Goal: Task Accomplishment & Management: Complete application form

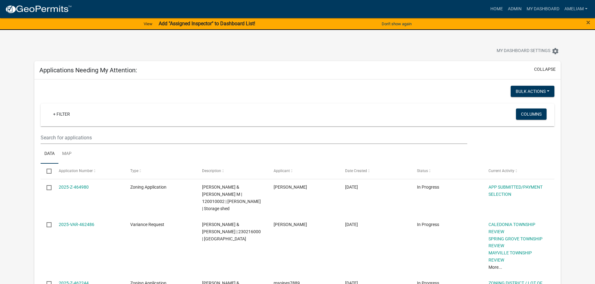
select select "3: 100"
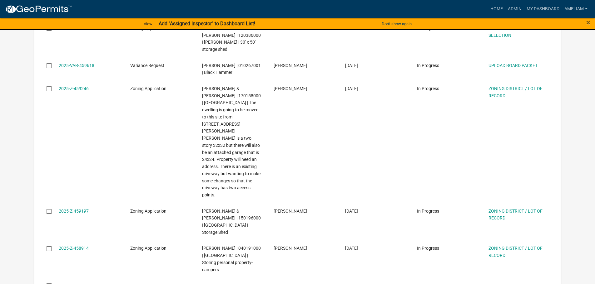
scroll to position [406, 0]
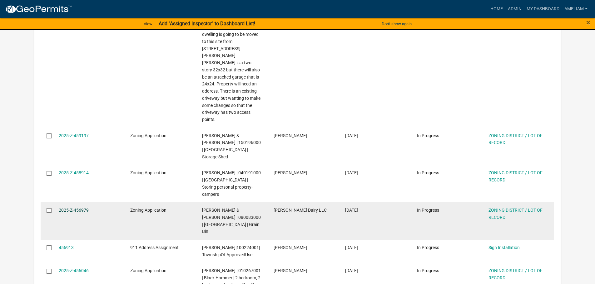
click at [82, 208] on link "2025-Z-456979" at bounding box center [74, 210] width 30 height 5
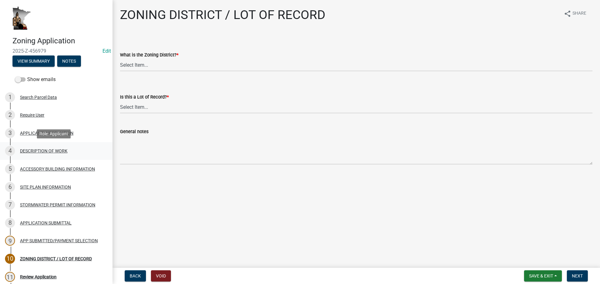
click at [41, 153] on div "DESCRIPTION OF WORK" at bounding box center [43, 151] width 47 height 4
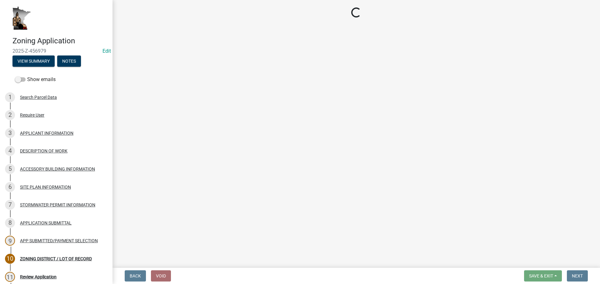
select select "8a50126a-ac8f-44d1-8890-2a914b053a60"
select select "6fa3780f-5db1-4692-8b38-e5e5a086efc1"
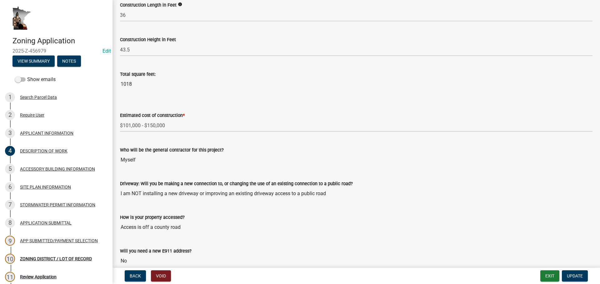
scroll to position [361, 0]
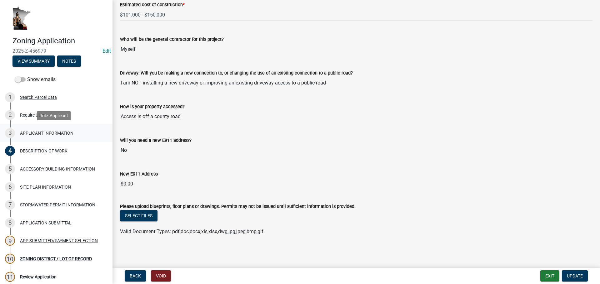
click at [56, 129] on div "3 APPLICANT INFORMATION" at bounding box center [53, 133] width 97 height 10
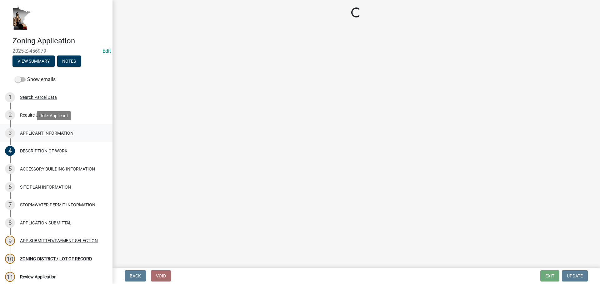
scroll to position [0, 0]
select select "884de254-84a4-4256-8abe-0e7e5fcf6e66"
select select "81c7fadf-c10b-486a-ba53-d59fb5d0dbc6"
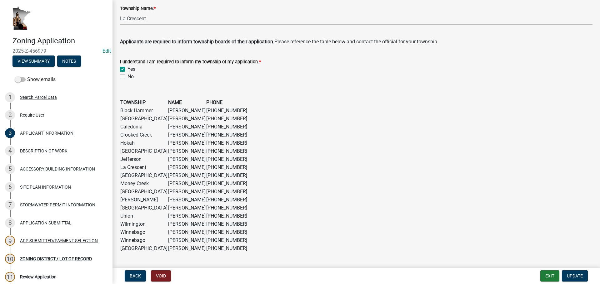
scroll to position [489, 0]
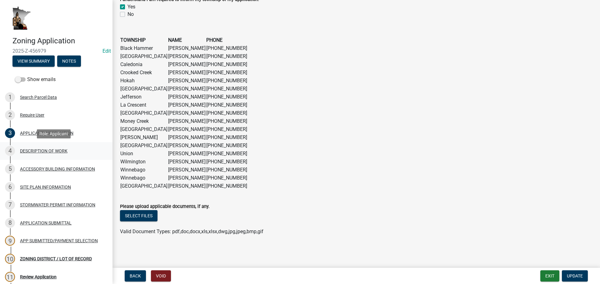
click at [43, 149] on div "DESCRIPTION OF WORK" at bounding box center [43, 151] width 47 height 4
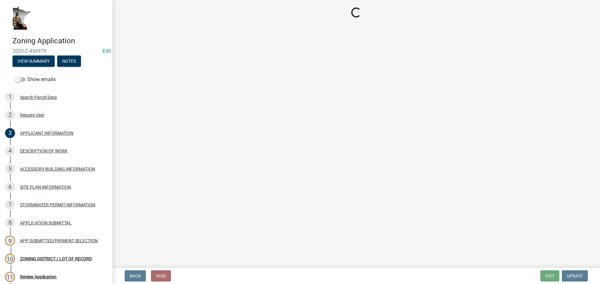
select select "8a50126a-ac8f-44d1-8890-2a914b053a60"
select select "6fa3780f-5db1-4692-8b38-e5e5a086efc1"
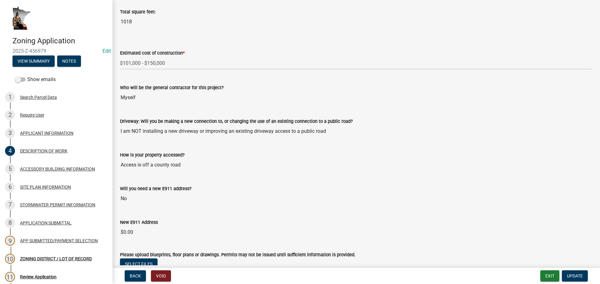
scroll to position [361, 0]
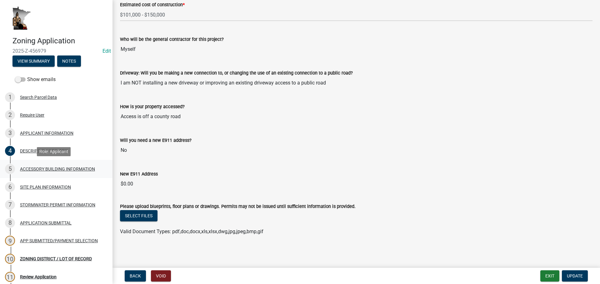
click at [86, 166] on div "5 ACCESSORY BUILDING INFORMATION" at bounding box center [53, 169] width 97 height 10
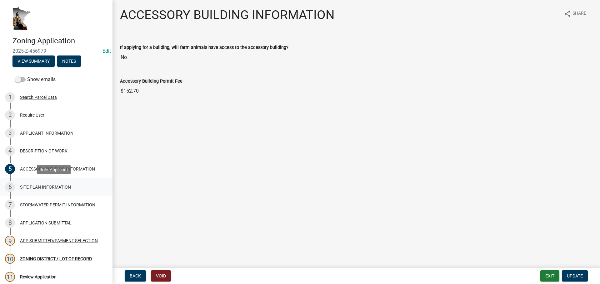
click at [39, 186] on div "SITE PLAN INFORMATION" at bounding box center [45, 187] width 51 height 4
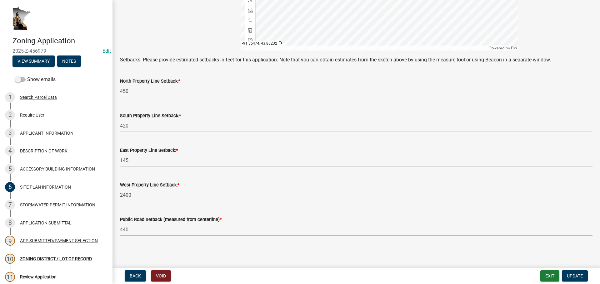
scroll to position [270, 0]
click at [55, 222] on div "APPLICATION SUBMITTAL" at bounding box center [46, 223] width 52 height 4
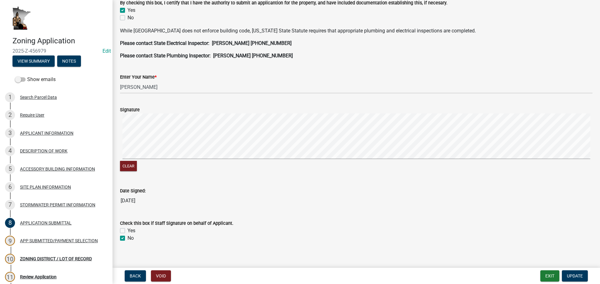
scroll to position [177, 0]
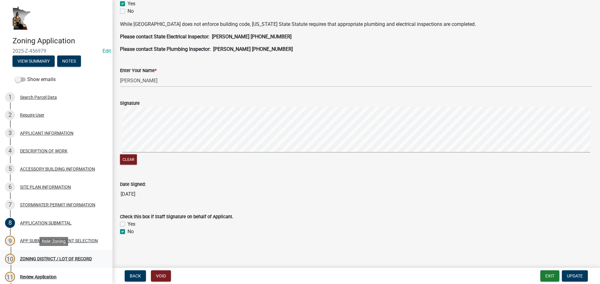
click at [57, 254] on div "10 ZONING DISTRICT / LOT OF RECORD" at bounding box center [53, 259] width 97 height 10
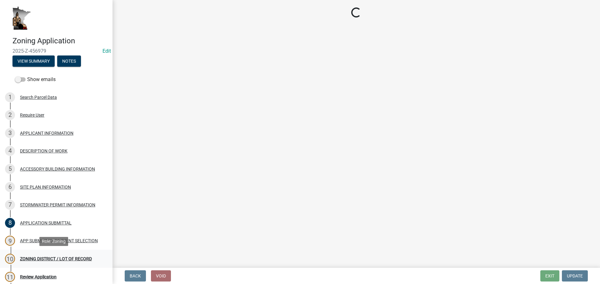
scroll to position [0, 0]
select select "4e40cecd-d56d-4d3a-a779-2c11c403f329"
select select "8fe8ed3e-c0e1-408b-96fc-f68303b4ae81"
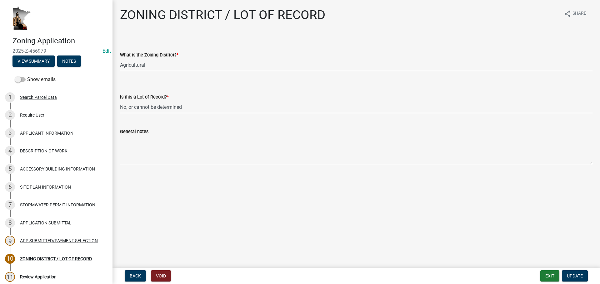
click at [244, 204] on main "ZONING DISTRICT / LOT OF RECORD share Share What is the Zoning District? * Sele…" at bounding box center [355, 133] width 487 height 266
click at [541, 275] on button "Exit" at bounding box center [549, 276] width 19 height 11
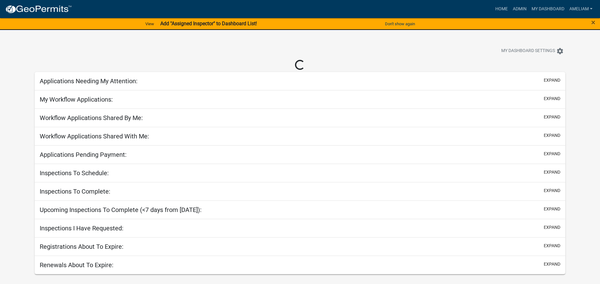
select select "3: 100"
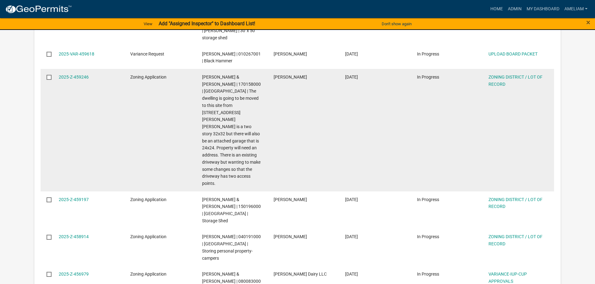
scroll to position [406, 0]
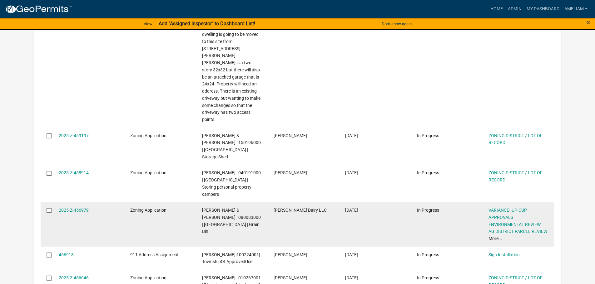
click at [75, 203] on datatable-body-cell "2025-Z-456979" at bounding box center [89, 225] width 72 height 45
click at [77, 208] on link "2025-Z-456979" at bounding box center [74, 210] width 30 height 5
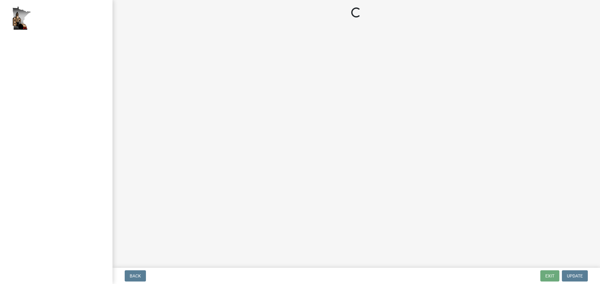
select select "fe23c68f-3976-40fb-92de-7ec6f88d0010"
select select "b48fe14e-3327-4657-9cad-e69f0ec06152"
select select "e720d887-05b7-48e7-b675-04570e4c9f75"
select select "3e342f75-9fb1-4b8c-bbeb-47cfa96347ca"
select select "c756e23e-ff22-4e58-8178-2621bc441b49"
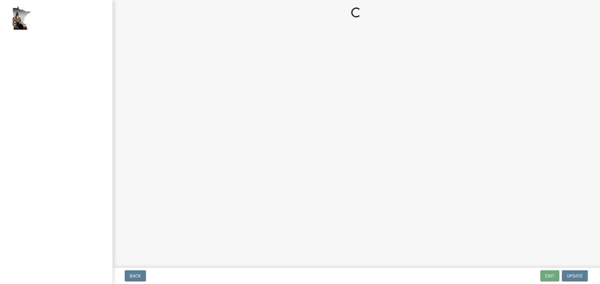
select select "93514e09-9993-4aea-b530-60a9708c3e74"
select select "a045efff-9645-47c6-b046-89cf1e905dd6"
select select "aa1ca06f-8d34-4542-998d-1b6ccdc96445"
select select "f47993c2-143f-42b0-843f-88b20baa7a0f"
select select "010a36e8-78ab-47dd-88f8-ccc0edf139b8"
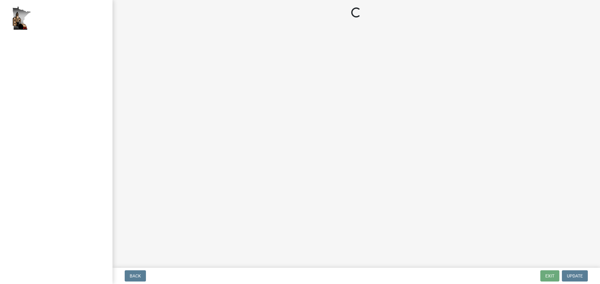
select select "617636dc-6122-45c9-991a-bd8b90cb2b24"
select select "2afcbc7a-ba70-4308-bdab-ed49491d43d0"
select select "2040f1b6-20ab-401b-9b6f-6f3fd46d4e8e"
select select "6e389f70-961b-4b78-9c47-c422b69289d9"
select select "1e0d970e-6746-4216-b065-d6933a69b3fa"
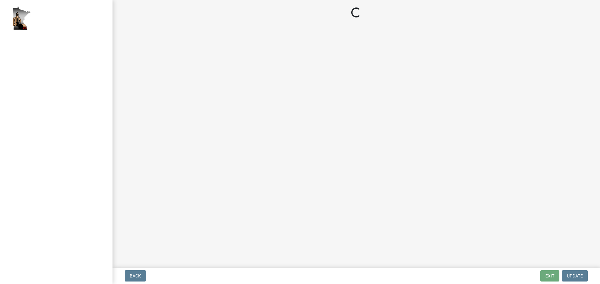
select select "44b75d30-e230-4ce0-8c0f-1ddadfe5cfb2"
select select "6d223645-95f1-4b70-a074-2c09099ea196"
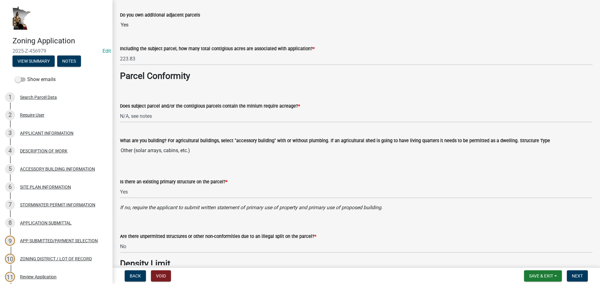
scroll to position [125, 0]
click at [145, 113] on select "Select Item... Yes, for a dwelling, 40 or more acres with one or more acres con…" at bounding box center [356, 115] width 472 height 13
click at [120, 109] on select "Select Item... Yes, for a dwelling, 40 or more acres with one or more acres con…" at bounding box center [356, 115] width 472 height 13
select select "c27f3562-6487-48b9-bb79-d53cdb3b0a36"
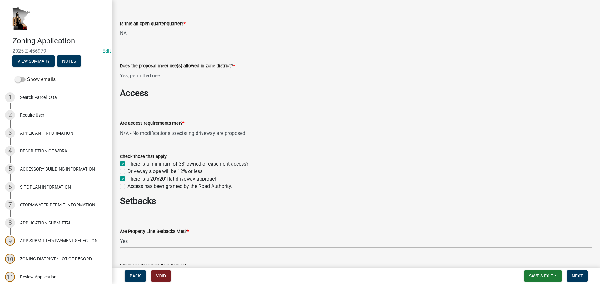
scroll to position [500, 0]
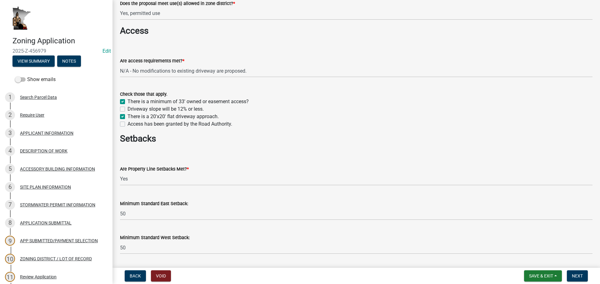
drag, startPoint x: 121, startPoint y: 111, endPoint x: 122, endPoint y: 119, distance: 8.5
click at [127, 111] on label "Driveway slope will be 12% or less." at bounding box center [165, 109] width 76 height 7
click at [127, 110] on input "Driveway slope will be 12% or less." at bounding box center [129, 108] width 4 height 4
checkbox input "true"
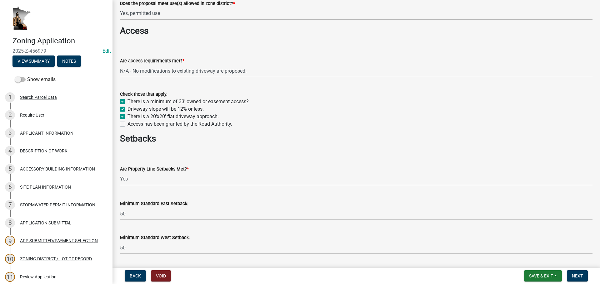
checkbox input "true"
click at [127, 122] on label "Access has been granted by the Road Authority." at bounding box center [179, 124] width 105 height 7
click at [127, 122] on input "Access has been granted by the Road Authority." at bounding box center [129, 123] width 4 height 4
checkbox input "true"
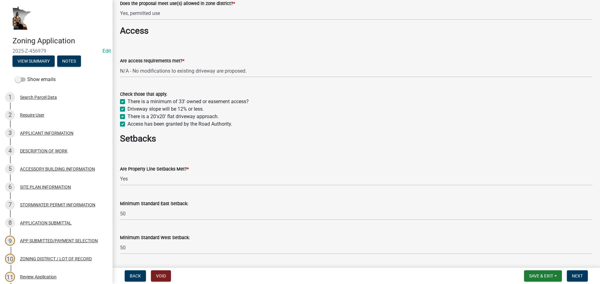
checkbox input "true"
click at [127, 125] on label "Access has been granted by the Road Authority." at bounding box center [179, 124] width 105 height 7
click at [127, 125] on input "Access has been granted by the Road Authority." at bounding box center [129, 123] width 4 height 4
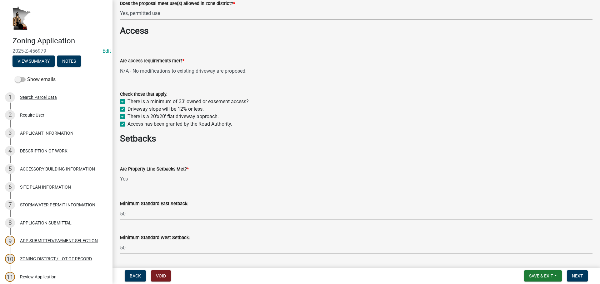
checkbox input "false"
checkbox input "true"
checkbox input "false"
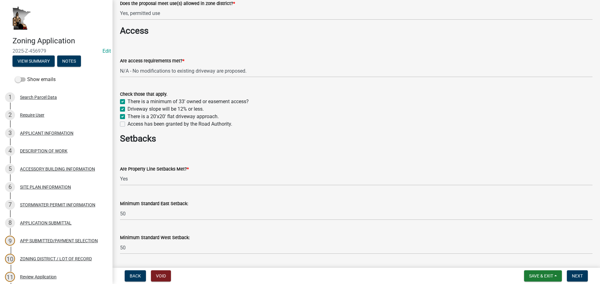
click at [125, 121] on div "Access has been granted by the Road Authority." at bounding box center [356, 124] width 472 height 7
click at [125, 116] on div "There is a 20'x20' flat driveway approach." at bounding box center [356, 116] width 472 height 7
click at [123, 106] on div "Driveway slope will be 12% or less." at bounding box center [356, 109] width 472 height 7
click at [127, 102] on label "There is a minimum of 33' owned or easement access?" at bounding box center [187, 101] width 121 height 7
click at [127, 102] on input "There is a minimum of 33' owned or easement access?" at bounding box center [129, 100] width 4 height 4
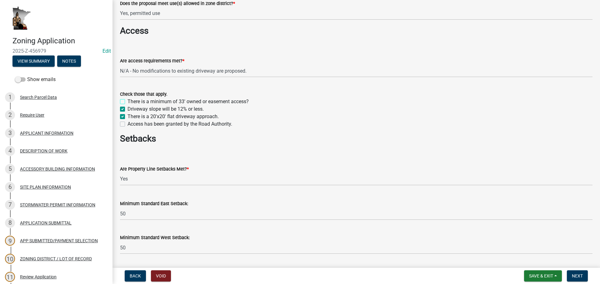
checkbox input "false"
checkbox input "true"
checkbox input "false"
drag, startPoint x: 121, startPoint y: 108, endPoint x: 121, endPoint y: 112, distance: 4.4
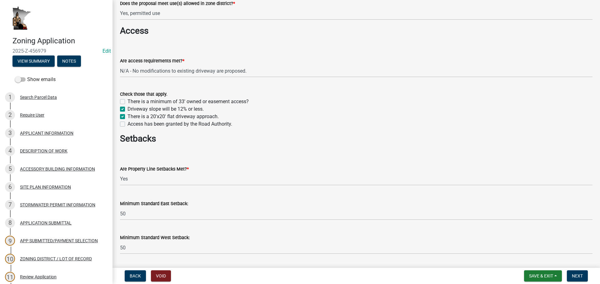
click at [127, 109] on label "Driveway slope will be 12% or less." at bounding box center [165, 109] width 76 height 7
click at [127, 109] on input "Driveway slope will be 12% or less." at bounding box center [129, 108] width 4 height 4
checkbox input "false"
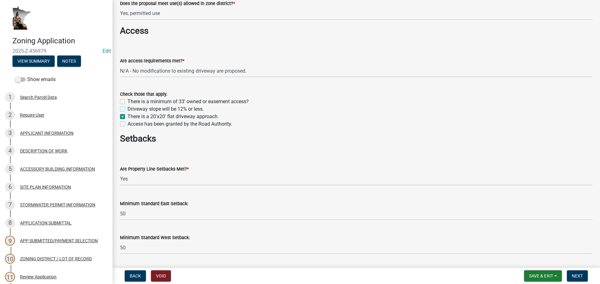
checkbox input "true"
checkbox input "false"
drag, startPoint x: 122, startPoint y: 116, endPoint x: 318, endPoint y: 150, distance: 199.0
click at [127, 117] on label "There is a 20'x20' flat driveway approach." at bounding box center [172, 116] width 91 height 7
click at [127, 117] on input "There is a 20'x20' flat driveway approach." at bounding box center [129, 115] width 4 height 4
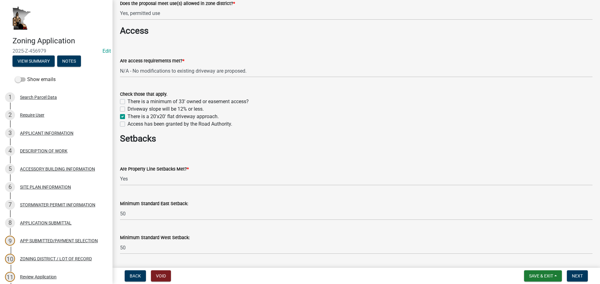
checkbox input "false"
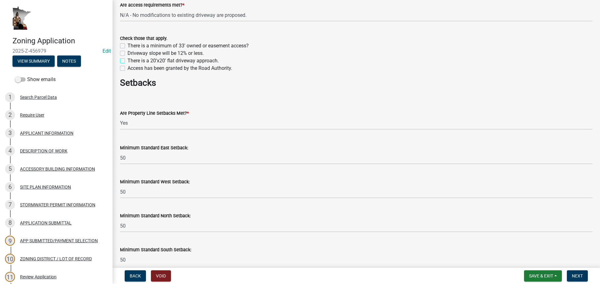
scroll to position [625, 0]
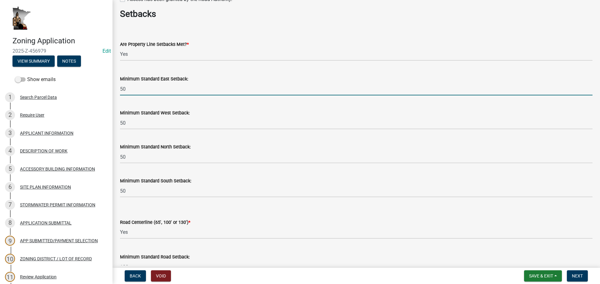
click at [145, 88] on input "50" at bounding box center [356, 89] width 472 height 13
type input "50 ft"
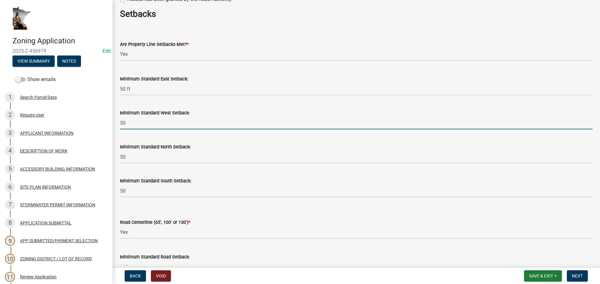
click at [170, 126] on input "50" at bounding box center [356, 123] width 472 height 13
type input "50 ft"
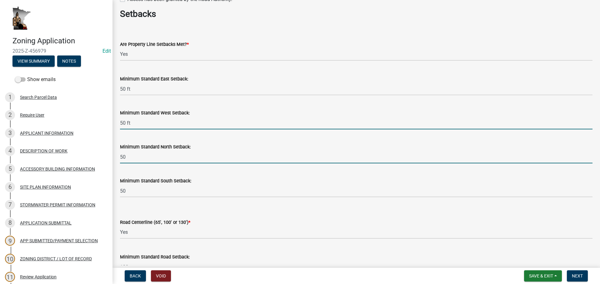
click at [181, 154] on input "50" at bounding box center [356, 157] width 472 height 13
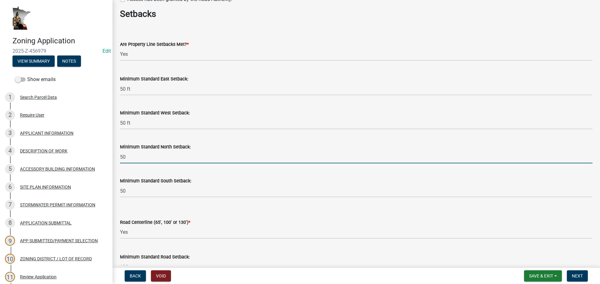
type input "50 ft"
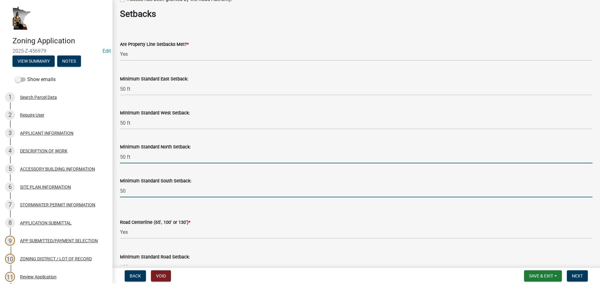
click at [178, 192] on input "50" at bounding box center [356, 191] width 472 height 13
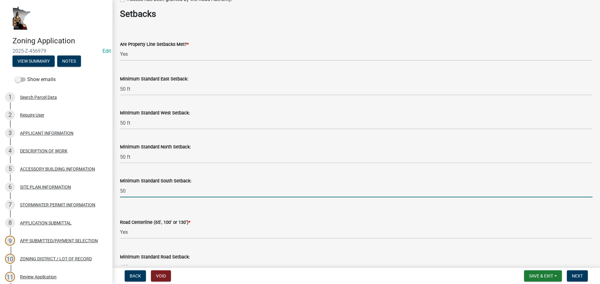
type input "50 ft"
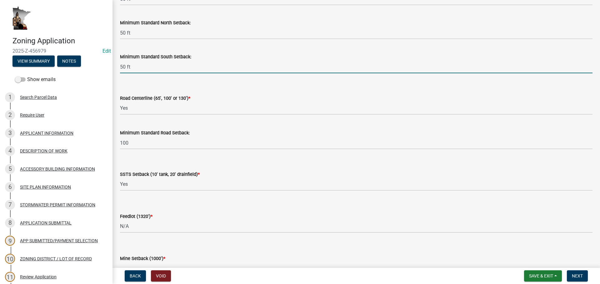
scroll to position [749, 0]
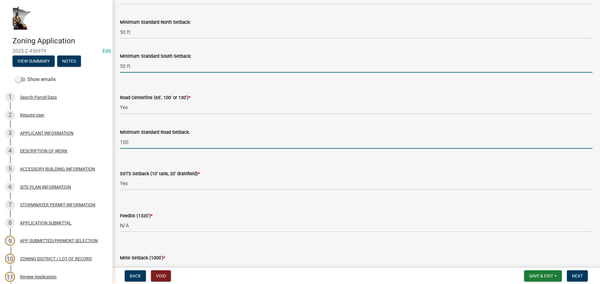
click at [156, 145] on input "100" at bounding box center [356, 142] width 472 height 13
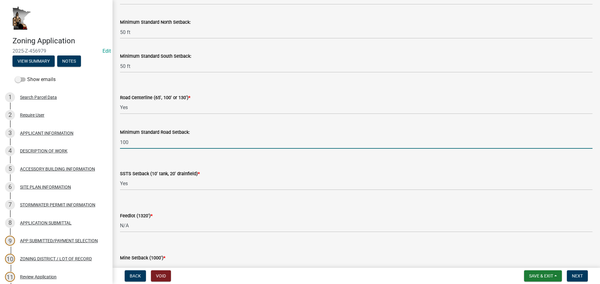
type input "100 ft"
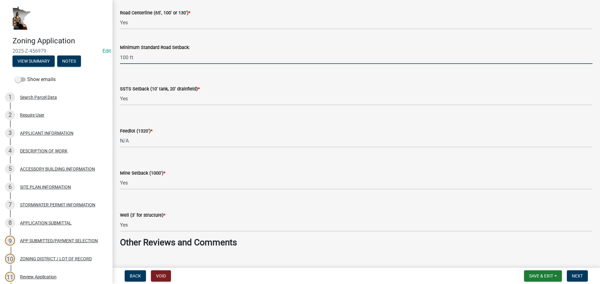
scroll to position [843, 0]
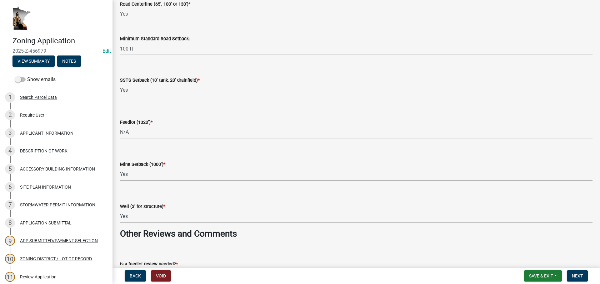
click at [188, 178] on select "Select Item... Yes No N/A" at bounding box center [356, 174] width 472 height 13
click at [120, 168] on select "Select Item... Yes No N/A" at bounding box center [356, 174] width 472 height 13
select select "be49bf27-167c-4383-b137-854eb09e2cec"
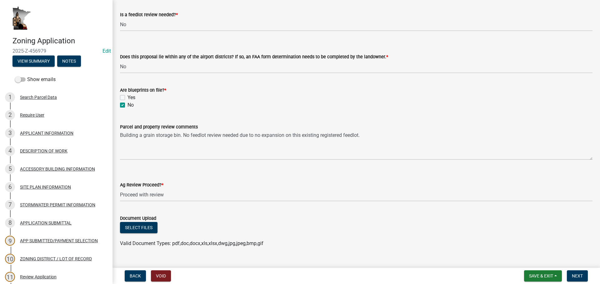
scroll to position [1105, 0]
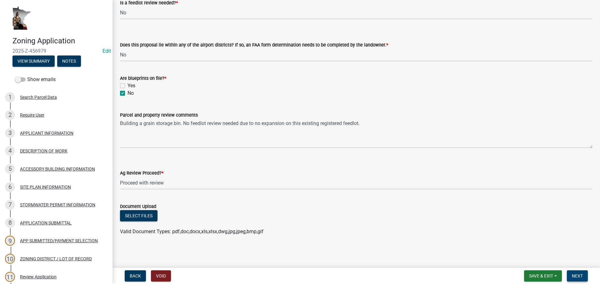
click at [578, 280] on button "Next" at bounding box center [576, 276] width 21 height 11
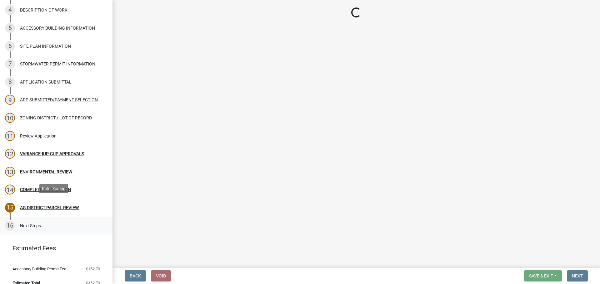
scroll to position [150, 0]
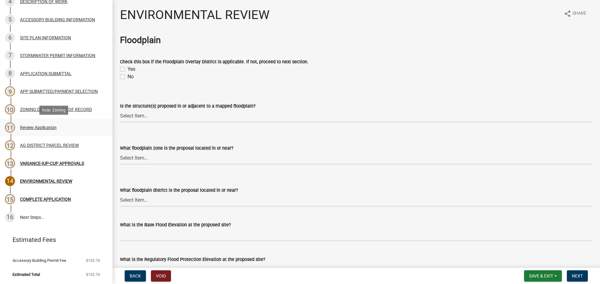
click at [38, 128] on div "Review Application" at bounding box center [38, 128] width 37 height 4
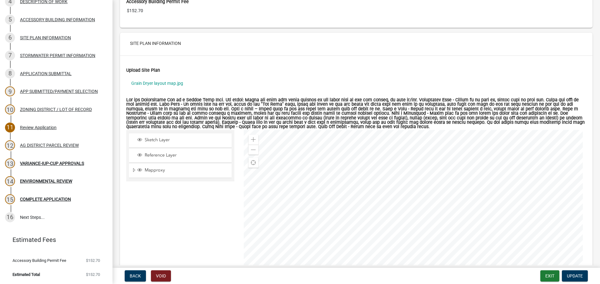
scroll to position [1405, 0]
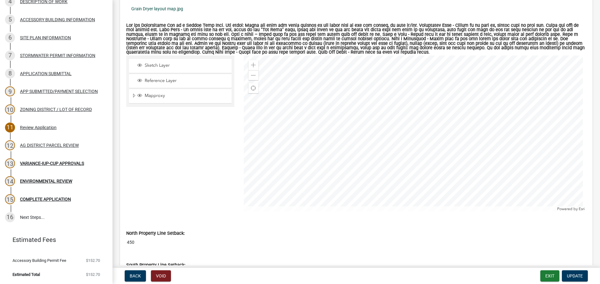
click at [157, 9] on link "Grain Dryer layout map.jpg" at bounding box center [356, 9] width 460 height 14
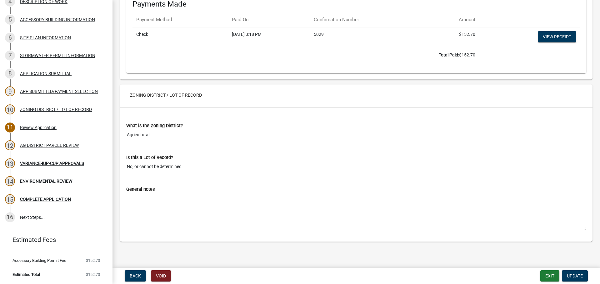
scroll to position [2275, 0]
drag, startPoint x: 70, startPoint y: 144, endPoint x: 77, endPoint y: 149, distance: 8.6
click at [70, 144] on div "AG DISTRICT PARCEL REVIEW" at bounding box center [49, 145] width 59 height 4
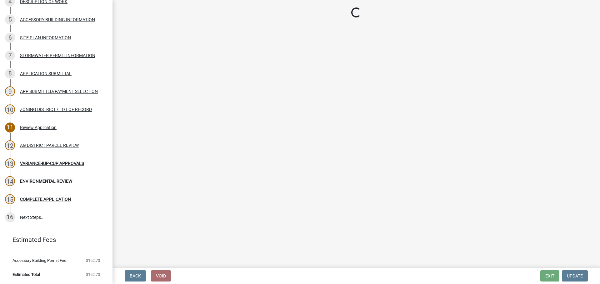
select select "fe23c68f-3976-40fb-92de-7ec6f88d0010"
select select "c27f3562-6487-48b9-bb79-d53cdb3b0a36"
select select "e720d887-05b7-48e7-b675-04570e4c9f75"
select select "3e342f75-9fb1-4b8c-bbeb-47cfa96347ca"
select select "c756e23e-ff22-4e58-8178-2621bc441b49"
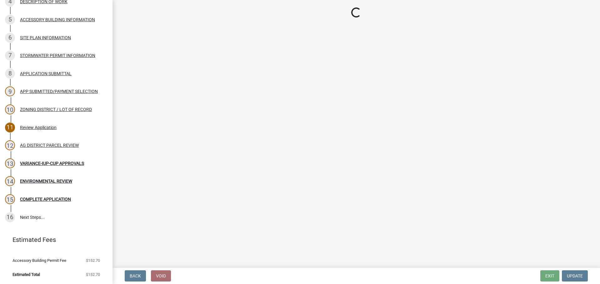
select select "93514e09-9993-4aea-b530-60a9708c3e74"
select select "a045efff-9645-47c6-b046-89cf1e905dd6"
select select "aa1ca06f-8d34-4542-998d-1b6ccdc96445"
select select "f47993c2-143f-42b0-843f-88b20baa7a0f"
select select "010a36e8-78ab-47dd-88f8-ccc0edf139b8"
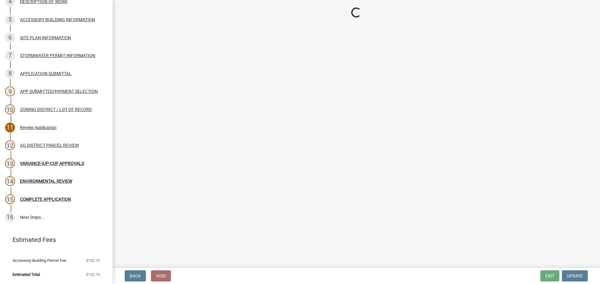
select select "617636dc-6122-45c9-991a-bd8b90cb2b24"
select select "2afcbc7a-ba70-4308-bdab-ed49491d43d0"
select select "be49bf27-167c-4383-b137-854eb09e2cec"
select select "6e389f70-961b-4b78-9c47-c422b69289d9"
select select "1e0d970e-6746-4216-b065-d6933a69b3fa"
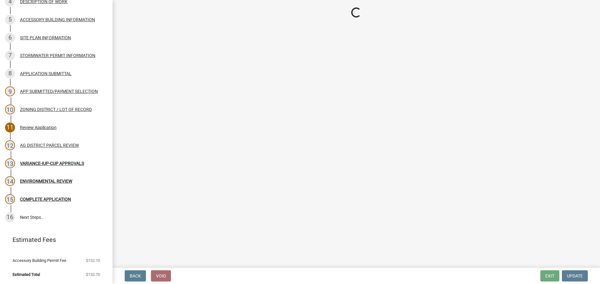
select select "44b75d30-e230-4ce0-8c0f-1ddadfe5cfb2"
select select "6d223645-95f1-4b70-a074-2c09099ea196"
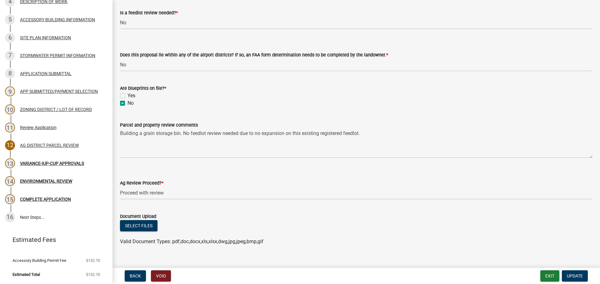
scroll to position [1105, 0]
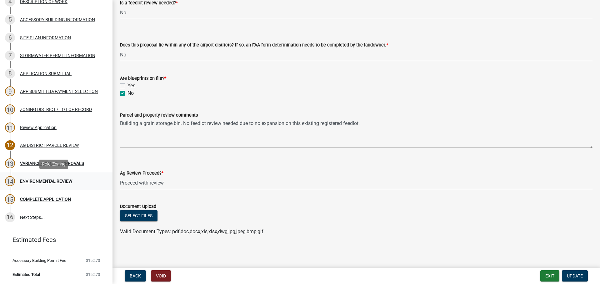
click at [63, 181] on div "ENVIRONMENTAL REVIEW" at bounding box center [46, 181] width 52 height 4
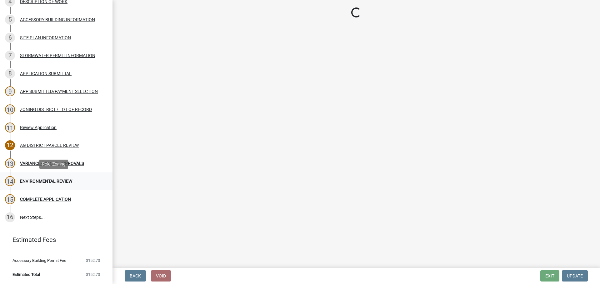
scroll to position [0, 0]
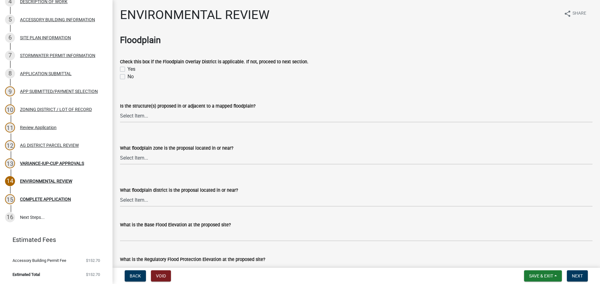
click at [127, 77] on label "No" at bounding box center [130, 76] width 6 height 7
click at [127, 77] on input "No" at bounding box center [129, 75] width 4 height 4
checkbox input "true"
checkbox input "false"
checkbox input "true"
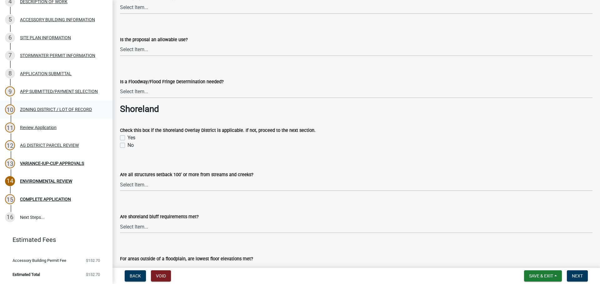
scroll to position [437, 0]
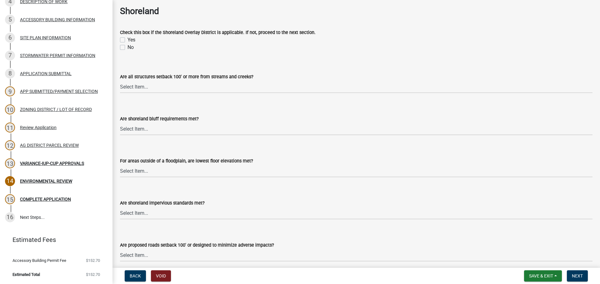
drag, startPoint x: 123, startPoint y: 48, endPoint x: 241, endPoint y: 146, distance: 153.9
click at [127, 48] on label "No" at bounding box center [130, 47] width 6 height 7
click at [127, 48] on input "No" at bounding box center [129, 46] width 4 height 4
checkbox input "true"
checkbox input "false"
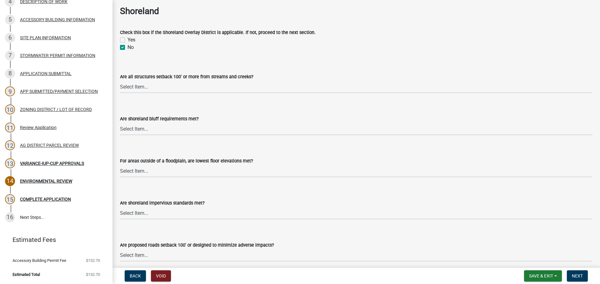
checkbox input "true"
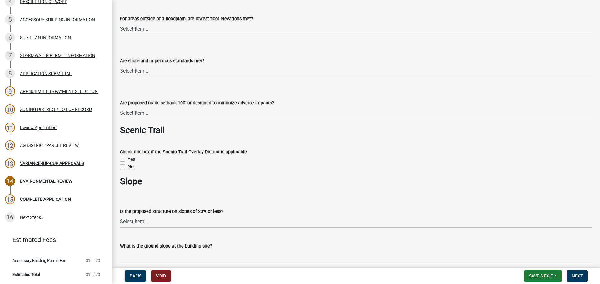
scroll to position [625, 0]
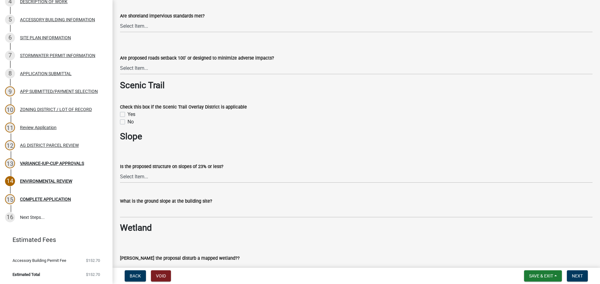
drag, startPoint x: 120, startPoint y: 121, endPoint x: 168, endPoint y: 144, distance: 52.9
click at [127, 121] on label "No" at bounding box center [130, 121] width 6 height 7
click at [127, 121] on input "No" at bounding box center [129, 120] width 4 height 4
checkbox input "true"
checkbox input "false"
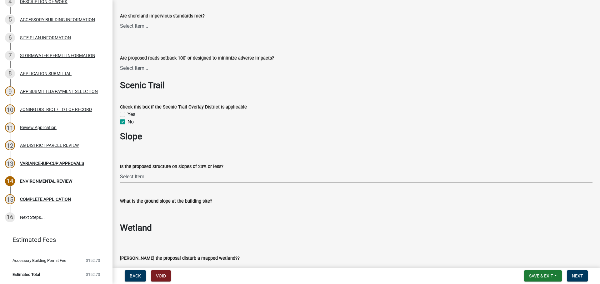
checkbox input "true"
drag, startPoint x: 144, startPoint y: 176, endPoint x: 145, endPoint y: 181, distance: 4.8
click at [144, 176] on select "Select Item... Yes No" at bounding box center [356, 176] width 472 height 13
click at [120, 170] on select "Select Item... Yes No" at bounding box center [356, 176] width 472 height 13
select select "294fbb0f-ef92-492d-a55d-6ae48f2d4023"
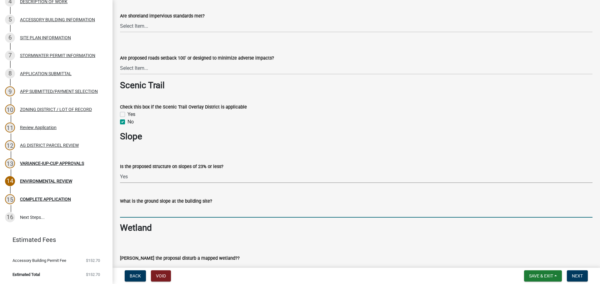
click at [151, 214] on input "What is the ground slope at the building site?" at bounding box center [356, 211] width 472 height 13
type input "< 6%"
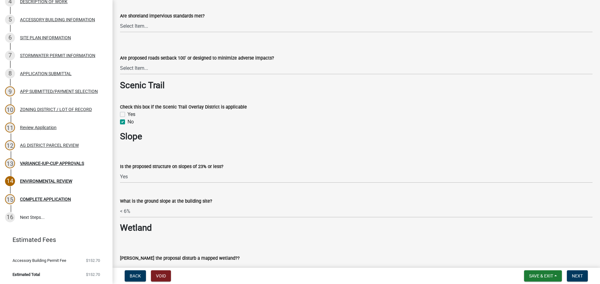
click at [266, 243] on div "Will the proposal disturb a mapped wetland?? Select Item... Yes No N/A" at bounding box center [356, 257] width 472 height 37
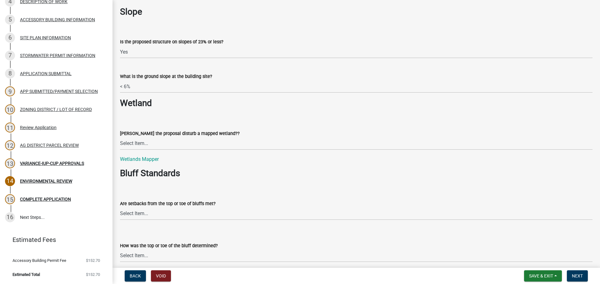
click at [187, 151] on wm-data-entity-input "Will the proposal disturb a mapped wetland?? Select Item... Yes No N/A" at bounding box center [356, 135] width 472 height 42
drag, startPoint x: 185, startPoint y: 144, endPoint x: 184, endPoint y: 150, distance: 5.5
click at [185, 144] on select "Select Item... Yes No N/A" at bounding box center [356, 143] width 472 height 13
click at [120, 137] on select "Select Item... Yes No N/A" at bounding box center [356, 143] width 472 height 13
select select "5727336e-9a20-4bd2-a6f3-e7484509ff9a"
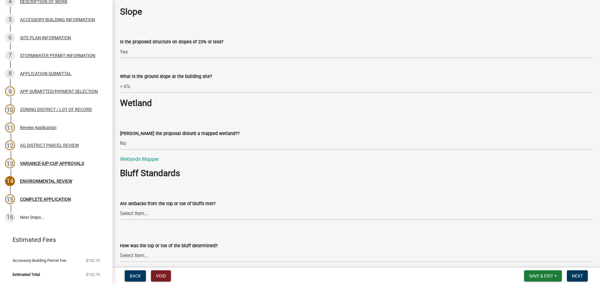
click at [260, 205] on div "Are setbacks from the top or toe of bluffs met?" at bounding box center [356, 203] width 472 height 7
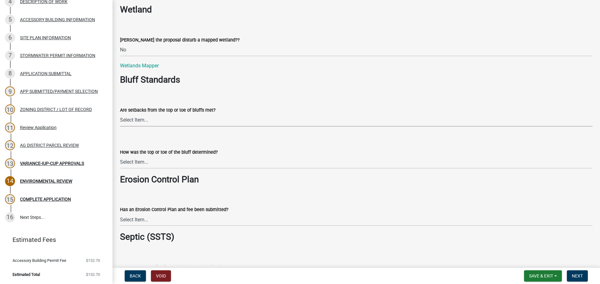
click at [175, 120] on select "Select Item... Yes No The proposal is not in the vicinity of a bluff" at bounding box center [356, 120] width 472 height 13
click at [120, 114] on select "Select Item... Yes No The proposal is not in the vicinity of a bluff" at bounding box center [356, 120] width 472 height 13
select select "92cce49e-9eda-4313-95a5-3dd445bd85bb"
drag, startPoint x: 153, startPoint y: 163, endPoint x: 155, endPoint y: 169, distance: 5.5
click at [153, 163] on select "Select Item... A break in slope was visually observed A 50' line segment was us…" at bounding box center [356, 162] width 472 height 13
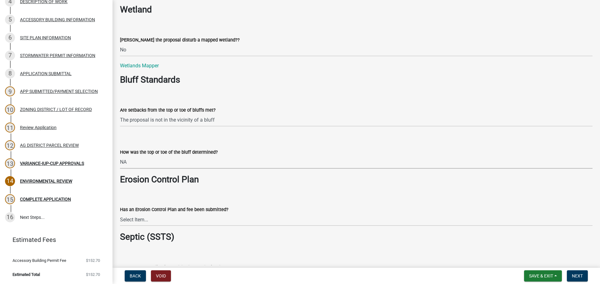
click at [120, 156] on select "Select Item... A break in slope was visually observed A 50' line segment was us…" at bounding box center [356, 162] width 472 height 13
select select "32538aac-6b8c-4188-bd52-8c62054b7e7b"
click at [178, 224] on select "Select Item... Yes No Application does not require an Erosion Control Plan" at bounding box center [356, 220] width 472 height 13
click at [120, 214] on select "Select Item... Yes No Application does not require an Erosion Control Plan" at bounding box center [356, 220] width 472 height 13
select select "c0fe89da-e6be-4440-b09b-6bf401eca5d4"
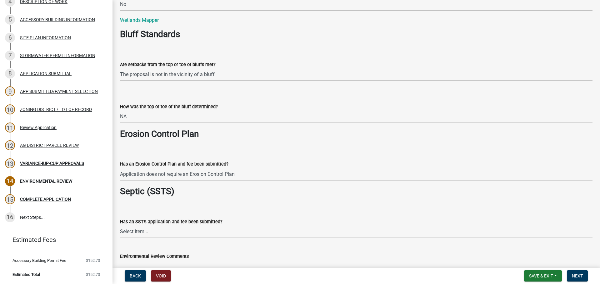
scroll to position [937, 0]
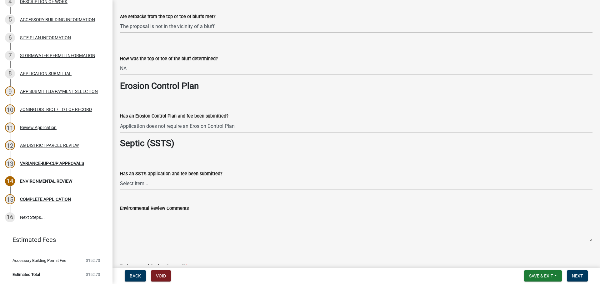
click at [142, 181] on select "Select Item... Yes No This project does not require SSTS" at bounding box center [356, 184] width 472 height 13
click at [120, 178] on select "Select Item... Yes No This project does not require SSTS" at bounding box center [356, 184] width 472 height 13
select select "cc045de0-ead4-414c-a886-12e51f2bc4aa"
click at [324, 260] on form "Environmental Review Proceed? * Select Item... Proceed with review Deny permit …" at bounding box center [356, 269] width 472 height 28
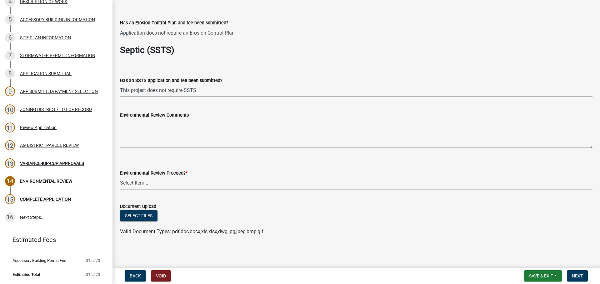
click at [139, 181] on select "Select Item... Proceed with review Deny permit at this time" at bounding box center [356, 183] width 472 height 13
click at [120, 177] on select "Select Item... Proceed with review Deny permit at this time" at bounding box center [356, 183] width 472 height 13
select select "c55ed237-4e75-4d9e-9e6e-534c544ae652"
drag, startPoint x: 299, startPoint y: 214, endPoint x: 404, endPoint y: 261, distance: 115.2
click at [300, 214] on div "Select files" at bounding box center [356, 216] width 472 height 13
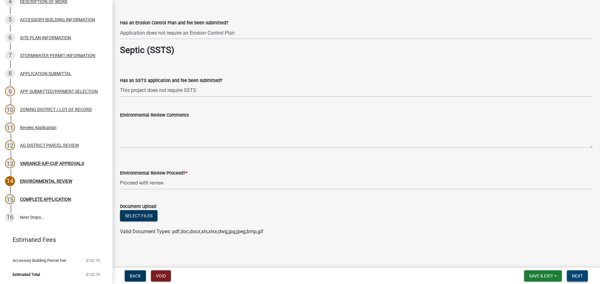
click at [575, 278] on span "Next" at bounding box center [576, 276] width 11 height 5
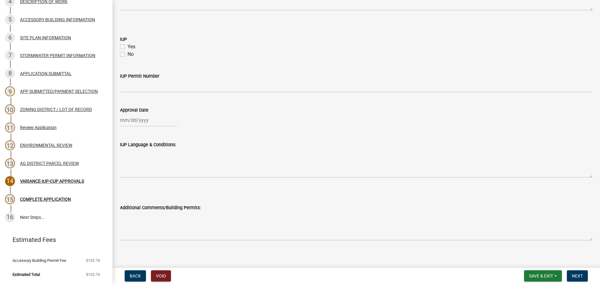
scroll to position [356, 0]
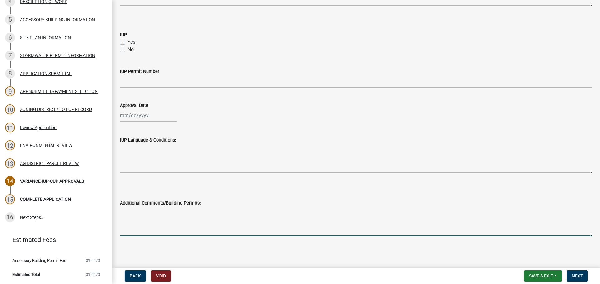
click at [127, 211] on textarea "Additional Comments/Building Permits:" at bounding box center [356, 221] width 472 height 29
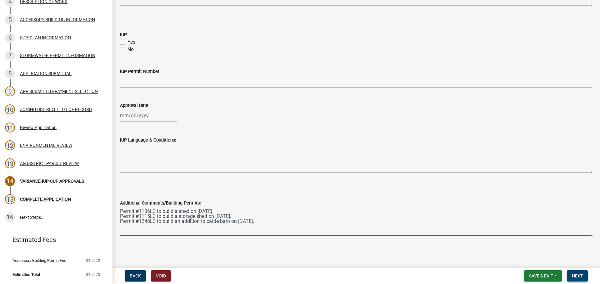
type textarea "Permit #1106LC to build a shed on 7/14/2008. Permit #1115LC to build a storage …"
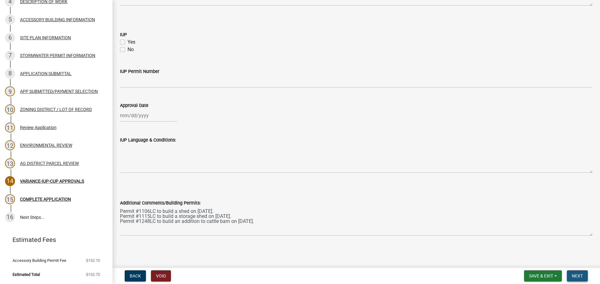
click at [572, 274] on span "Next" at bounding box center [576, 276] width 11 height 5
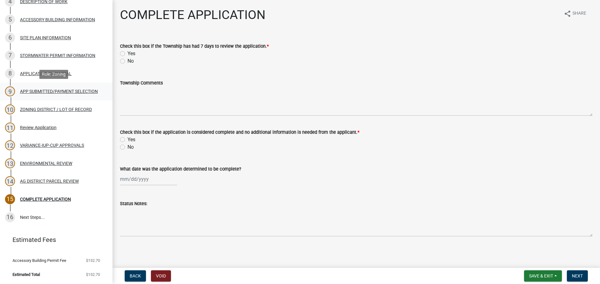
click at [38, 89] on div "APP SUBMITTED/PAYMENT SELECTION" at bounding box center [59, 91] width 78 height 4
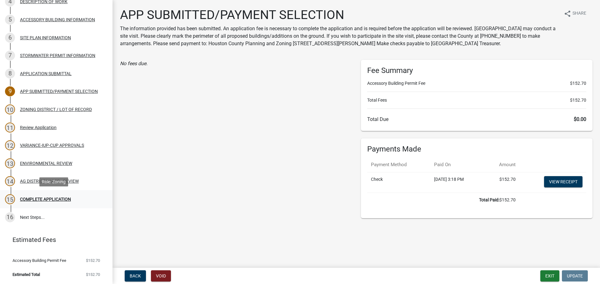
click at [31, 208] on link "15 COMPLETE APPLICATION" at bounding box center [56, 199] width 112 height 18
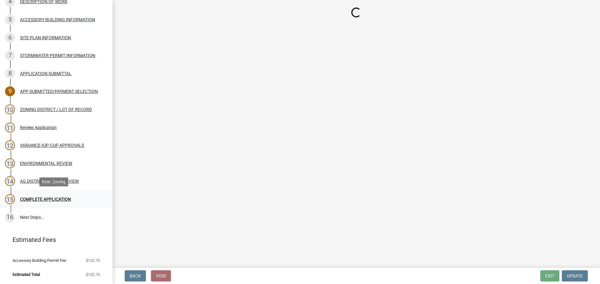
click at [36, 200] on div "COMPLETE APPLICATION" at bounding box center [45, 199] width 51 height 4
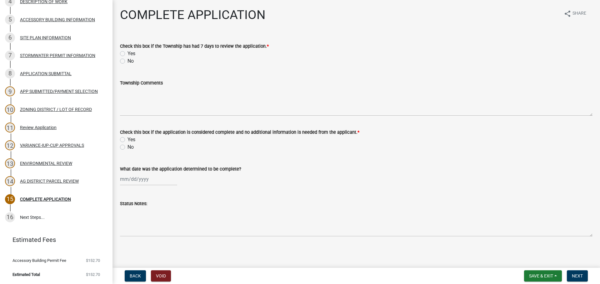
click at [127, 52] on div "Yes" at bounding box center [356, 53] width 472 height 7
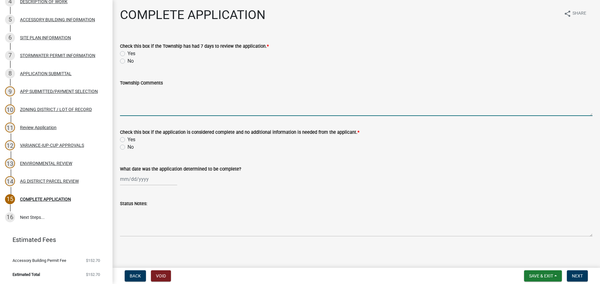
click at [132, 91] on textarea "Township Comments" at bounding box center [356, 101] width 472 height 29
click at [122, 50] on div "Yes" at bounding box center [356, 53] width 472 height 7
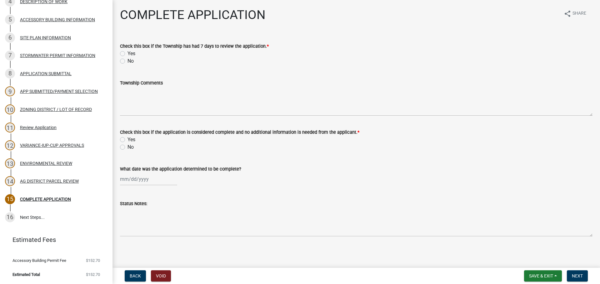
click at [127, 55] on label "Yes" at bounding box center [131, 53] width 8 height 7
click at [127, 54] on input "Yes" at bounding box center [129, 52] width 4 height 4
radio input "true"
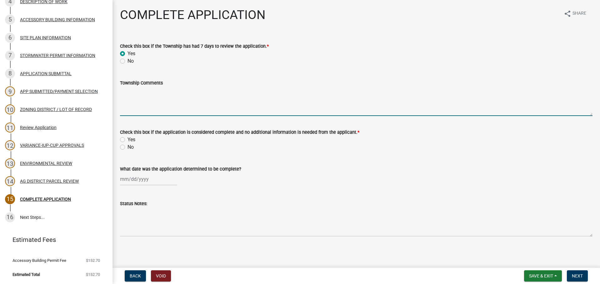
click at [138, 93] on textarea "Township Comments" at bounding box center [356, 101] width 472 height 29
type textarea "M"
type textarea "Notice was sent to La Crescent Township on 7/30/25 and no comments were receive…"
click at [210, 163] on div "What date was the application determined to be complete?" at bounding box center [356, 171] width 472 height 29
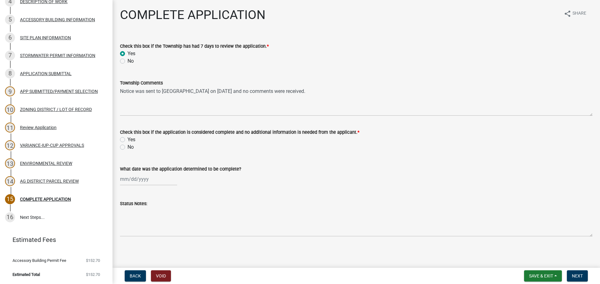
click at [128, 139] on label "Yes" at bounding box center [131, 139] width 8 height 7
click at [128, 139] on input "Yes" at bounding box center [129, 138] width 4 height 4
radio input "true"
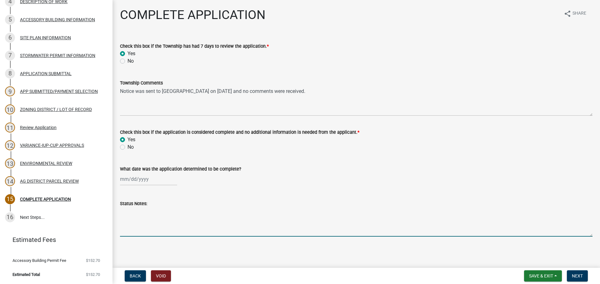
click at [235, 220] on textarea "Status Notes:" at bounding box center [356, 222] width 472 height 29
select select "8"
select select "2025"
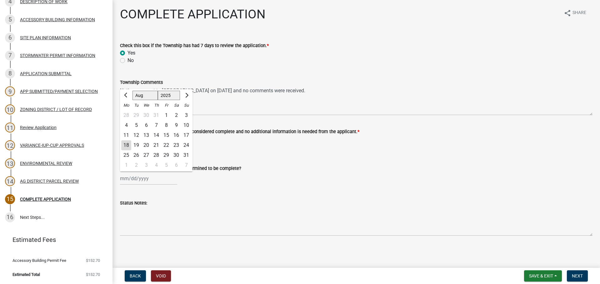
click at [134, 182] on div "Jan Feb Mar Apr May Jun Jul Aug Sep Oct Nov Dec 1525 1526 1527 1528 1529 1530 1…" at bounding box center [148, 178] width 57 height 13
click at [122, 146] on div "18" at bounding box center [126, 146] width 10 height 10
type input "08/18/2025"
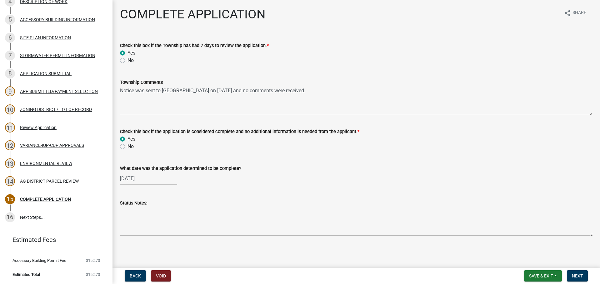
click at [205, 239] on wm-data-entity-input "Status Notes:" at bounding box center [356, 216] width 472 height 51
click at [135, 181] on div "08/18/2025" at bounding box center [148, 178] width 57 height 13
select select "8"
select select "2025"
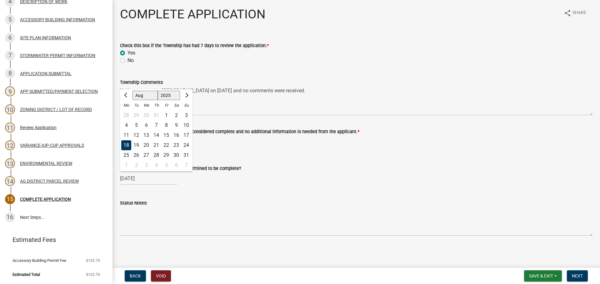
click at [146, 115] on div "30" at bounding box center [146, 116] width 10 height 10
type input "[DATE]"
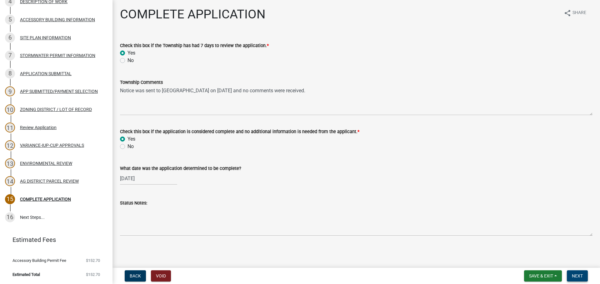
click at [583, 279] on button "Next" at bounding box center [576, 276] width 21 height 11
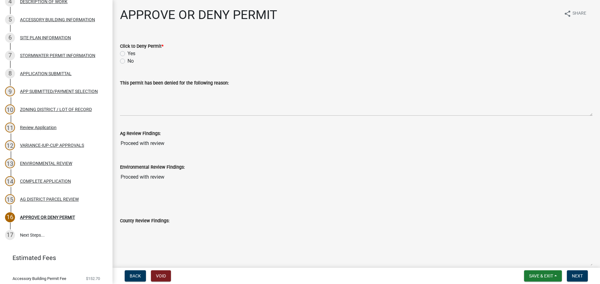
scroll to position [167, 0]
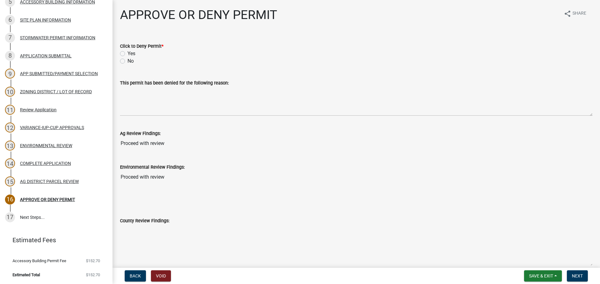
click at [125, 63] on div "No" at bounding box center [356, 60] width 472 height 7
click at [126, 62] on div "No" at bounding box center [356, 60] width 472 height 7
click at [127, 60] on label "No" at bounding box center [130, 60] width 6 height 7
click at [127, 60] on input "No" at bounding box center [129, 59] width 4 height 4
radio input "true"
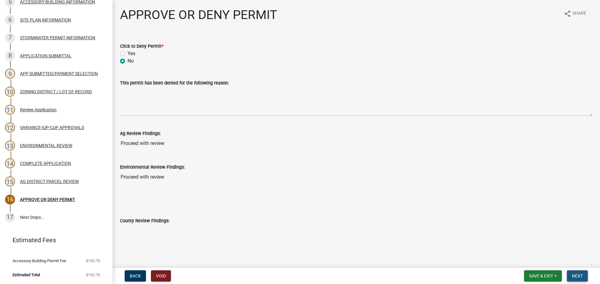
click at [568, 276] on button "Next" at bounding box center [576, 276] width 21 height 11
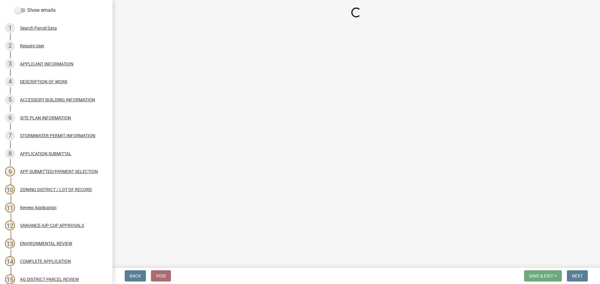
scroll to position [0, 0]
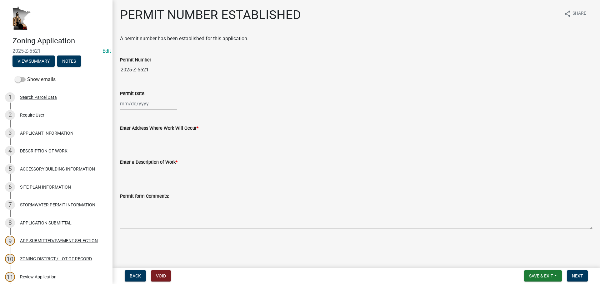
select select "8"
select select "2025"
click at [135, 105] on div "Jan Feb Mar Apr May Jun Jul Aug Sep Oct Nov Dec 1525 1526 1527 1528 1529 1530 1…" at bounding box center [148, 103] width 57 height 13
click at [126, 166] on div "18" at bounding box center [126, 167] width 10 height 10
type input "08/18/2025"
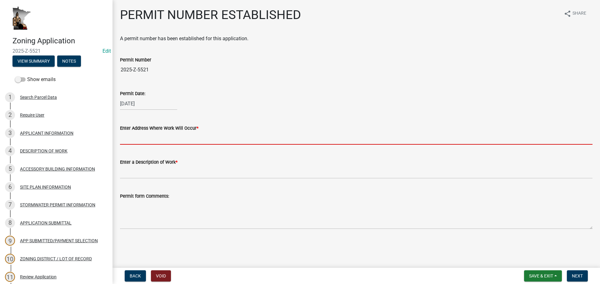
drag, startPoint x: 135, startPoint y: 135, endPoint x: 137, endPoint y: 131, distance: 4.5
click at [135, 135] on input "Enter Address Where Work Will Occur *" at bounding box center [356, 138] width 472 height 13
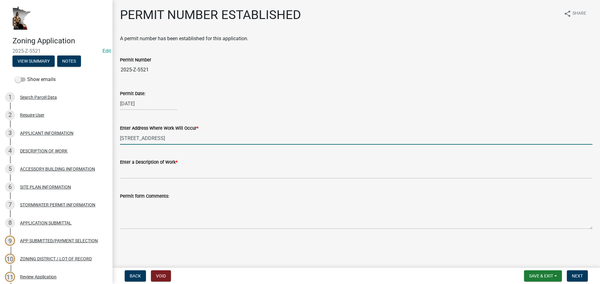
type input "3120 County 6, La Crescent"
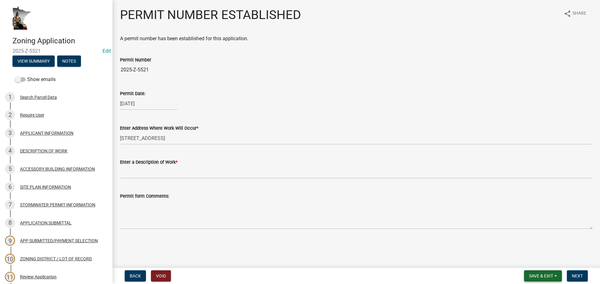
click at [553, 275] on button "Save & Exit" at bounding box center [543, 276] width 38 height 11
click at [533, 242] on button "Save" at bounding box center [536, 245] width 50 height 15
click at [64, 151] on div "DESCRIPTION OF WORK" at bounding box center [43, 151] width 47 height 4
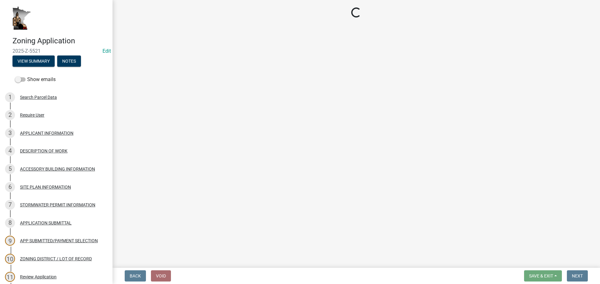
select select "8a50126a-ac8f-44d1-8890-2a914b053a60"
select select "6fa3780f-5db1-4692-8b38-e5e5a086efc1"
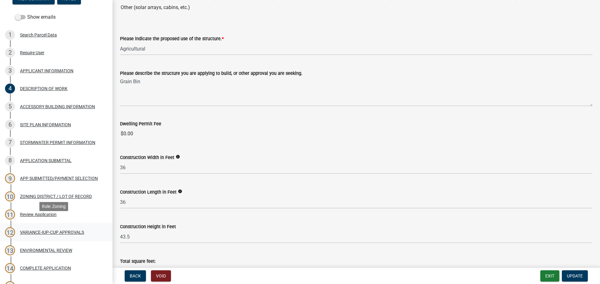
scroll to position [156, 0]
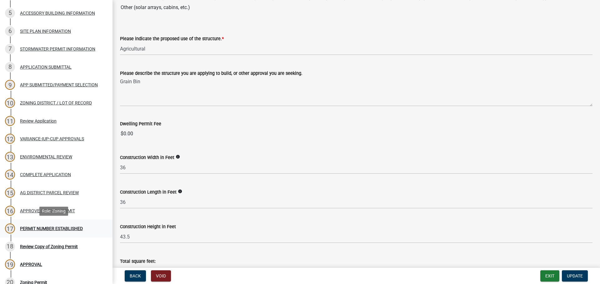
click at [61, 231] on div "PERMIT NUMBER ESTABLISHED" at bounding box center [51, 229] width 63 height 4
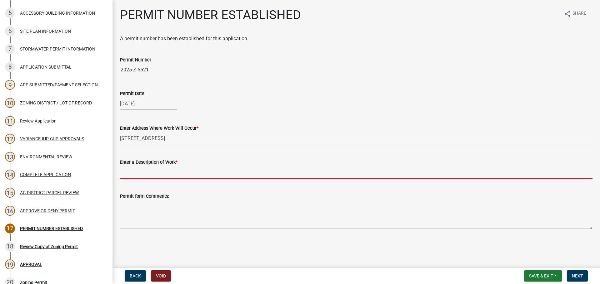
drag, startPoint x: 125, startPoint y: 174, endPoint x: 349, endPoint y: 208, distance: 226.2
click at [125, 174] on input "Enter a Description of Work *" at bounding box center [356, 172] width 472 height 13
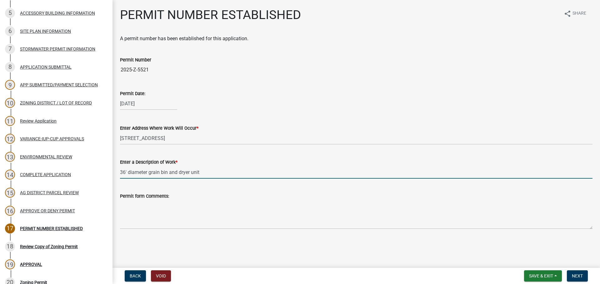
type input "36' diameter grain bin and dryer unit"
click at [582, 279] on button "Next" at bounding box center [576, 276] width 21 height 11
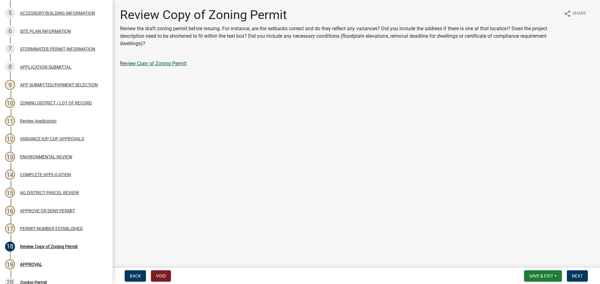
click at [161, 63] on link "Review Copy of Zoning Permit" at bounding box center [153, 64] width 67 height 6
click at [575, 283] on nav "Back Void Save & Exit Save Save & Exit Next" at bounding box center [355, 276] width 487 height 16
click at [576, 278] on span "Next" at bounding box center [576, 276] width 11 height 5
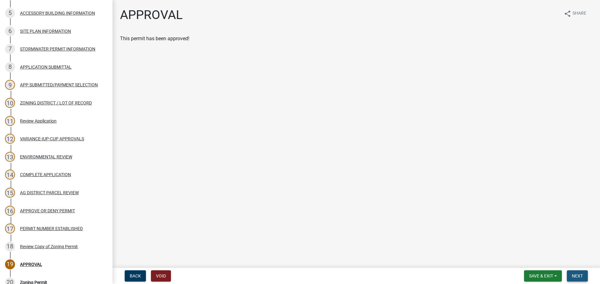
click at [582, 276] on span "Next" at bounding box center [576, 276] width 11 height 5
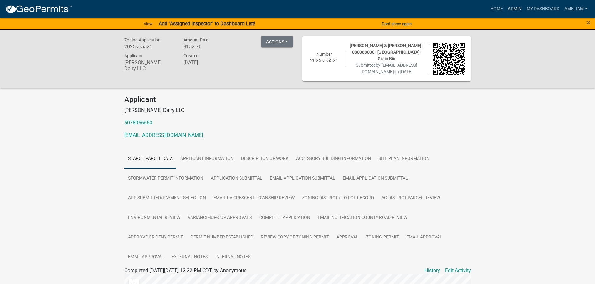
click at [510, 10] on link "Admin" at bounding box center [514, 9] width 19 height 12
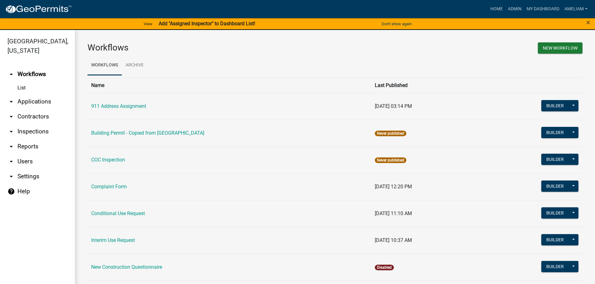
click at [11, 117] on icon "arrow_drop_down" at bounding box center [10, 116] width 7 height 7
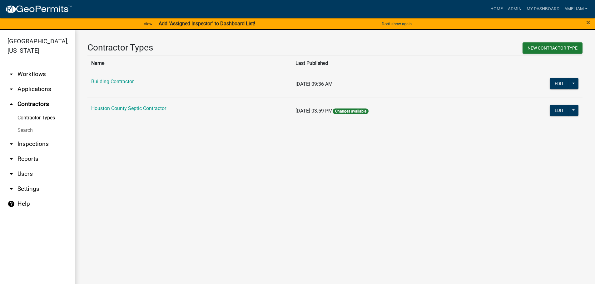
click at [22, 133] on link "Search" at bounding box center [37, 130] width 75 height 12
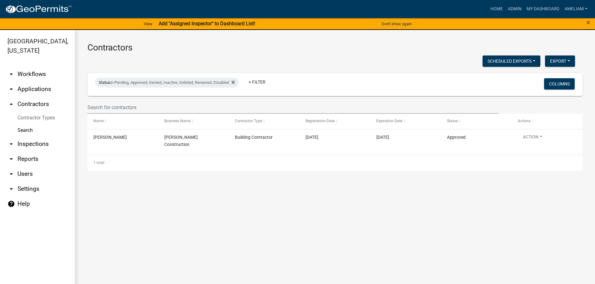
click at [9, 91] on icon "arrow_drop_down" at bounding box center [10, 89] width 7 height 7
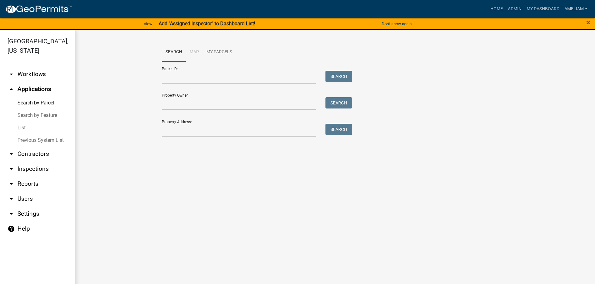
click at [25, 127] on link "List" at bounding box center [37, 128] width 75 height 12
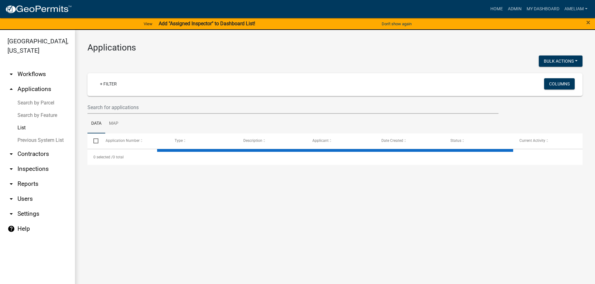
select select "2: 50"
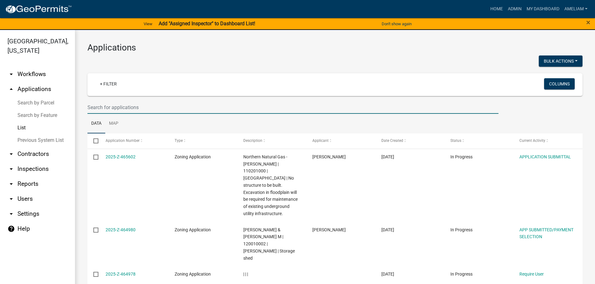
click at [167, 107] on input "text" at bounding box center [292, 107] width 411 height 13
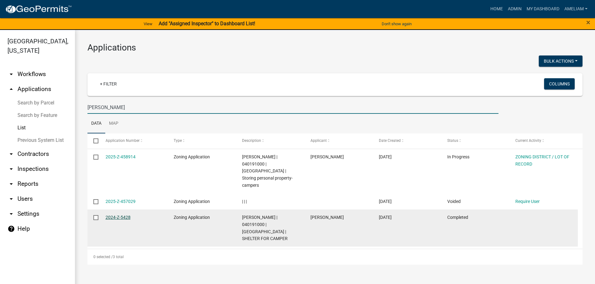
type input "blomquist"
click at [121, 215] on link "2024-Z-5428" at bounding box center [118, 217] width 25 height 5
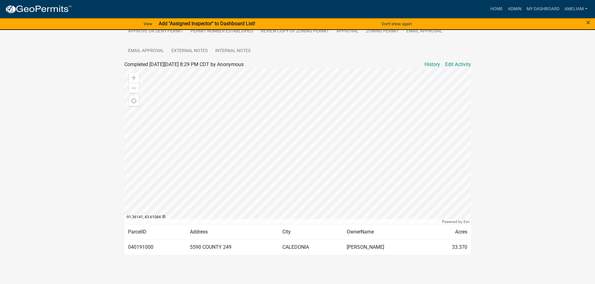
scroll to position [82, 0]
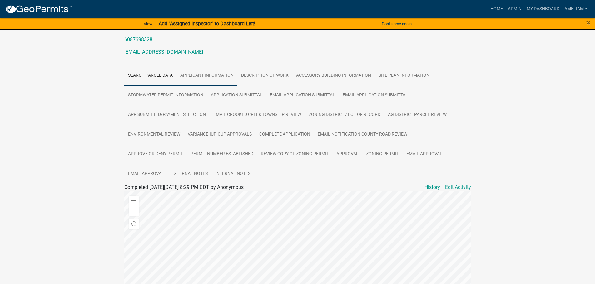
click at [199, 73] on link "APPLICANT INFORMATION" at bounding box center [206, 76] width 61 height 20
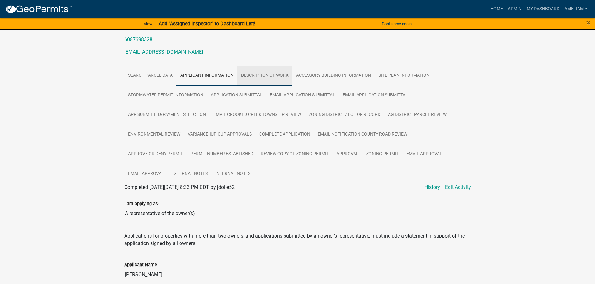
click at [277, 76] on link "DESCRIPTION OF WORK" at bounding box center [264, 76] width 55 height 20
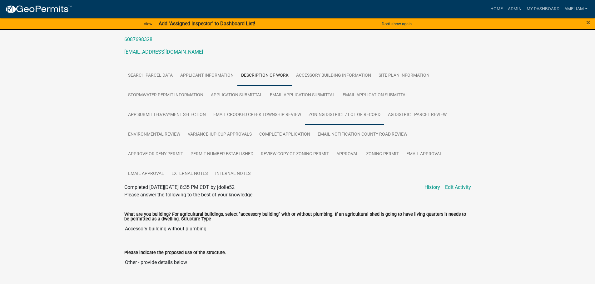
click at [362, 115] on link "ZONING DISTRICT / LOT OF RECORD" at bounding box center [344, 115] width 79 height 20
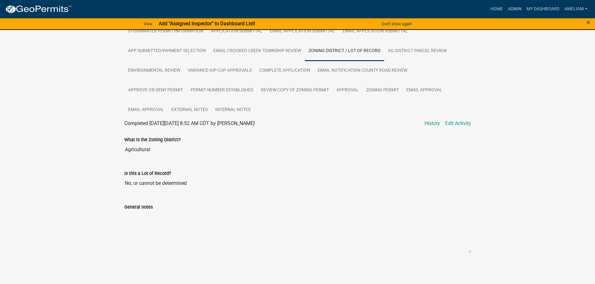
scroll to position [146, 0]
click at [428, 51] on link "AG DISTRICT PARCEL REVIEW" at bounding box center [417, 51] width 66 height 20
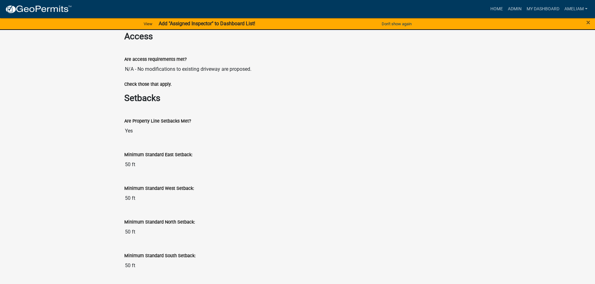
scroll to position [677, 0]
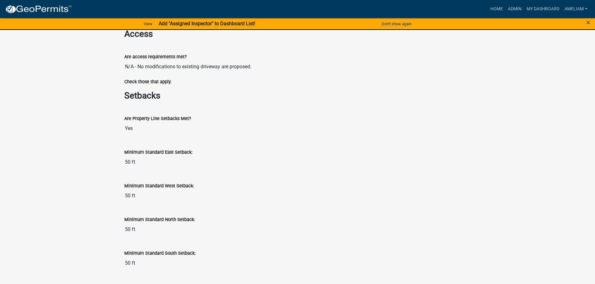
click at [348, 170] on div "Minimum Standard East Setback: 50 ft" at bounding box center [298, 157] width 356 height 34
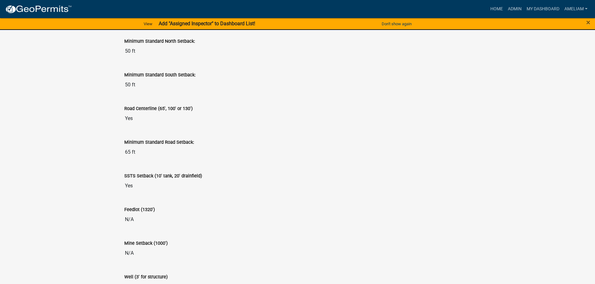
scroll to position [865, 0]
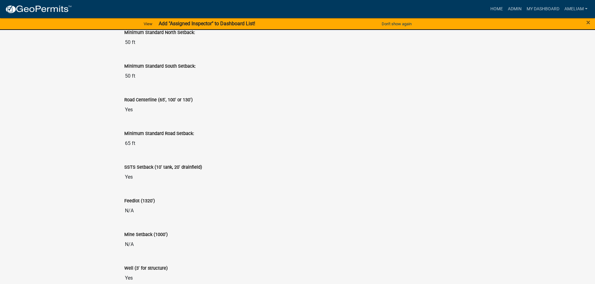
click at [407, 170] on div "SSTS Setback (10' tank, 20' drainfield)" at bounding box center [297, 167] width 347 height 7
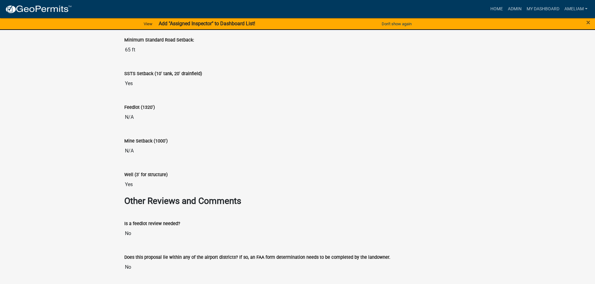
click at [406, 193] on div "Well (3' for structure) Yes" at bounding box center [298, 179] width 356 height 34
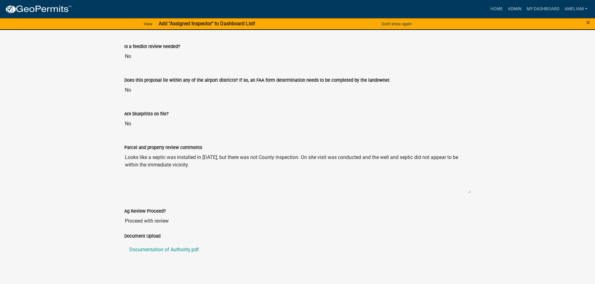
scroll to position [1143, 0]
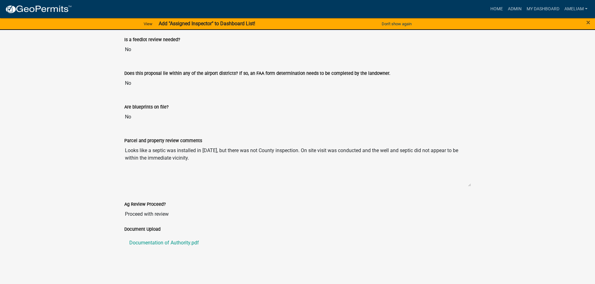
click at [269, 203] on div "Ag Review Proceed?" at bounding box center [297, 204] width 347 height 7
drag, startPoint x: 202, startPoint y: 161, endPoint x: 118, endPoint y: 148, distance: 84.7
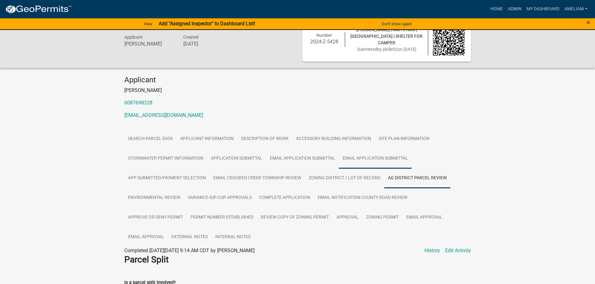
scroll to position [0, 0]
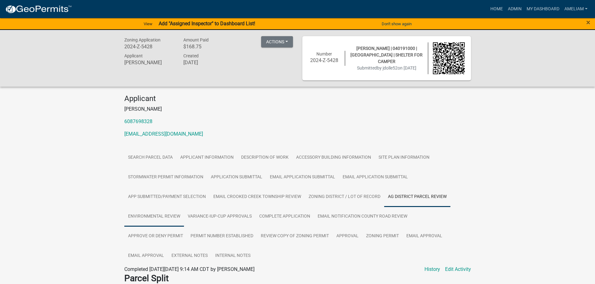
click at [176, 218] on link "ENVIRONMENTAL REVIEW" at bounding box center [154, 217] width 60 height 20
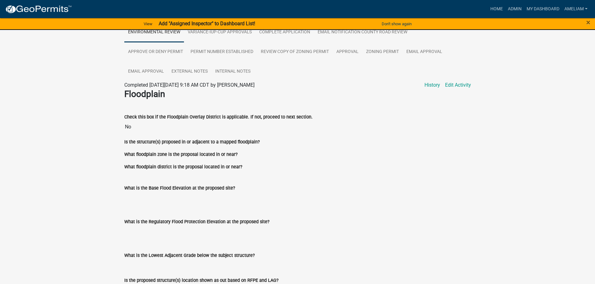
scroll to position [250, 0]
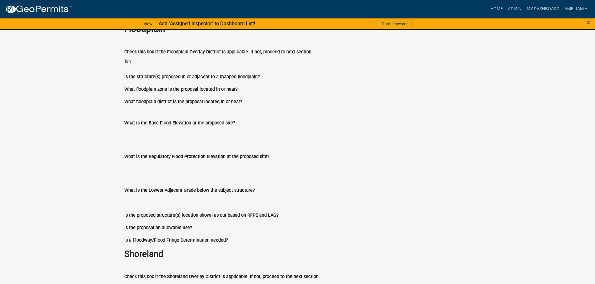
click at [363, 151] on div "What is the Regulatory Flood Protection Elevation at the proposed site?" at bounding box center [297, 158] width 347 height 29
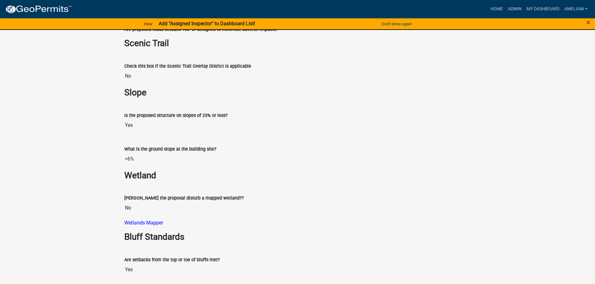
scroll to position [562, 0]
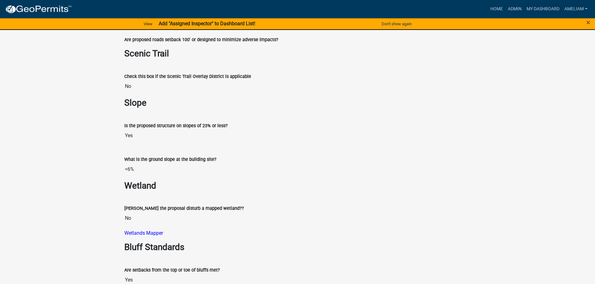
click at [324, 187] on h3 "Wetland" at bounding box center [297, 186] width 347 height 11
click at [429, 189] on h3 "Wetland" at bounding box center [297, 186] width 347 height 11
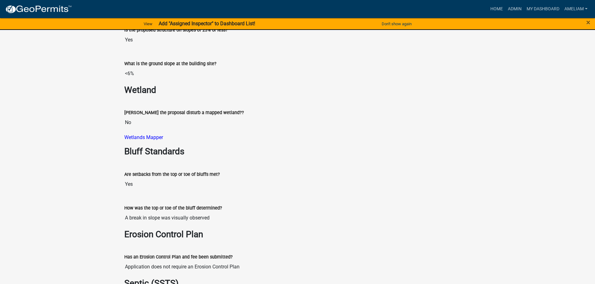
scroll to position [718, 0]
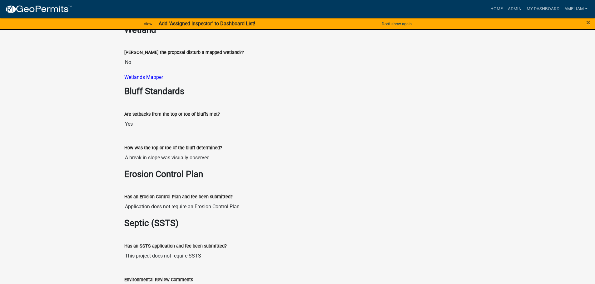
click at [295, 257] on input "This project does not require SSTS" at bounding box center [297, 256] width 347 height 12
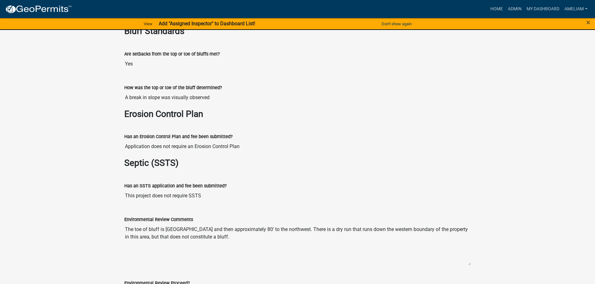
scroll to position [842, 0]
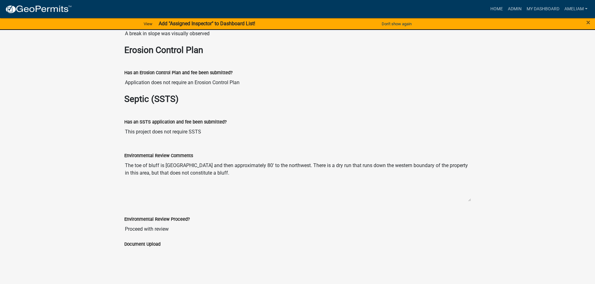
click at [244, 194] on textarea "The toe of bluff is [GEOGRAPHIC_DATA] and then approximately 80' to the northwe…" at bounding box center [297, 181] width 347 height 42
drag, startPoint x: 243, startPoint y: 178, endPoint x: 120, endPoint y: 162, distance: 124.1
click at [120, 162] on div "Environmental Review Comments The toe of bluff is Crazy Corners Road and then a…" at bounding box center [298, 175] width 356 height 64
click at [320, 245] on div "Document Upload" at bounding box center [297, 244] width 347 height 7
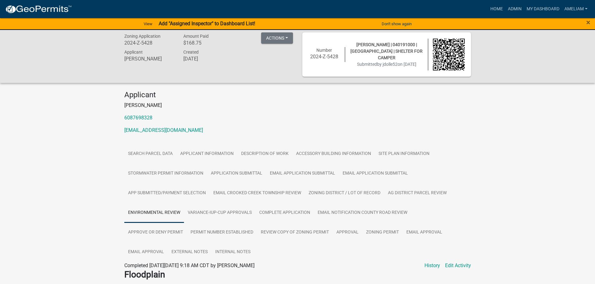
scroll to position [0, 0]
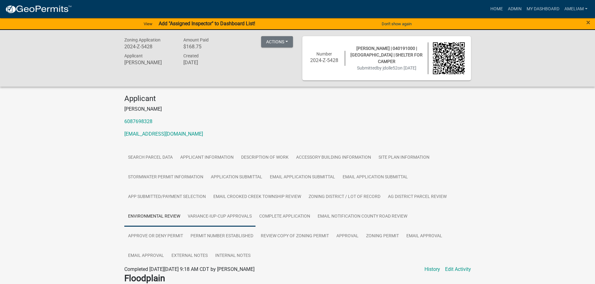
click at [228, 212] on link "VARIANCE-IUP-CUP APPROVALS" at bounding box center [220, 217] width 72 height 20
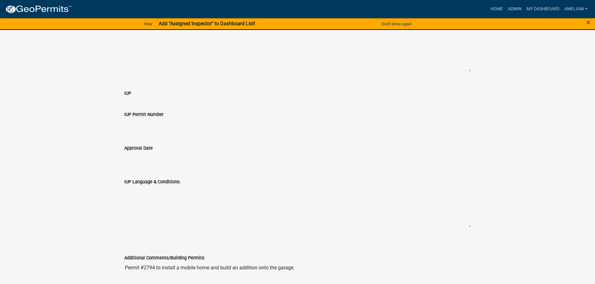
scroll to position [547, 0]
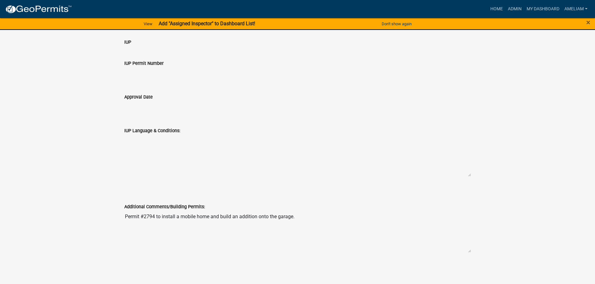
drag, startPoint x: 263, startPoint y: 218, endPoint x: 119, endPoint y: 215, distance: 144.3
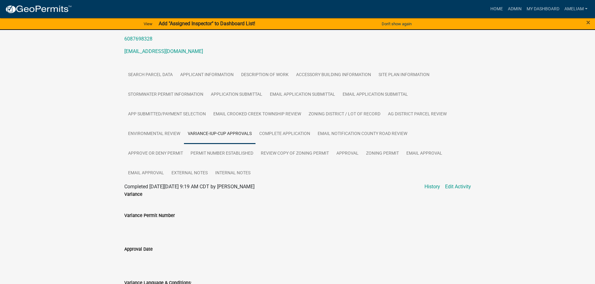
scroll to position [39, 0]
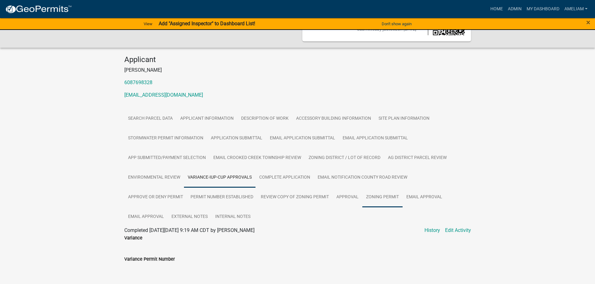
drag, startPoint x: 385, startPoint y: 198, endPoint x: 484, endPoint y: 236, distance: 105.8
click at [385, 198] on link "Zoning Permit" at bounding box center [382, 198] width 40 height 20
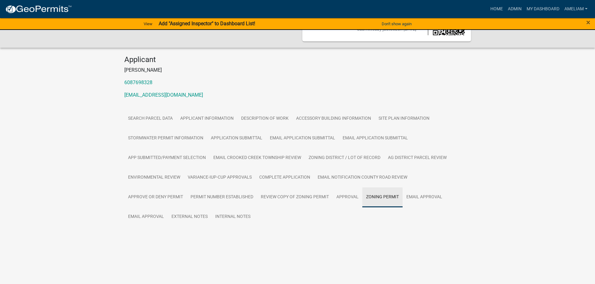
scroll to position [23, 0]
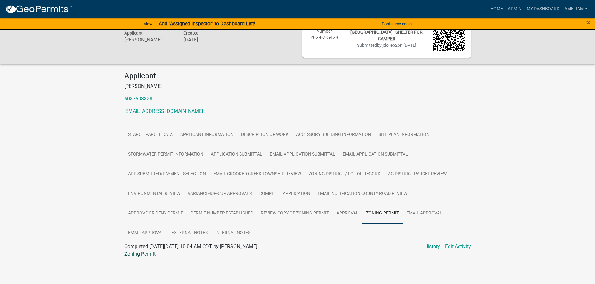
click at [150, 254] on link "Zoning Permit" at bounding box center [139, 254] width 31 height 6
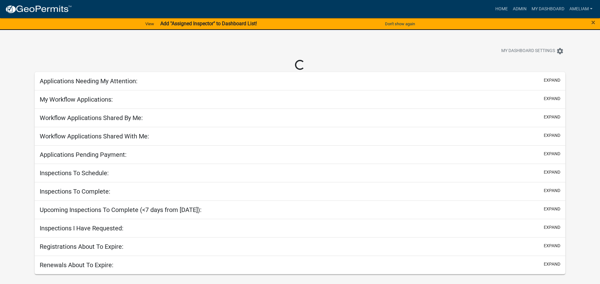
select select "3: 100"
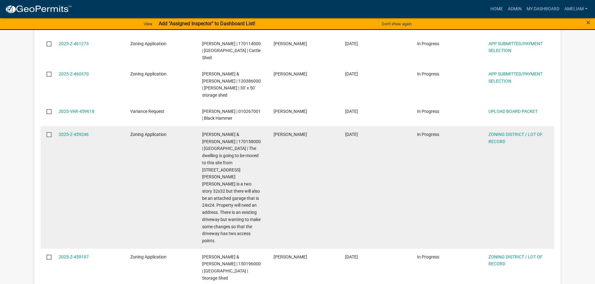
scroll to position [343, 0]
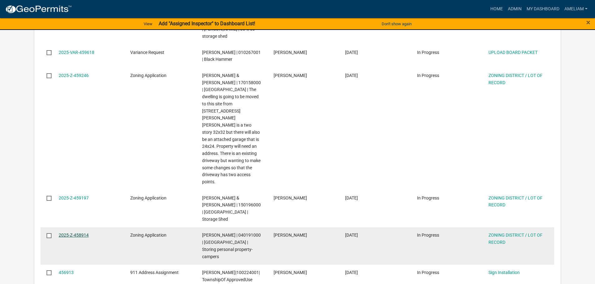
click at [74, 233] on link "2025-Z-458914" at bounding box center [74, 235] width 30 height 5
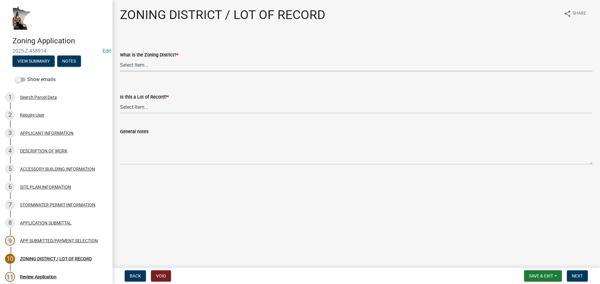
drag, startPoint x: 156, startPoint y: 66, endPoint x: 153, endPoint y: 71, distance: 6.0
click at [156, 66] on select "Select Item... Agricultural Residential Other" at bounding box center [356, 65] width 472 height 13
click at [120, 59] on select "Select Item... Agricultural Residential Other" at bounding box center [356, 65] width 472 height 13
select select "4e40cecd-d56d-4d3a-a779-2c11c403f329"
click at [161, 110] on select "Select Item... Yes No, or cannot be determined" at bounding box center [356, 107] width 472 height 13
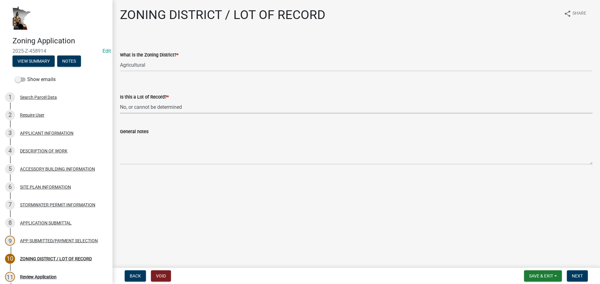
click at [120, 101] on select "Select Item... Yes No, or cannot be determined" at bounding box center [356, 107] width 472 height 13
select select "8fe8ed3e-c0e1-408b-96fc-f68303b4ae81"
click at [580, 277] on span "Next" at bounding box center [576, 276] width 11 height 5
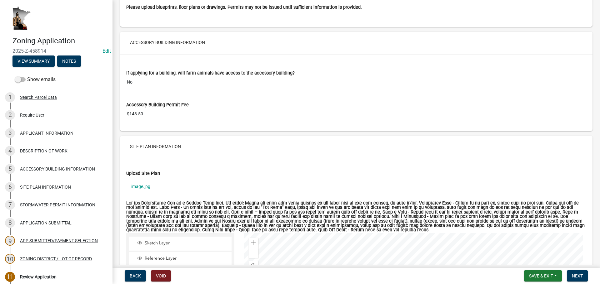
scroll to position [1249, 0]
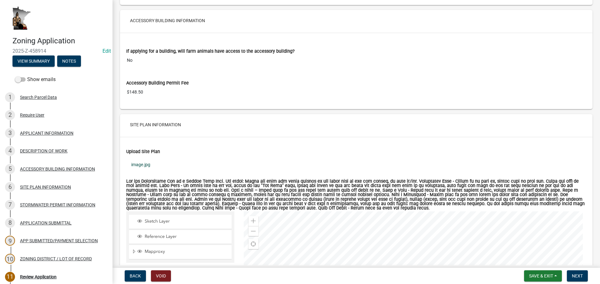
click at [139, 166] on link "image.jpg" at bounding box center [356, 165] width 460 height 14
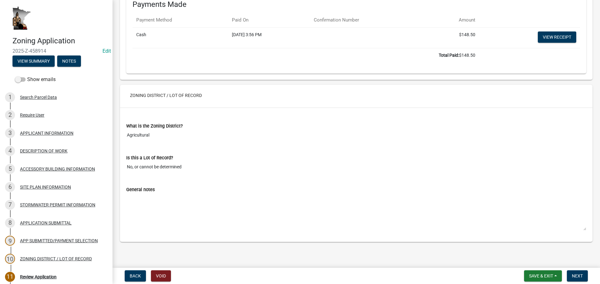
scroll to position [2255, 0]
click at [582, 274] on span "Next" at bounding box center [576, 276] width 11 height 5
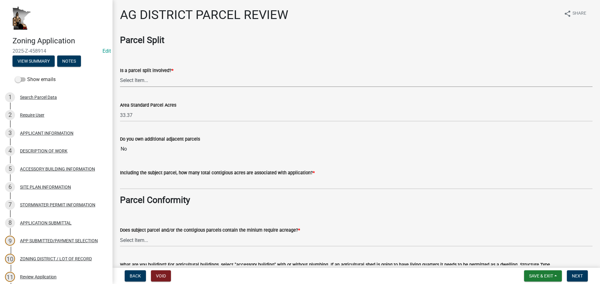
click at [164, 85] on select "Select Item... Yes No" at bounding box center [356, 80] width 472 height 13
click at [120, 74] on select "Select Item... Yes No" at bounding box center [356, 80] width 472 height 13
select select "fe23c68f-3976-40fb-92de-7ec6f88d0010"
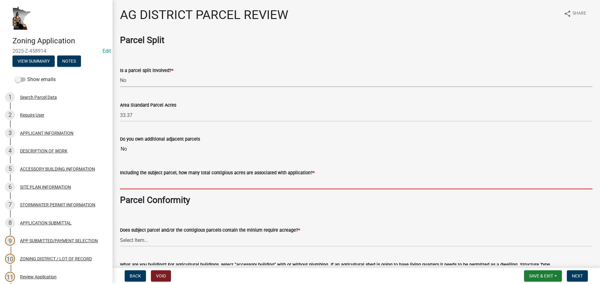
click at [155, 180] on input "text" at bounding box center [356, 183] width 472 height 13
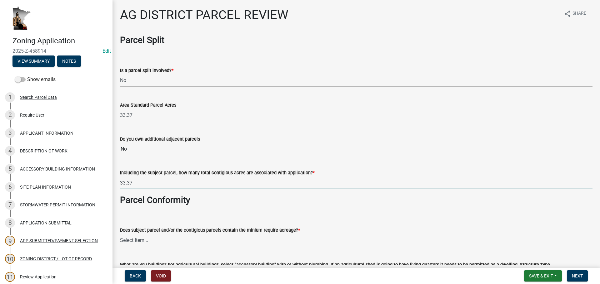
type input "33.37"
click at [321, 203] on h3 "Parcel Conformity" at bounding box center [356, 200] width 472 height 11
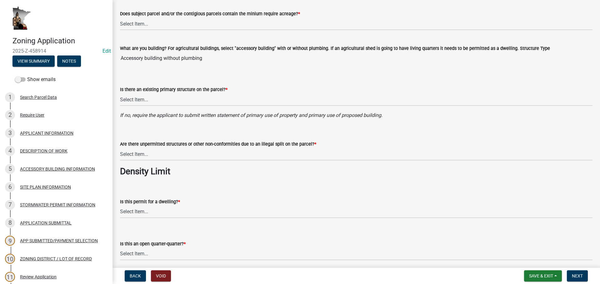
scroll to position [219, 0]
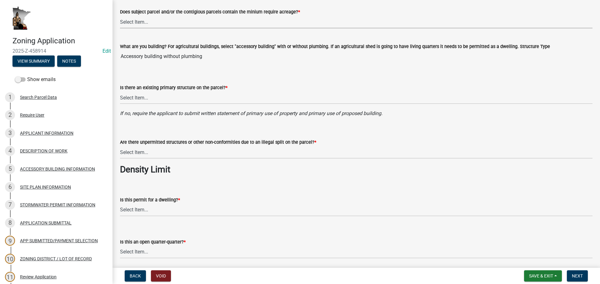
drag, startPoint x: 151, startPoint y: 22, endPoint x: 150, endPoint y: 27, distance: 5.3
click at [151, 22] on select "Select Item... Yes, for a dwelling, 40 or more acres with one or more acres con…" at bounding box center [356, 22] width 472 height 13
click at [120, 16] on select "Select Item... Yes, for a dwelling, 40 or more acres with one or more acres con…" at bounding box center [356, 22] width 472 height 13
select select "c27f3562-6487-48b9-bb79-d53cdb3b0a36"
click at [142, 96] on select "Select Item... Yes No" at bounding box center [356, 97] width 472 height 13
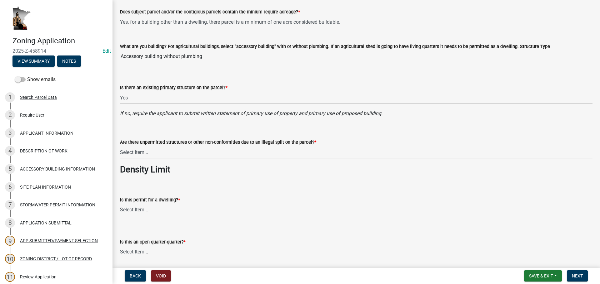
click at [120, 91] on select "Select Item... Yes No" at bounding box center [356, 97] width 472 height 13
select select "e720d887-05b7-48e7-b675-04570e4c9f75"
click at [151, 154] on select "Select Item... Yes No" at bounding box center [356, 152] width 472 height 13
click at [556, 279] on button "Save & Exit" at bounding box center [543, 276] width 38 height 11
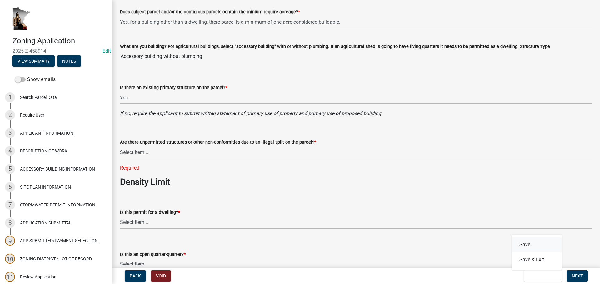
click at [536, 246] on button "Save" at bounding box center [536, 245] width 50 height 15
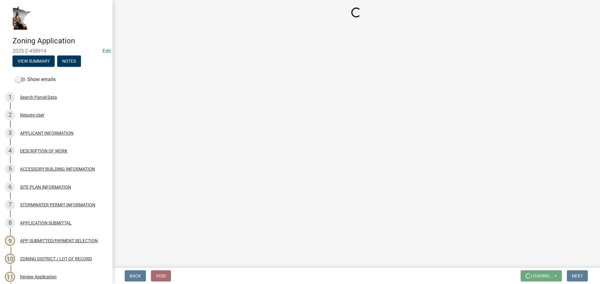
scroll to position [0, 0]
select select "fe23c68f-3976-40fb-92de-7ec6f88d0010"
select select "c27f3562-6487-48b9-bb79-d53cdb3b0a36"
select select "e720d887-05b7-48e7-b675-04570e4c9f75"
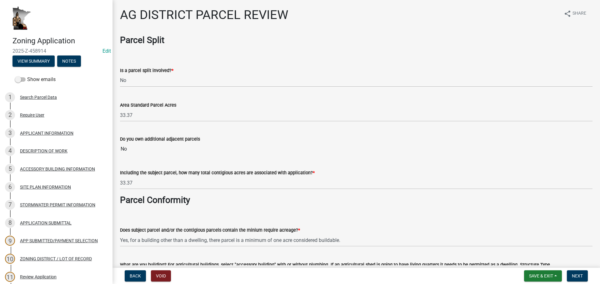
scroll to position [94, 0]
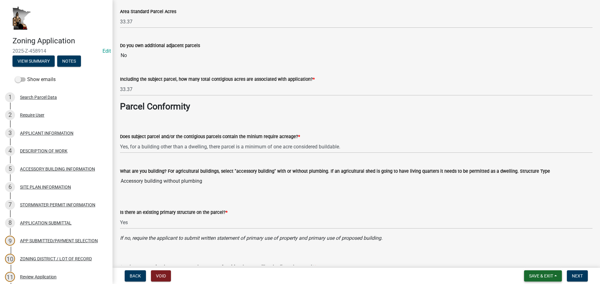
click at [554, 273] on button "Save & Exit" at bounding box center [543, 276] width 38 height 11
click at [552, 263] on button "Save & Exit" at bounding box center [536, 260] width 50 height 15
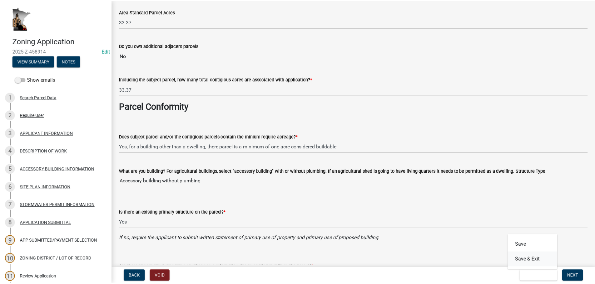
scroll to position [0, 0]
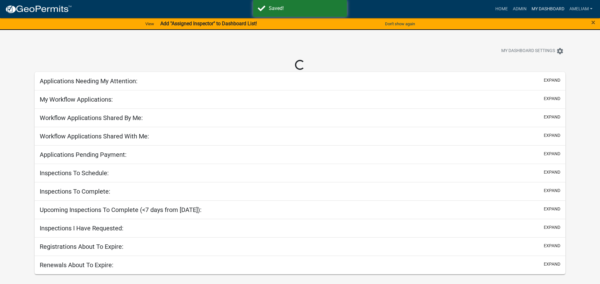
select select "3: 100"
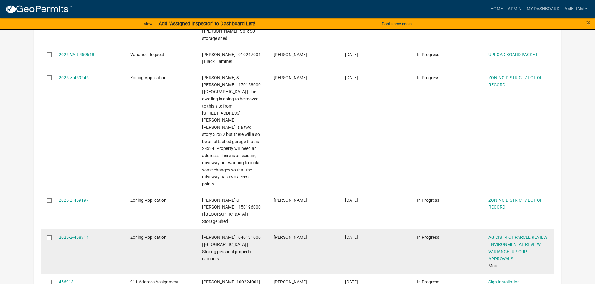
scroll to position [375, 0]
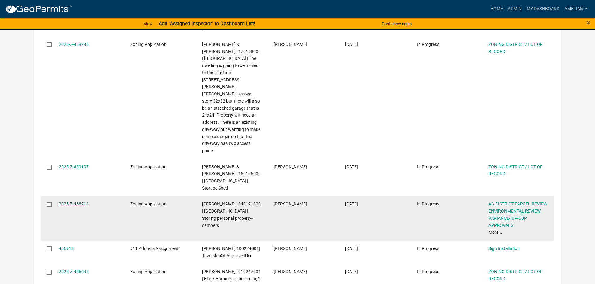
click at [73, 202] on link "2025-Z-458914" at bounding box center [74, 204] width 30 height 5
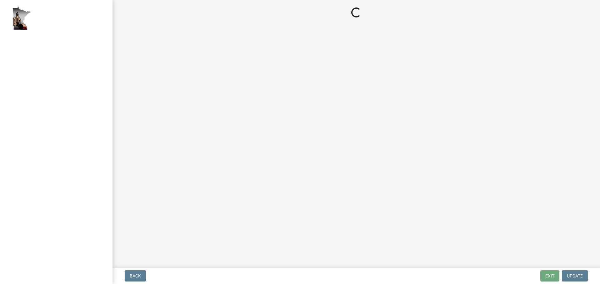
select select "fe23c68f-3976-40fb-92de-7ec6f88d0010"
select select "c27f3562-6487-48b9-bb79-d53cdb3b0a36"
select select "e720d887-05b7-48e7-b675-04570e4c9f75"
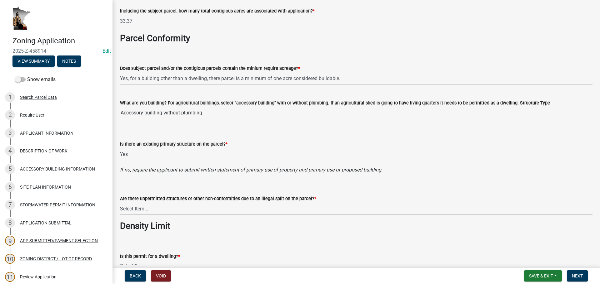
scroll to position [219, 0]
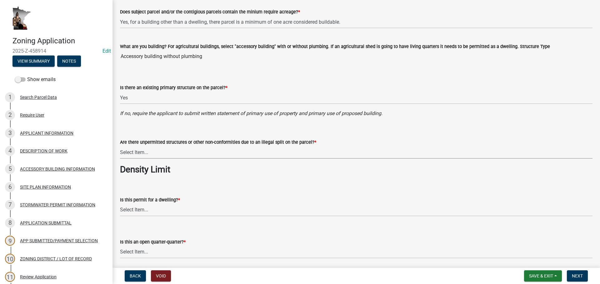
click at [284, 158] on select "Select Item... Yes No" at bounding box center [356, 152] width 472 height 13
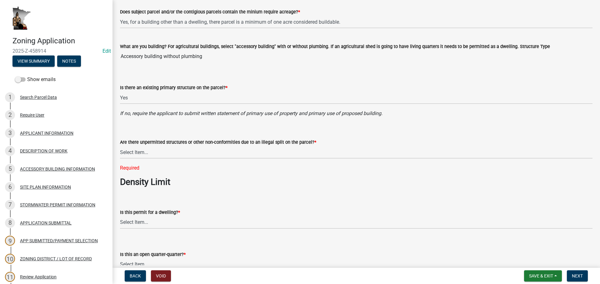
click at [211, 152] on select "Select Item... Yes No" at bounding box center [356, 152] width 472 height 13
click at [120, 146] on select "Select Item... Yes No" at bounding box center [356, 152] width 472 height 13
select select "3e342f75-9fb1-4b8c-bbeb-47cfa96347ca"
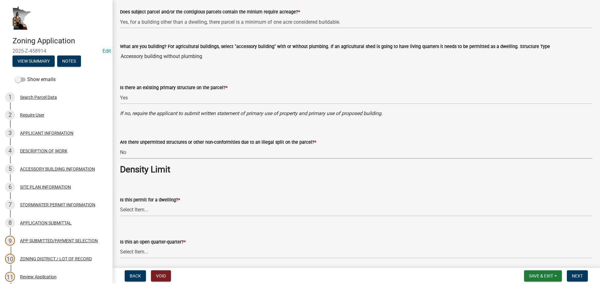
click at [249, 184] on div "Is this permit for a dwelling? * Select Item... Yes No N/A" at bounding box center [356, 198] width 472 height 37
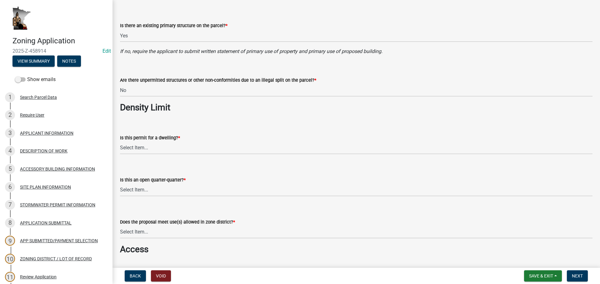
scroll to position [281, 0]
click at [163, 149] on select "Select Item... Yes No N/A" at bounding box center [356, 147] width 472 height 13
click at [120, 141] on select "Select Item... Yes No N/A" at bounding box center [356, 147] width 472 height 13
select select "c756e23e-ff22-4e58-8178-2621bc441b49"
click at [141, 191] on select "Select Item... Yes No NA" at bounding box center [356, 190] width 472 height 13
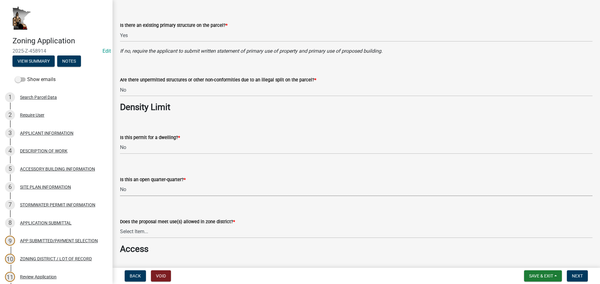
click at [120, 184] on select "Select Item... Yes No NA" at bounding box center [356, 190] width 472 height 13
select select "d6ee9fe6-eaeb-4075-8903-6582290b482e"
click at [248, 241] on wm-data-entity-input "Does the proposal meet use(s) allowed in zone district? * Select Item... Yes, p…" at bounding box center [356, 223] width 472 height 42
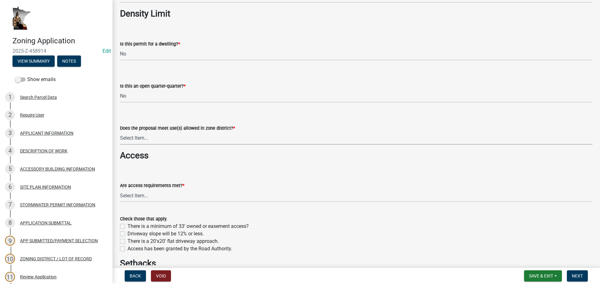
click at [184, 140] on select "Select Item... Yes, permitted use Yes, conditional use Yes, interim use Yes, ac…" at bounding box center [356, 138] width 472 height 13
click at [120, 132] on select "Select Item... Yes, permitted use Yes, conditional use Yes, interim use Yes, ac…" at bounding box center [356, 138] width 472 height 13
select select "a045efff-9645-47c6-b046-89cf1e905dd6"
click at [179, 197] on select "Select Item... yes no N/A - No modifications to existing driveway are proposed." at bounding box center [356, 196] width 472 height 13
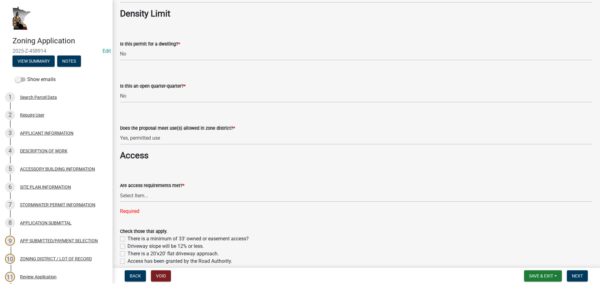
click at [197, 189] on div "Are access requirements met? *" at bounding box center [356, 185] width 472 height 7
click at [186, 201] on select "Select Item... yes no N/A - No modifications to existing driveway are proposed." at bounding box center [356, 196] width 472 height 13
click at [120, 190] on select "Select Item... yes no N/A - No modifications to existing driveway are proposed." at bounding box center [356, 196] width 472 height 13
select select "aa1ca06f-8d34-4542-998d-1b6ccdc96445"
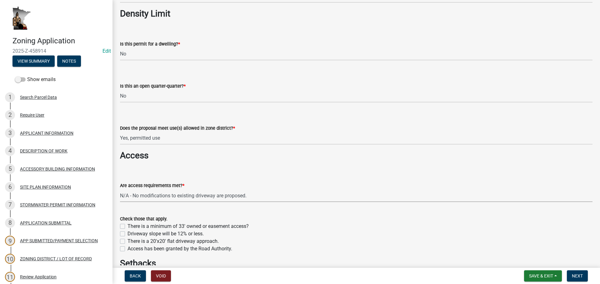
click at [321, 261] on h3 "Setbacks" at bounding box center [356, 264] width 472 height 11
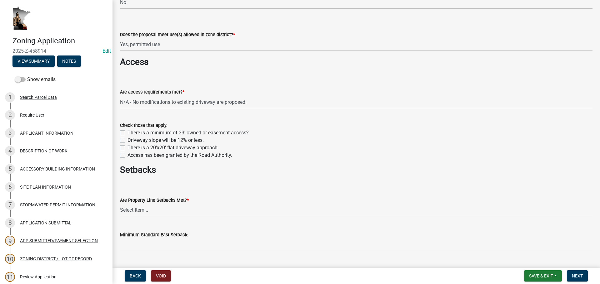
scroll to position [562, 0]
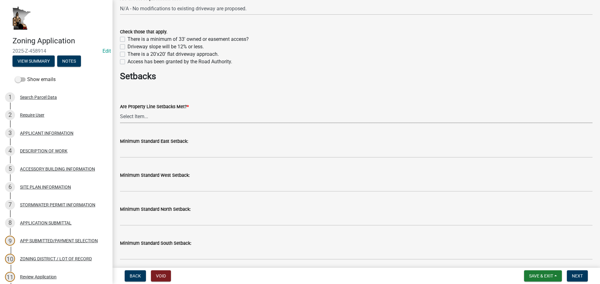
drag, startPoint x: 153, startPoint y: 111, endPoint x: 153, endPoint y: 121, distance: 10.0
click at [153, 111] on select "Select Item... Yes No" at bounding box center [356, 117] width 472 height 13
click at [120, 111] on select "Select Item... Yes No" at bounding box center [356, 117] width 472 height 13
select select "f47993c2-143f-42b0-843f-88b20baa7a0f"
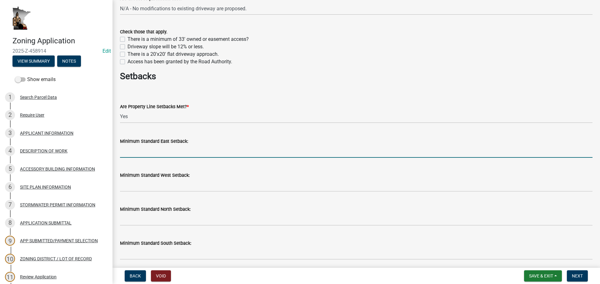
click at [174, 157] on input "Minimum Standard East Setback:" at bounding box center [356, 151] width 472 height 13
type input "50 ft"
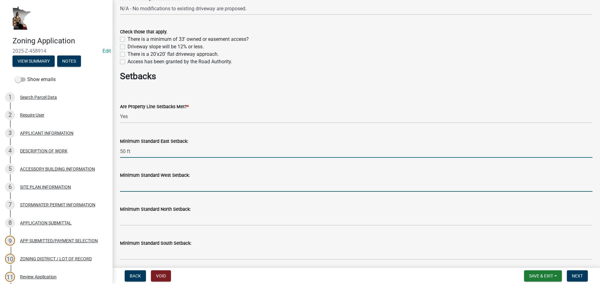
drag, startPoint x: 149, startPoint y: 186, endPoint x: 149, endPoint y: 191, distance: 5.3
click at [149, 186] on input "Minimum Standard West Setback:" at bounding box center [356, 185] width 472 height 13
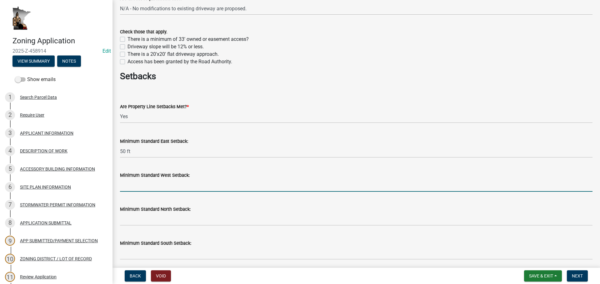
type input "50 ft"
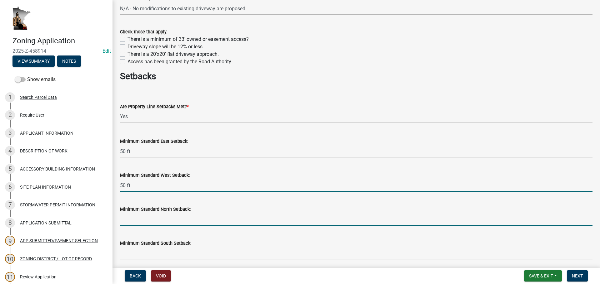
drag, startPoint x: 132, startPoint y: 220, endPoint x: 136, endPoint y: 228, distance: 9.2
click at [132, 220] on input "Minimum Standard North Setback:" at bounding box center [356, 219] width 472 height 13
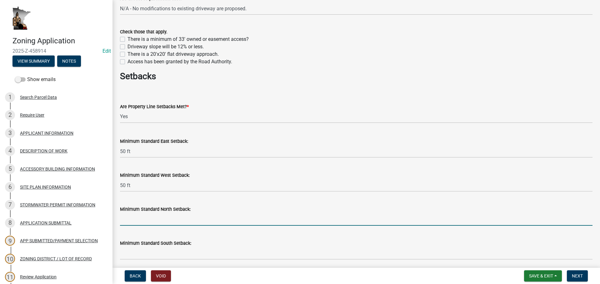
type input "50 ft"
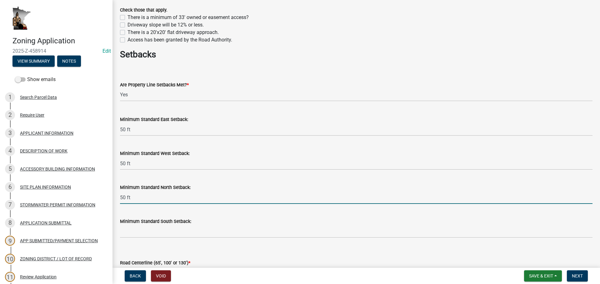
scroll to position [625, 0]
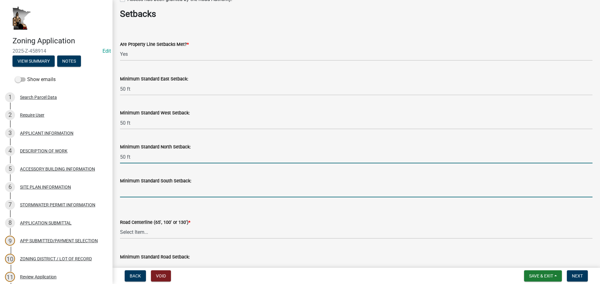
click at [164, 197] on input "Minimum Standard South Setback:" at bounding box center [356, 191] width 472 height 13
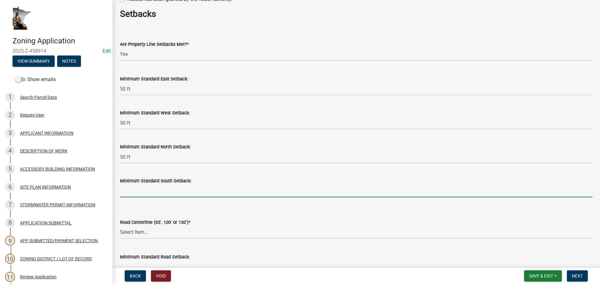
type input "50 ft"
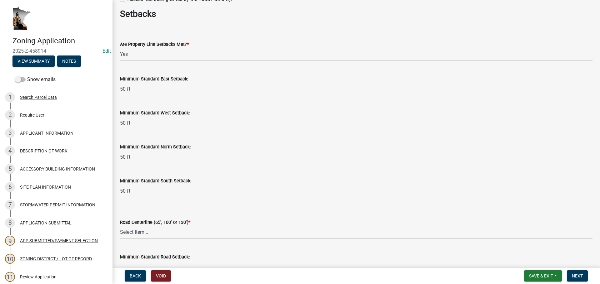
click at [238, 214] on form "Road Centerline (65', 100' or 130') * Select Item... Yes No" at bounding box center [356, 225] width 472 height 28
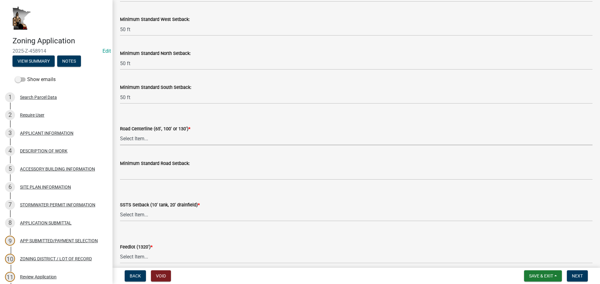
drag, startPoint x: 138, startPoint y: 141, endPoint x: 139, endPoint y: 145, distance: 3.9
click at [138, 141] on select "Select Item... Yes No" at bounding box center [356, 139] width 472 height 13
click at [120, 133] on select "Select Item... Yes No" at bounding box center [356, 139] width 472 height 13
select select "010a36e8-78ab-47dd-88f8-ccc0edf139b8"
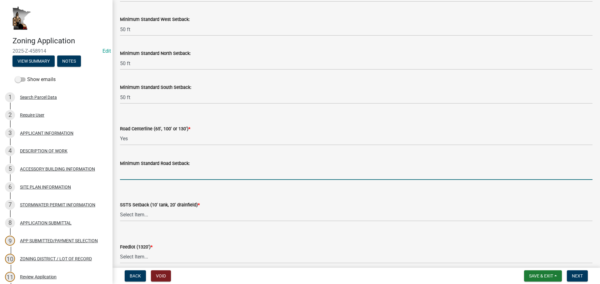
drag, startPoint x: 180, startPoint y: 173, endPoint x: 177, endPoint y: 177, distance: 5.8
click at [180, 173] on input "Minimum Standard Road Setback:" at bounding box center [356, 173] width 472 height 13
type input "65 ft"
click at [148, 172] on input "65 ft" at bounding box center [356, 173] width 472 height 13
drag, startPoint x: 135, startPoint y: 175, endPoint x: 106, endPoint y: 175, distance: 29.0
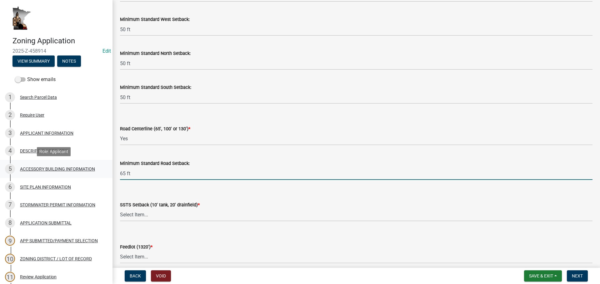
click at [106, 175] on div "Zoning Application 2025-Z-458914 Edit View Summary Notes Show emails 1 Search P…" at bounding box center [300, 142] width 600 height 284
click at [267, 216] on select "Select Item... Yes No N/A" at bounding box center [356, 215] width 472 height 13
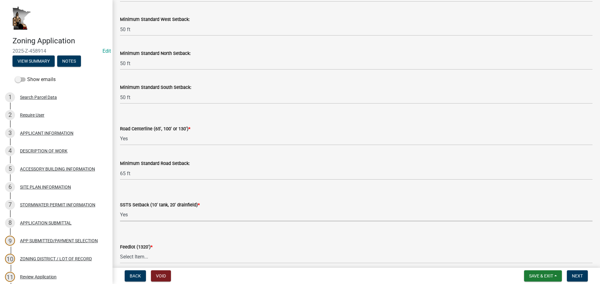
click at [120, 209] on select "Select Item... Yes No N/A" at bounding box center [356, 215] width 472 height 13
select select "617636dc-6122-45c9-991a-bd8b90cb2b24"
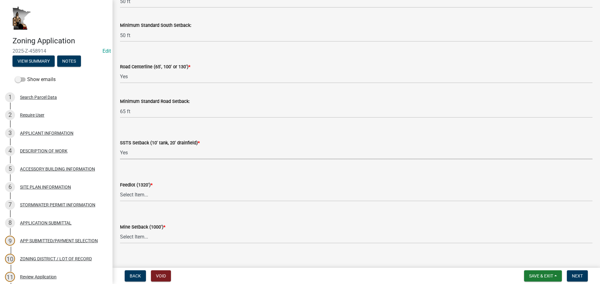
scroll to position [781, 0]
click at [194, 198] on select "Select Item... Yes No N/A" at bounding box center [356, 195] width 472 height 13
click at [120, 189] on select "Select Item... Yes No N/A" at bounding box center [356, 195] width 472 height 13
select select "2afcbc7a-ba70-4308-bdab-ed49491d43d0"
click at [189, 241] on select "Select Item... Yes No N/A" at bounding box center [356, 237] width 472 height 13
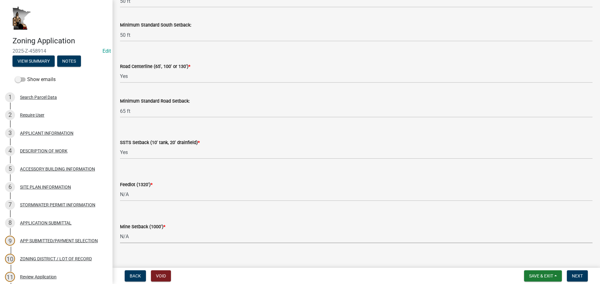
click at [120, 231] on select "Select Item... Yes No N/A" at bounding box center [356, 237] width 472 height 13
select select "be49bf27-167c-4383-b137-854eb09e2cec"
click at [195, 215] on div "Mine Setback (1000') * Select Item... Yes No N/A" at bounding box center [356, 225] width 472 height 37
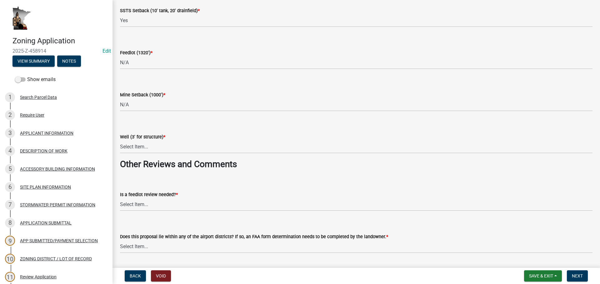
scroll to position [937, 0]
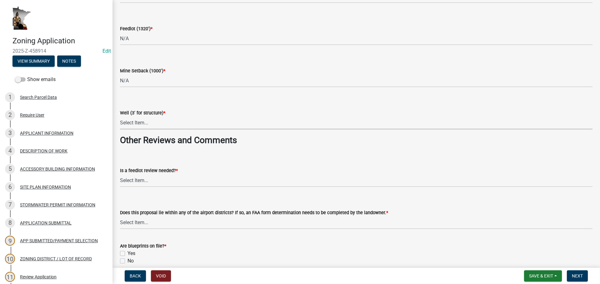
click at [158, 123] on select "Select Item... Yes No N/A" at bounding box center [356, 123] width 472 height 13
click at [120, 117] on select "Select Item... Yes No N/A" at bounding box center [356, 123] width 472 height 13
select select "6e389f70-961b-4b78-9c47-c422b69289d9"
click at [168, 182] on select "Select Item... Yes No" at bounding box center [356, 181] width 472 height 13
click at [120, 175] on select "Select Item... Yes No" at bounding box center [356, 181] width 472 height 13
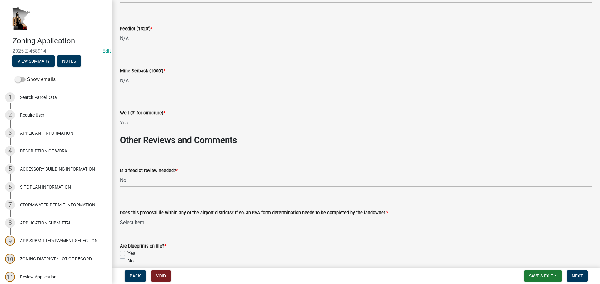
select select "1e0d970e-6746-4216-b065-d6933a69b3fa"
click at [227, 163] on form "Is a feedlot review needed? * Select Item... Yes No" at bounding box center [356, 174] width 472 height 28
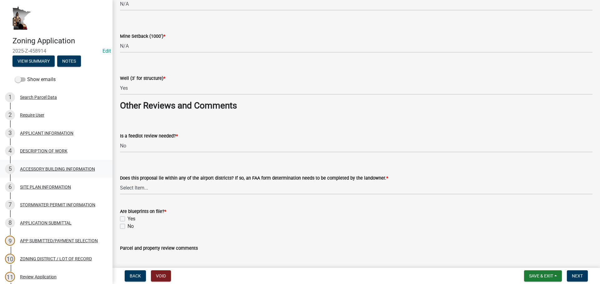
scroll to position [999, 0]
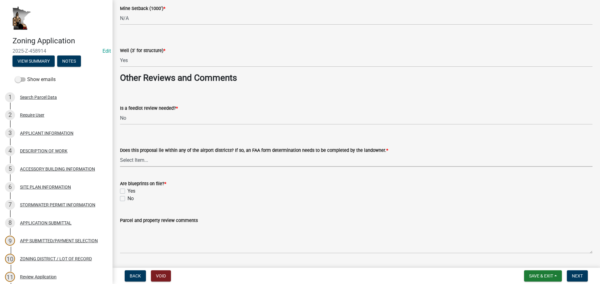
click at [164, 164] on select "Select Item... Yes No" at bounding box center [356, 160] width 472 height 13
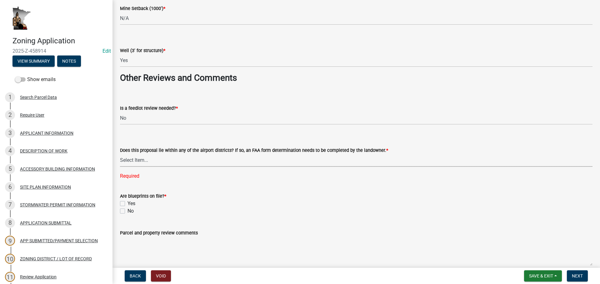
click at [160, 157] on select "Select Item... Yes No" at bounding box center [356, 160] width 472 height 13
click at [120, 154] on select "Select Item... Yes No" at bounding box center [356, 160] width 472 height 13
select select "44b75d30-e230-4ce0-8c0f-1ddadfe5cfb2"
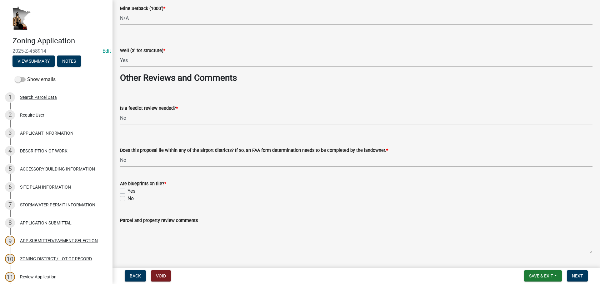
click at [249, 201] on div "No" at bounding box center [356, 198] width 472 height 7
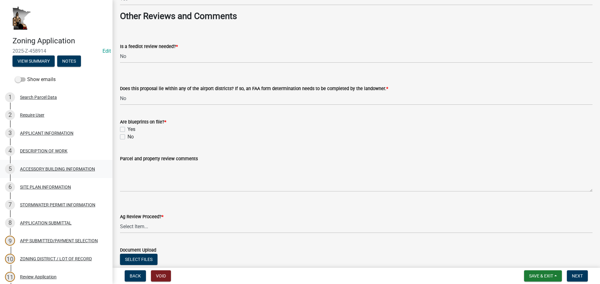
scroll to position [1062, 0]
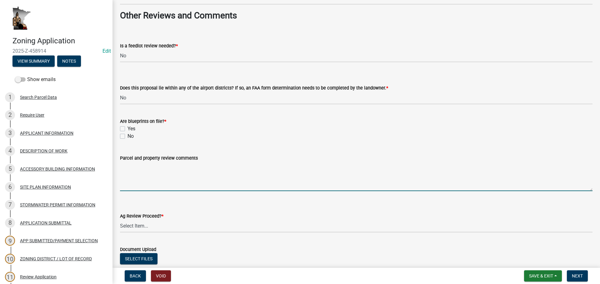
click at [124, 174] on textarea "Parcel and property review comments" at bounding box center [356, 176] width 472 height 29
paste textarea "Looks like a septic was installed in [DATE], but there was not County inspectio…"
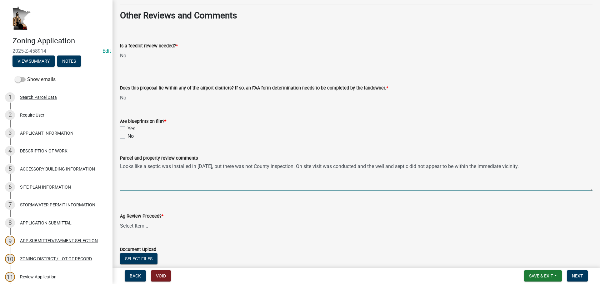
click at [117, 169] on div "Parcel and property review comments Looks like a septic was installed in [DATE]…" at bounding box center [356, 169] width 482 height 46
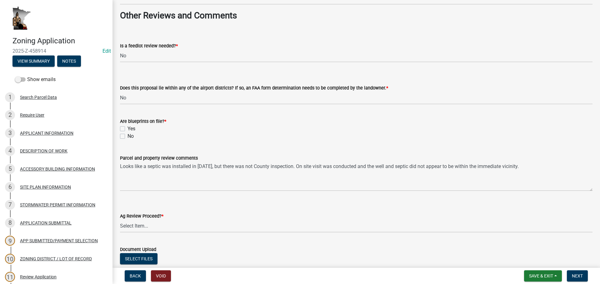
click at [119, 166] on div "Parcel and property review comments Looks like a septic was installed in [DATE]…" at bounding box center [356, 169] width 482 height 46
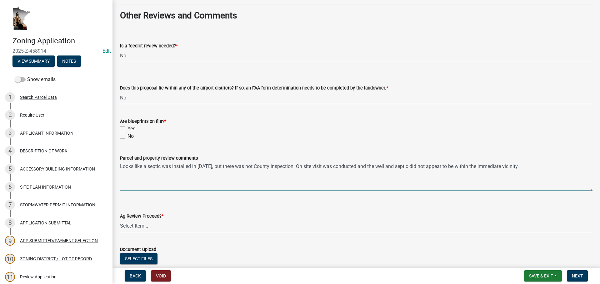
click at [131, 167] on textarea "Looks like a septic was installed in [DATE], but there was not County inspectio…" at bounding box center [356, 176] width 472 height 29
type textarea "Note from 2024 review... Looks like a septic was installed in [DATE], but there…"
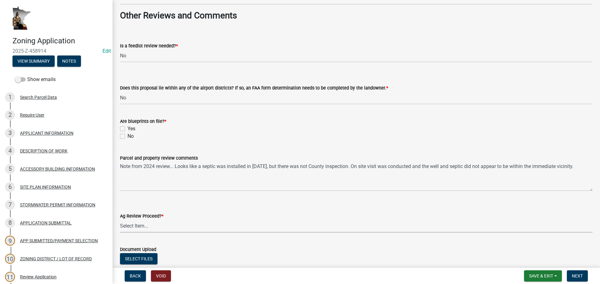
click at [196, 228] on select "Select Item... Proceed with review Deny permit at this time" at bounding box center [356, 226] width 472 height 13
click at [120, 220] on select "Select Item... Proceed with review Deny permit at this time" at bounding box center [356, 226] width 472 height 13
select select "6d223645-95f1-4b70-a074-2c09099ea196"
click at [584, 279] on button "Next" at bounding box center [576, 276] width 21 height 11
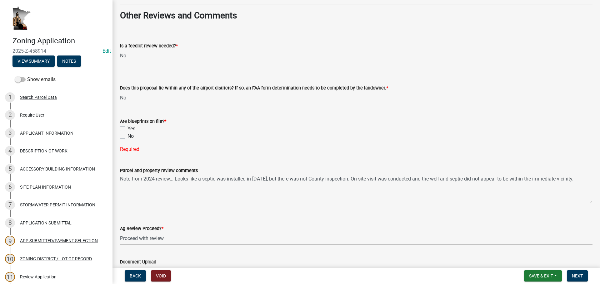
click at [127, 137] on label "No" at bounding box center [130, 136] width 6 height 7
click at [127, 137] on input "No" at bounding box center [129, 135] width 4 height 4
checkbox input "true"
checkbox input "false"
checkbox input "true"
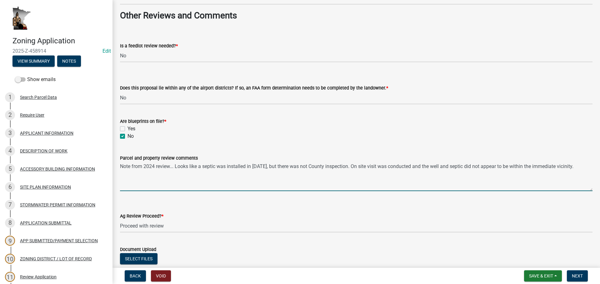
click at [190, 190] on textarea "Note from 2024 review... Looks like a septic was installed in [DATE], but there…" at bounding box center [356, 176] width 472 height 29
drag, startPoint x: 130, startPoint y: 175, endPoint x: 132, endPoint y: 178, distance: 3.2
click at [131, 176] on textarea "Note from 2024 review... Looks like a septic was installed in [DATE], but there…" at bounding box center [356, 176] width 472 height 29
click at [577, 169] on textarea "Note from 2024 review... Looks like a septic was installed in [DATE], but there…" at bounding box center [356, 176] width 472 height 29
type textarea "Note from 2024 review... Looks like a septic was installed in [DATE], but there…"
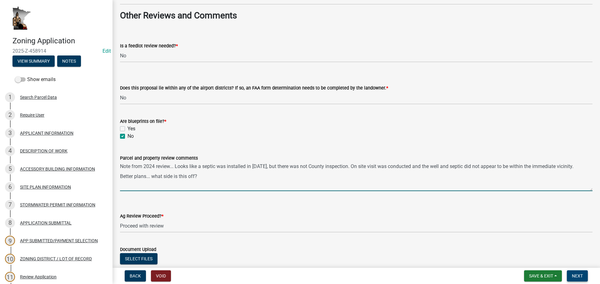
click at [574, 278] on span "Next" at bounding box center [576, 276] width 11 height 5
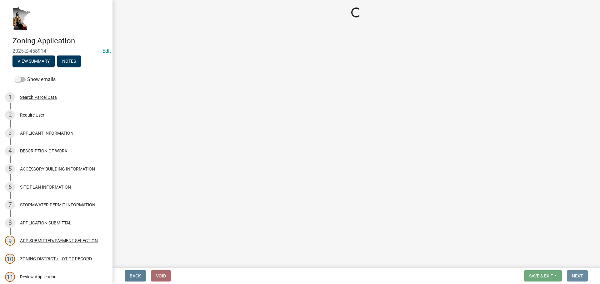
scroll to position [0, 0]
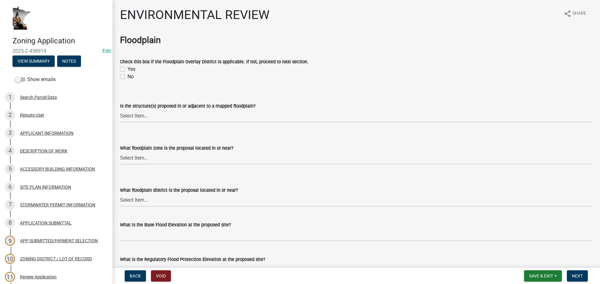
drag, startPoint x: 125, startPoint y: 79, endPoint x: 121, endPoint y: 77, distance: 4.2
click at [125, 79] on div "No" at bounding box center [356, 76] width 472 height 7
click at [127, 77] on label "No" at bounding box center [130, 76] width 6 height 7
click at [127, 77] on input "No" at bounding box center [129, 75] width 4 height 4
checkbox input "true"
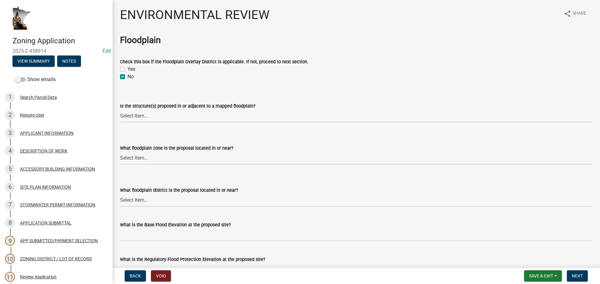
checkbox input "false"
checkbox input "true"
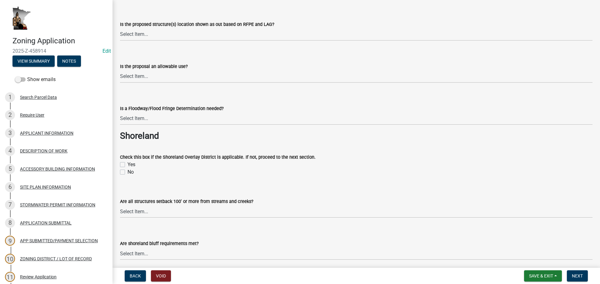
scroll to position [406, 0]
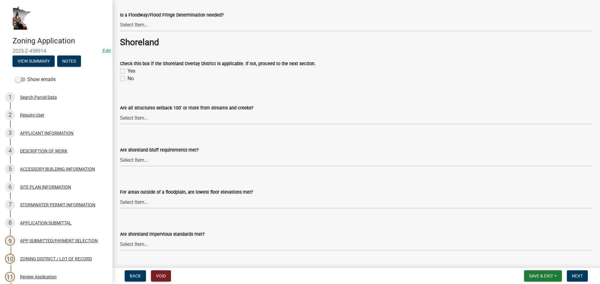
click at [127, 81] on label "No" at bounding box center [130, 78] width 6 height 7
click at [127, 79] on input "No" at bounding box center [129, 77] width 4 height 4
checkbox input "true"
checkbox input "false"
checkbox input "true"
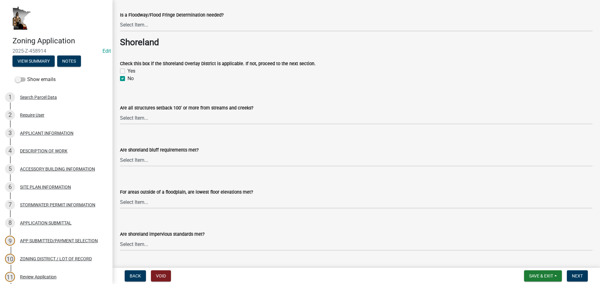
click at [163, 143] on form "Are shoreland bluff requirements met? Select Item... Yes No N/A" at bounding box center [356, 153] width 472 height 28
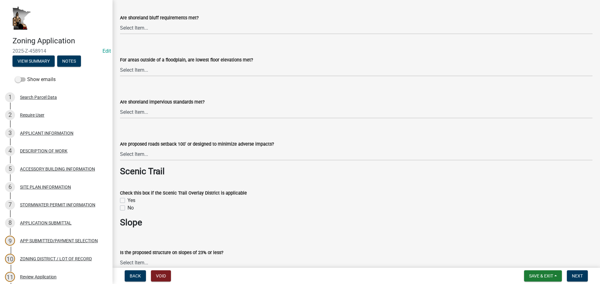
scroll to position [593, 0]
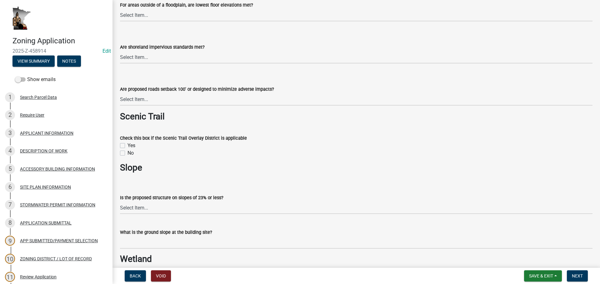
click at [127, 152] on label "No" at bounding box center [130, 153] width 6 height 7
click at [127, 152] on input "No" at bounding box center [129, 152] width 4 height 4
checkbox input "true"
checkbox input "false"
checkbox input "true"
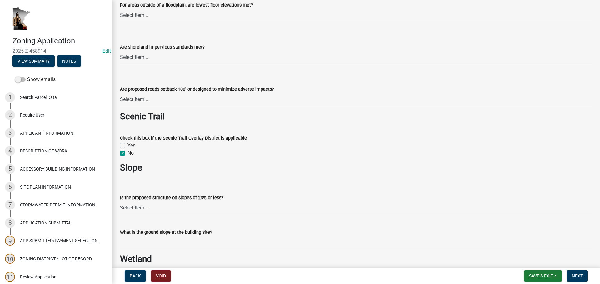
drag, startPoint x: 179, startPoint y: 204, endPoint x: 177, endPoint y: 209, distance: 6.0
click at [179, 204] on select "Select Item... Yes No" at bounding box center [356, 208] width 472 height 13
click at [120, 202] on select "Select Item... Yes No" at bounding box center [356, 208] width 472 height 13
select select "294fbb0f-ef92-492d-a55d-6ae48f2d4023"
click at [229, 184] on div "Is the proposed structure on slopes of 23% or less? Select Item... Yes No" at bounding box center [356, 196] width 472 height 37
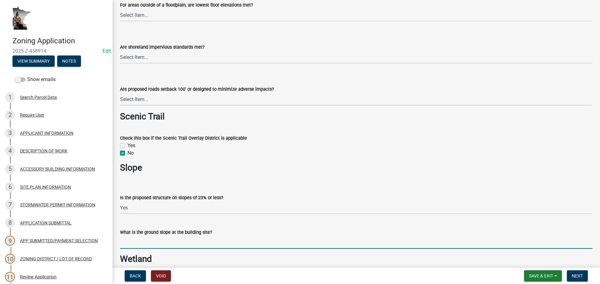
drag, startPoint x: 150, startPoint y: 237, endPoint x: 150, endPoint y: 242, distance: 5.3
click at [150, 237] on input "What is the ground slope at the building site?" at bounding box center [356, 242] width 472 height 13
type input "< 6%"
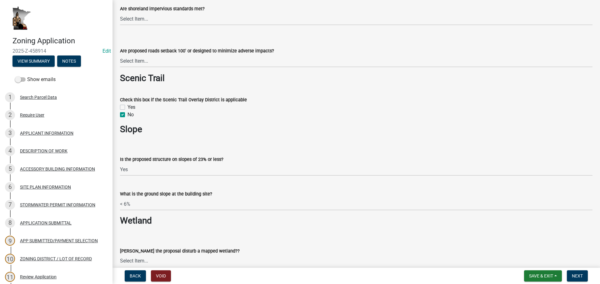
scroll to position [687, 0]
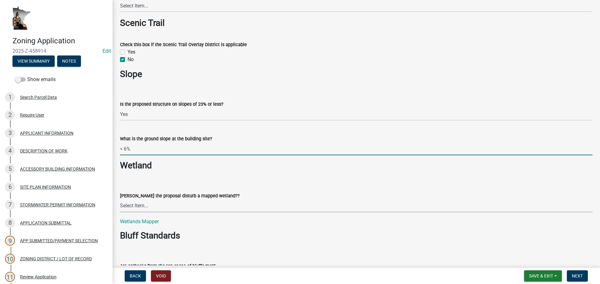
drag, startPoint x: 215, startPoint y: 208, endPoint x: 211, endPoint y: 212, distance: 6.2
click at [215, 208] on select "Select Item... Yes No N/A" at bounding box center [356, 206] width 472 height 13
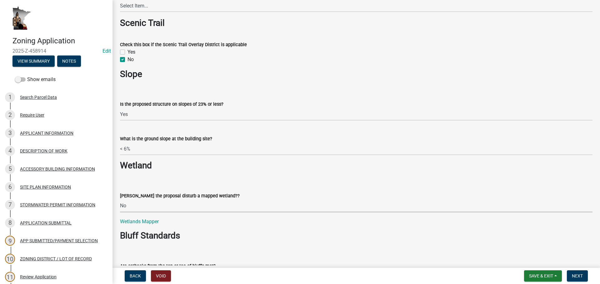
click at [120, 200] on select "Select Item... Yes No N/A" at bounding box center [356, 206] width 472 height 13
select select "5727336e-9a20-4bd2-a6f3-e7484509ff9a"
click at [285, 248] on div "Are setbacks from the top or toe of bluffs met? Select Item... Yes No The propo…" at bounding box center [356, 264] width 472 height 37
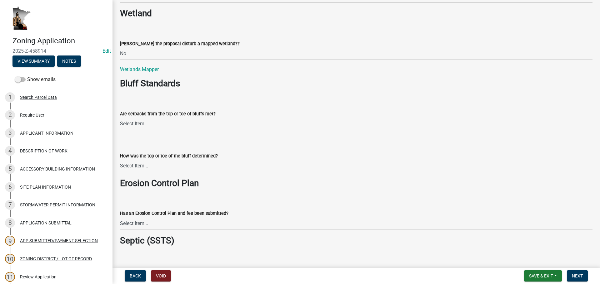
scroll to position [843, 0]
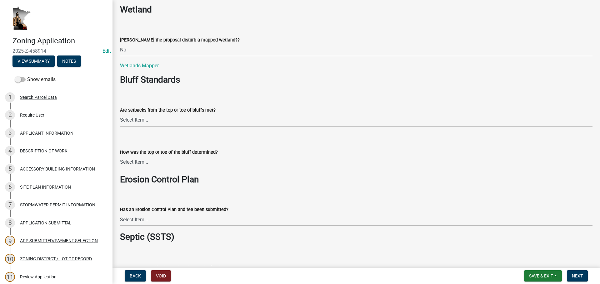
drag, startPoint x: 204, startPoint y: 118, endPoint x: 205, endPoint y: 121, distance: 3.8
click at [205, 120] on select "Select Item... Yes No The proposal is not in the vicinity of a bluff" at bounding box center [356, 120] width 472 height 13
click at [120, 114] on select "Select Item... Yes No The proposal is not in the vicinity of a bluff" at bounding box center [356, 120] width 472 height 13
select select "e7961d78-4f82-4ea0-a075-1f680d90960e"
click at [158, 161] on select "Select Item... A break in slope was visually observed A 50' line segment was us…" at bounding box center [356, 162] width 472 height 13
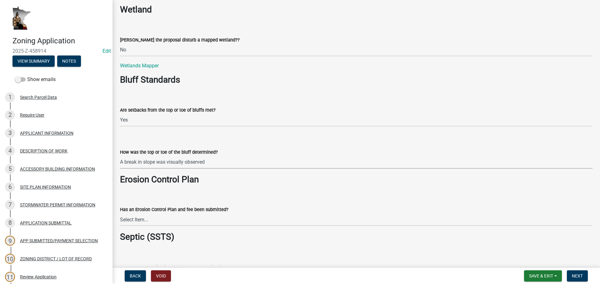
click at [120, 156] on select "Select Item... A break in slope was visually observed A 50' line segment was us…" at bounding box center [356, 162] width 472 height 13
select select "8c70e245-dd90-46b4-bc6d-16ce3603621c"
click at [163, 214] on select "Select Item... Yes No Application does not require an Erosion Control Plan" at bounding box center [356, 220] width 472 height 13
click at [120, 214] on select "Select Item... Yes No Application does not require an Erosion Control Plan" at bounding box center [356, 220] width 472 height 13
select select "c0fe89da-e6be-4440-b09b-6bf401eca5d4"
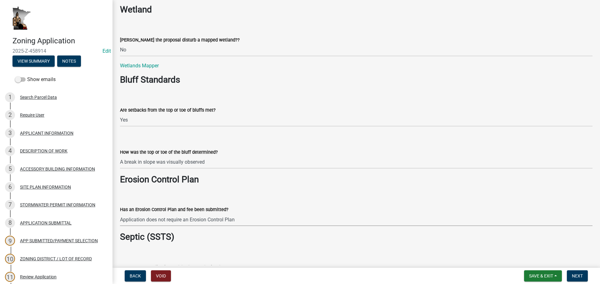
scroll to position [968, 0]
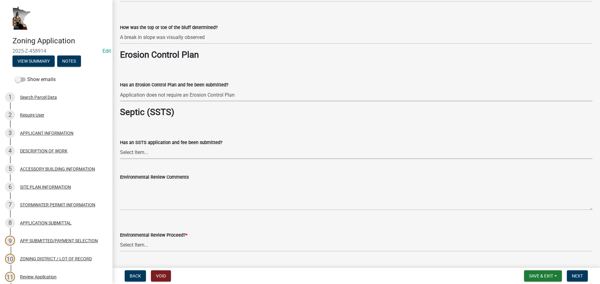
click at [195, 154] on select "Select Item... Yes No This project does not require SSTS" at bounding box center [356, 152] width 472 height 13
click at [120, 146] on select "Select Item... Yes No This project does not require SSTS" at bounding box center [356, 152] width 472 height 13
select select "cc045de0-ead4-414c-a886-12e51f2bc4aa"
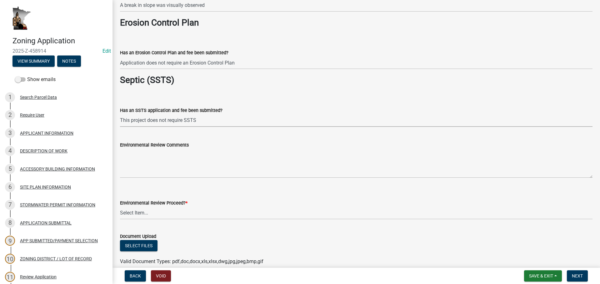
scroll to position [1030, 0]
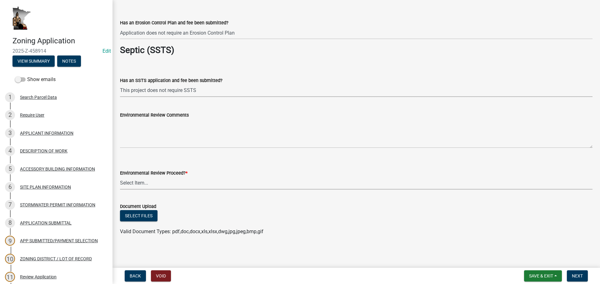
click at [173, 188] on select "Select Item... Proceed with review Deny permit at this time" at bounding box center [356, 183] width 472 height 13
click at [120, 177] on select "Select Item... Proceed with review Deny permit at this time" at bounding box center [356, 183] width 472 height 13
select select "c55ed237-4e75-4d9e-9e6e-534c544ae652"
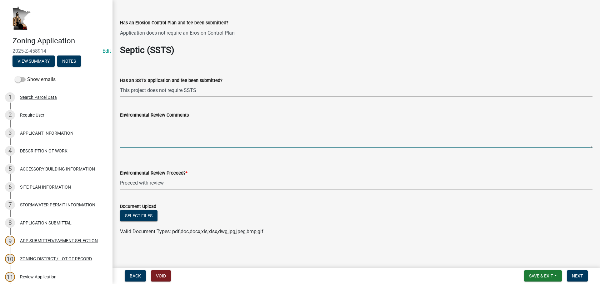
click at [140, 147] on textarea "Environmental Review Comments" at bounding box center [356, 133] width 472 height 29
paste textarea "The toe of bluff is [GEOGRAPHIC_DATA] and then approximately 80' to the northwe…"
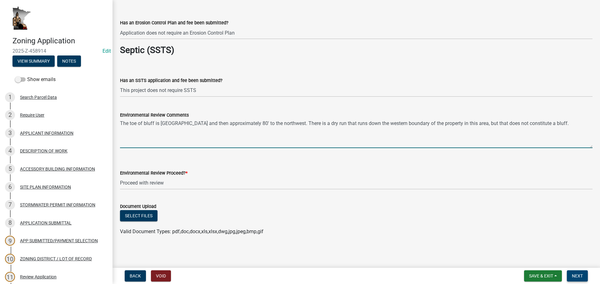
type textarea "The toe of bluff is [GEOGRAPHIC_DATA] and then approximately 80' to the northwe…"
click at [582, 277] on span "Next" at bounding box center [576, 276] width 11 height 5
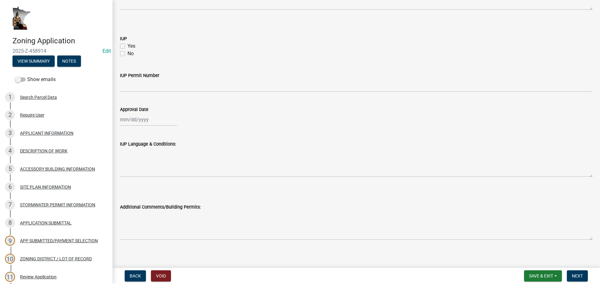
scroll to position [356, 0]
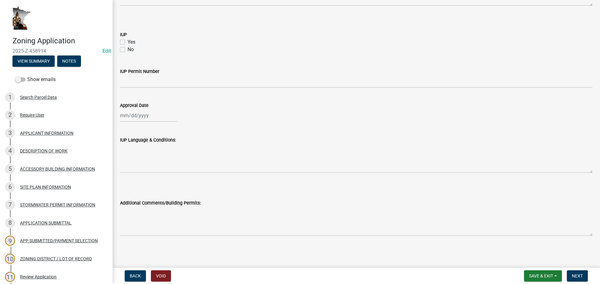
click at [121, 193] on div "Additional Comments/Building Permits:" at bounding box center [356, 214] width 472 height 46
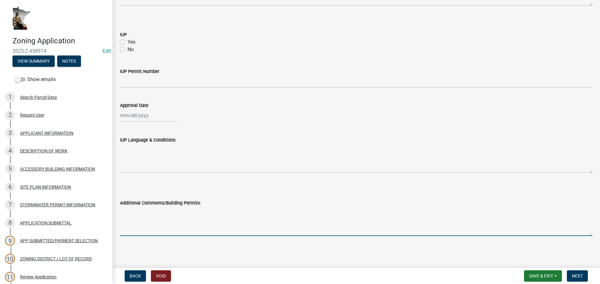
click at [142, 220] on textarea "Additional Comments/Building Permits:" at bounding box center [356, 221] width 472 height 29
paste textarea "Permit #2794 to install a mobile home and build an addition onto the garage."
click at [326, 219] on textarea "Permit #2794 to install a mobile home and build an addition onto the garage." at bounding box center [356, 221] width 472 height 29
click at [116, 213] on div "Additional Comments/Building Permits: Permit #2794 to install a mobile home and…" at bounding box center [356, 214] width 482 height 46
click at [121, 212] on textarea "Permit #2794 to install a mobile home and build an addition onto the garage." at bounding box center [356, 221] width 472 height 29
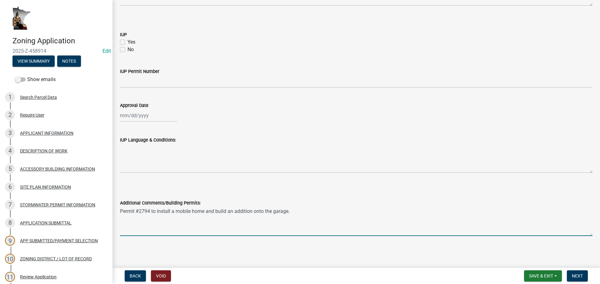
click at [153, 210] on textarea "Permit #2794 to install a mobile home and build an addition onto the garage." at bounding box center [356, 221] width 472 height 29
type textarea "Permit #5428 to build an overhead shelter for camper on [DATE]. Permit #2794 to…"
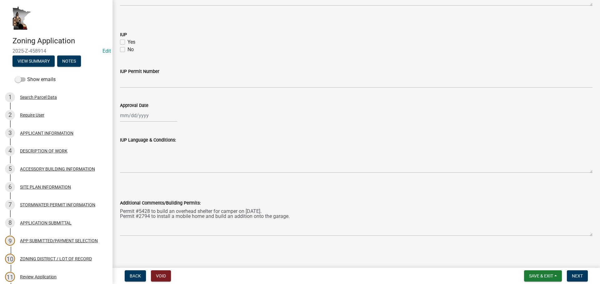
click at [575, 282] on nav "Back Void Save & Exit Save Save & Exit Next" at bounding box center [355, 276] width 487 height 16
click at [579, 280] on button "Next" at bounding box center [576, 276] width 21 height 11
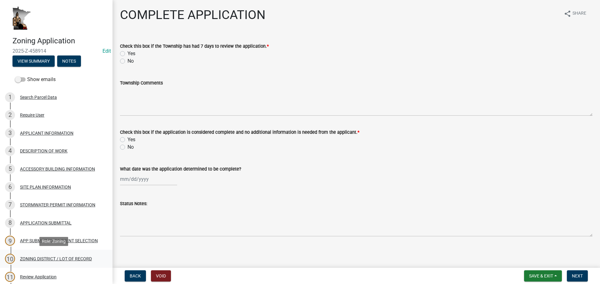
scroll to position [62, 0]
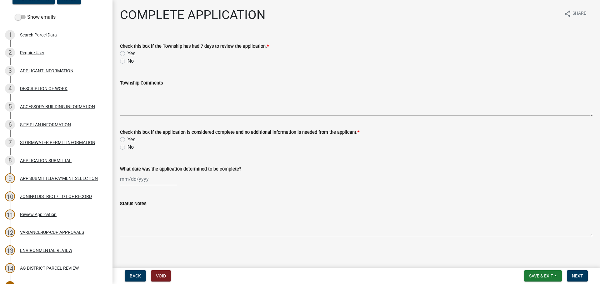
click at [120, 65] on div "COMPLETE APPLICATION share Share Check this box if the Township has had 7 days …" at bounding box center [356, 127] width 482 height 240
click at [127, 54] on label "Yes" at bounding box center [131, 53] width 8 height 7
click at [127, 54] on input "Yes" at bounding box center [129, 52] width 4 height 4
radio input "true"
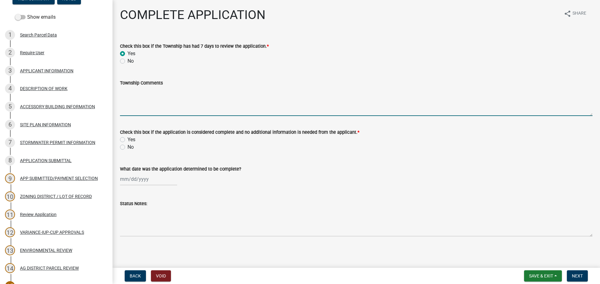
click at [147, 108] on textarea "Township Comments" at bounding box center [356, 101] width 472 height 29
click at [50, 163] on div "APPLICATION SUBMITTAL" at bounding box center [46, 161] width 52 height 4
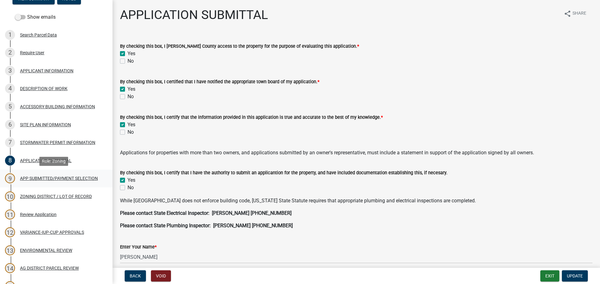
click at [57, 180] on div "APP SUBMITTED/PAYMENT SELECTION" at bounding box center [59, 178] width 78 height 4
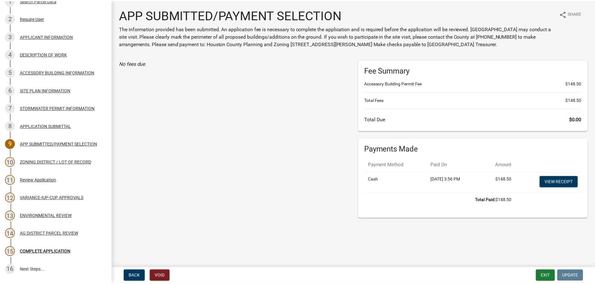
scroll to position [150, 0]
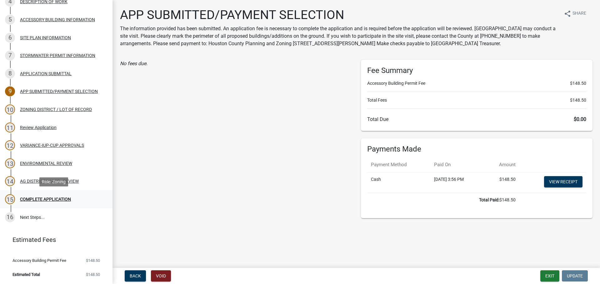
click at [54, 197] on div "COMPLETE APPLICATION" at bounding box center [45, 199] width 51 height 4
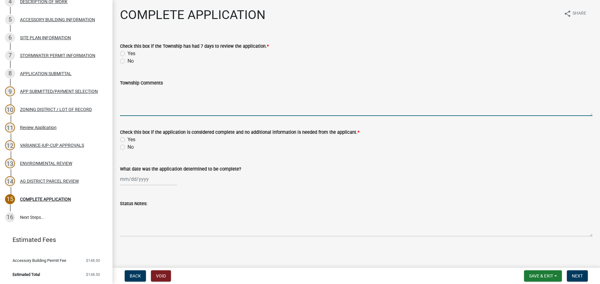
click at [175, 112] on textarea "Township Comments" at bounding box center [356, 101] width 472 height 29
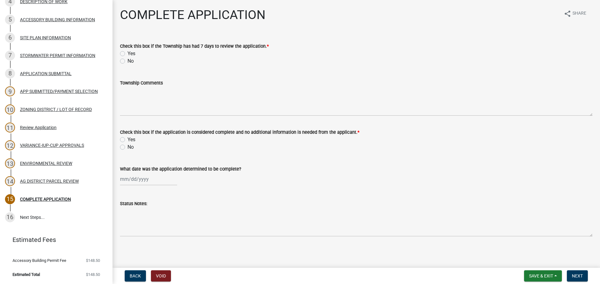
click at [127, 51] on label "Yes" at bounding box center [131, 53] width 8 height 7
click at [127, 51] on input "Yes" at bounding box center [129, 52] width 4 height 4
radio input "true"
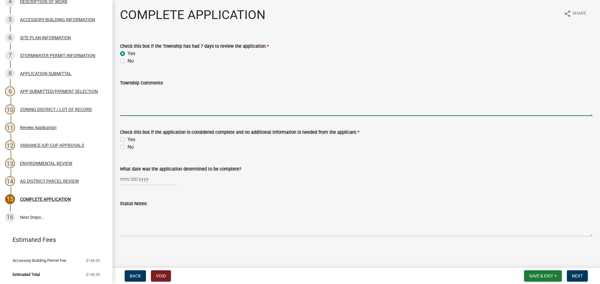
click at [191, 103] on textarea "Township Comments" at bounding box center [356, 101] width 472 height 29
type textarea "Notice was sent to [GEOGRAPHIC_DATA] on [DATE] and no comments were received."
click at [127, 139] on label "Yes" at bounding box center [131, 139] width 8 height 7
click at [127, 139] on input "Yes" at bounding box center [129, 138] width 4 height 4
radio input "true"
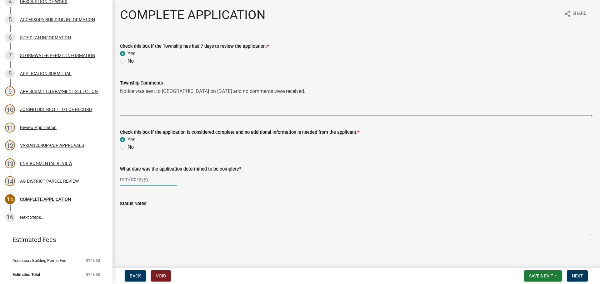
click at [128, 180] on div at bounding box center [148, 179] width 57 height 13
select select "8"
select select "2025"
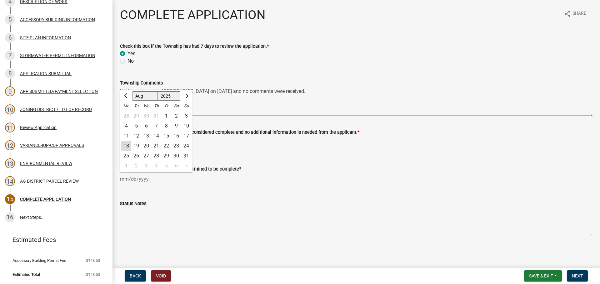
click at [143, 127] on div "6" at bounding box center [146, 126] width 10 height 10
type input "[DATE]"
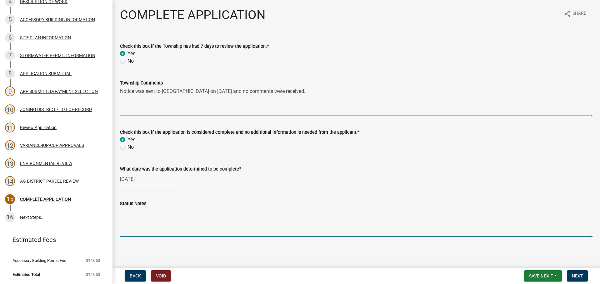
click at [250, 227] on textarea "Status Notes:" at bounding box center [356, 222] width 472 height 29
type textarea "D"
type textarea "Q"
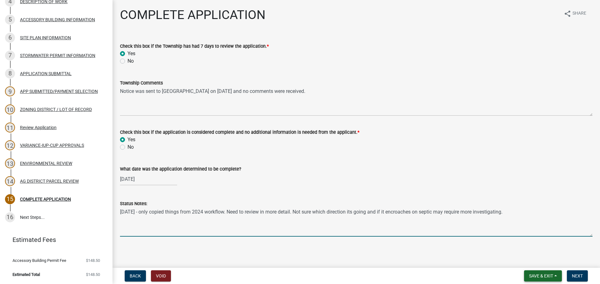
type textarea "[DATE] - only copied things from 2024 workflow. Need to review in more detail. …"
click at [549, 272] on button "Save & Exit" at bounding box center [543, 276] width 38 height 11
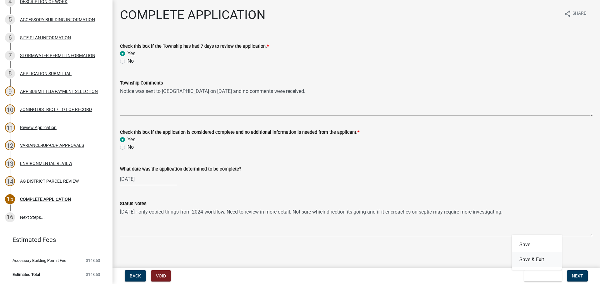
click at [544, 261] on button "Save & Exit" at bounding box center [536, 260] width 50 height 15
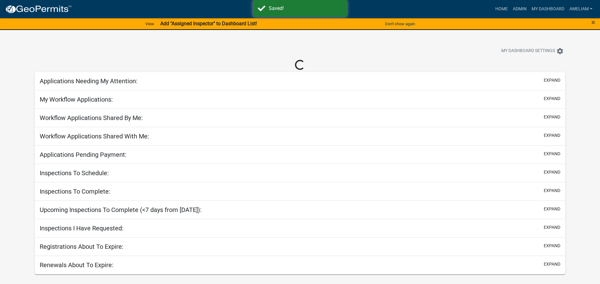
select select "3: 100"
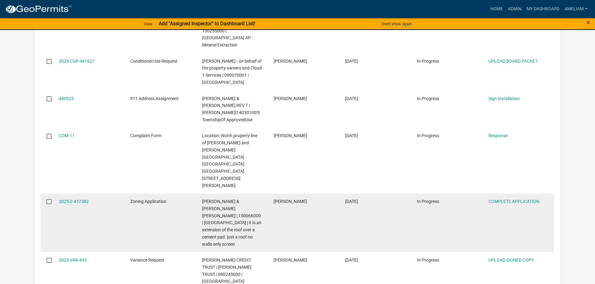
scroll to position [937, 0]
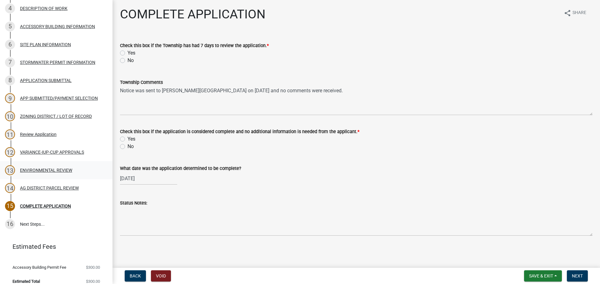
scroll to position [143, 0]
click at [64, 188] on div "AG DISTRICT PARCEL REVIEW" at bounding box center [49, 188] width 59 height 4
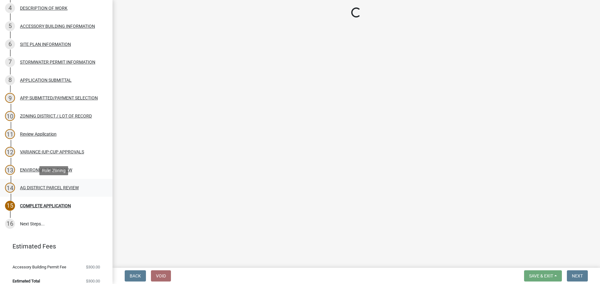
scroll to position [0, 0]
select select "fe23c68f-3976-40fb-92de-7ec6f88d0010"
select select "c27f3562-6487-48b9-bb79-d53cdb3b0a36"
select select "e720d887-05b7-48e7-b675-04570e4c9f75"
select select "3e342f75-9fb1-4b8c-bbeb-47cfa96347ca"
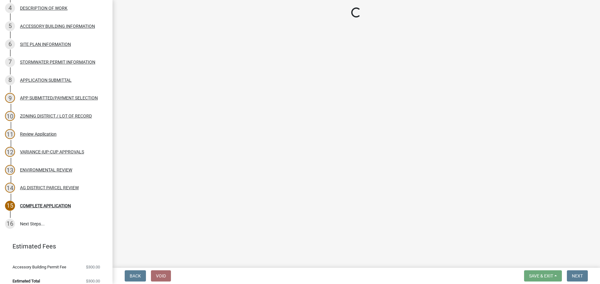
select select "c756e23e-ff22-4e58-8178-2621bc441b49"
select select "d6ee9fe6-eaeb-4075-8903-6582290b482e"
select select "a045efff-9645-47c6-b046-89cf1e905dd6"
select select "aa1ca06f-8d34-4542-998d-1b6ccdc96445"
select select "f47993c2-143f-42b0-843f-88b20baa7a0f"
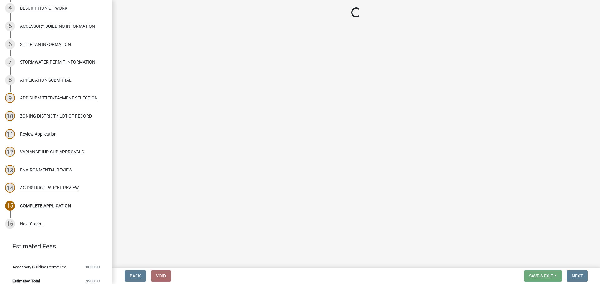
select select "010a36e8-78ab-47dd-88f8-ccc0edf139b8"
select select "617636dc-6122-45c9-991a-bd8b90cb2b24"
select select "2afcbc7a-ba70-4308-bdab-ed49491d43d0"
select select "be49bf27-167c-4383-b137-854eb09e2cec"
select select "6e389f70-961b-4b78-9c47-c422b69289d9"
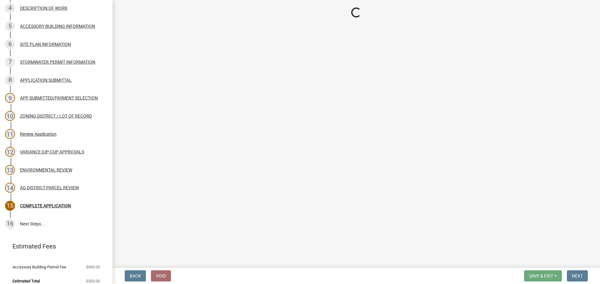
select select "1e0d970e-6746-4216-b065-d6933a69b3fa"
select select "44b75d30-e230-4ce0-8c0f-1ddadfe5cfb2"
select select "6d223645-95f1-4b70-a074-2c09099ea196"
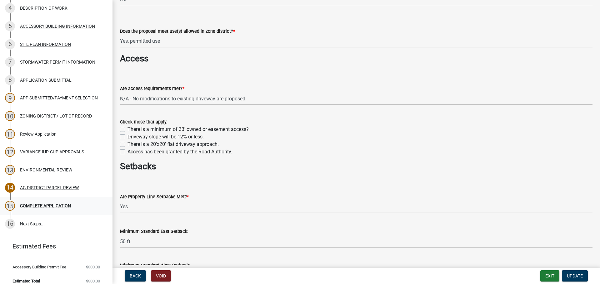
scroll to position [628, 0]
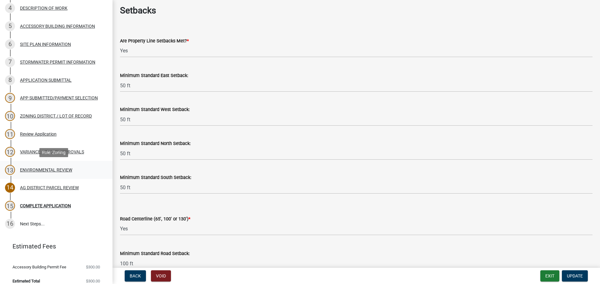
click at [49, 168] on div "ENVIRONMENTAL REVIEW" at bounding box center [46, 170] width 52 height 4
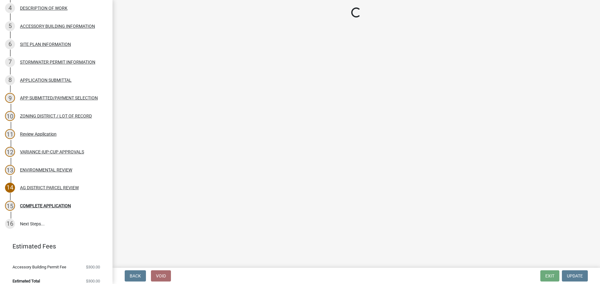
select select "294fbb0f-ef92-492d-a55d-6ae48f2d4023"
select select "5727336e-9a20-4bd2-a6f3-e7484509ff9a"
select select "e7961d78-4f82-4ea0-a075-1f680d90960e"
select select "c6e59cde-c6c7-4f55-83a7-8d9fc2aab159"
select select "c0fe89da-e6be-4440-b09b-6bf401eca5d4"
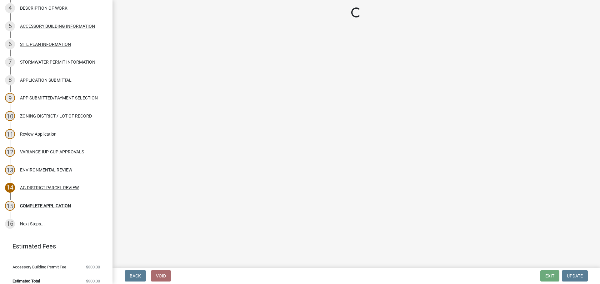
select select "cc045de0-ead4-414c-a886-12e51f2bc4aa"
select select "c55ed237-4e75-4d9e-9e6e-534c544ae652"
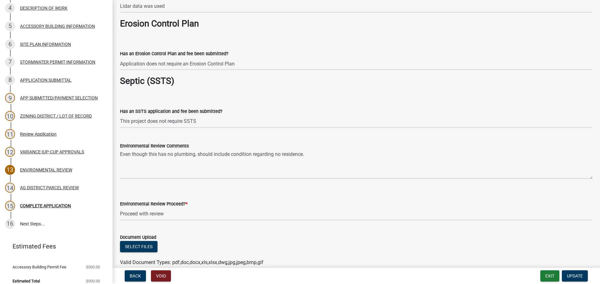
scroll to position [1030, 0]
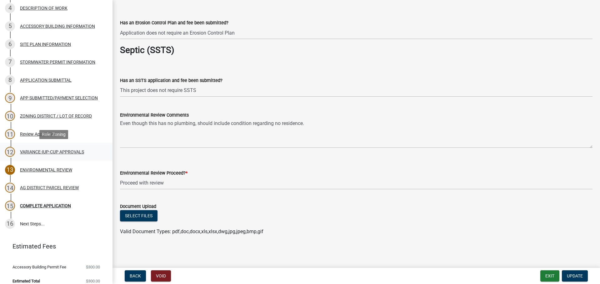
click at [46, 148] on div "12 VARIANCE-IUP-CUP APPROVALS" at bounding box center [53, 152] width 97 height 10
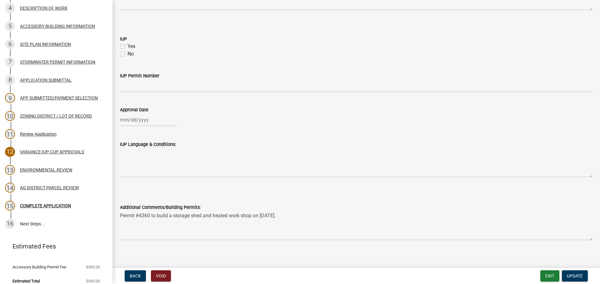
scroll to position [356, 0]
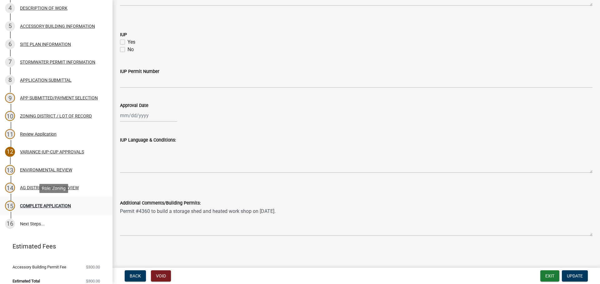
click at [48, 210] on div "15 COMPLETE APPLICATION" at bounding box center [53, 206] width 97 height 10
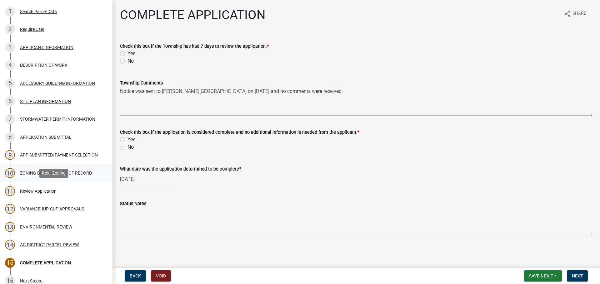
scroll to position [81, 0]
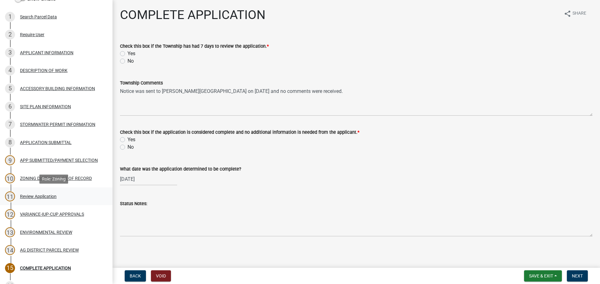
click at [39, 197] on div "Review Application" at bounding box center [38, 197] width 37 height 4
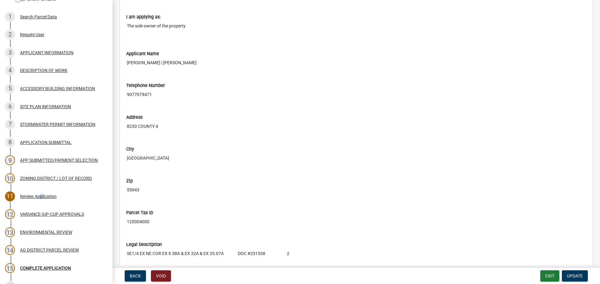
scroll to position [294, 0]
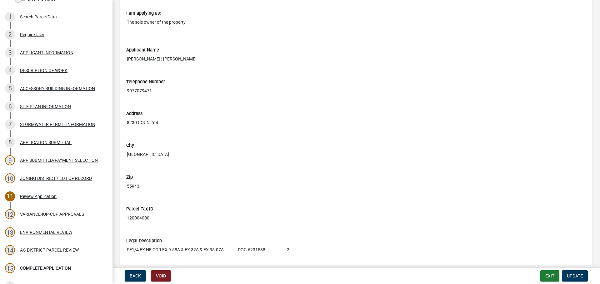
drag, startPoint x: 310, startPoint y: 117, endPoint x: 218, endPoint y: 191, distance: 117.5
click at [310, 117] on input "8230 COUNTY 4" at bounding box center [356, 123] width 460 height 12
drag, startPoint x: 553, startPoint y: 72, endPoint x: 359, endPoint y: 67, distance: 193.7
click at [553, 72] on div "Telephone Number [PHONE_NUMBER]" at bounding box center [356, 83] width 460 height 27
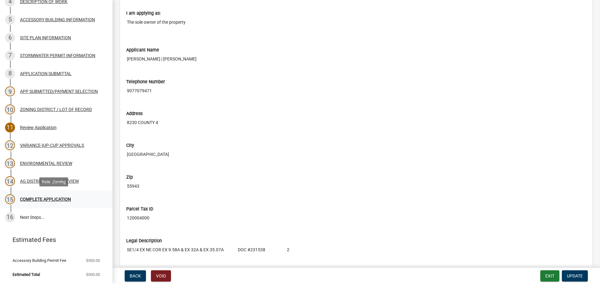
click at [60, 197] on div "COMPLETE APPLICATION" at bounding box center [45, 199] width 51 height 4
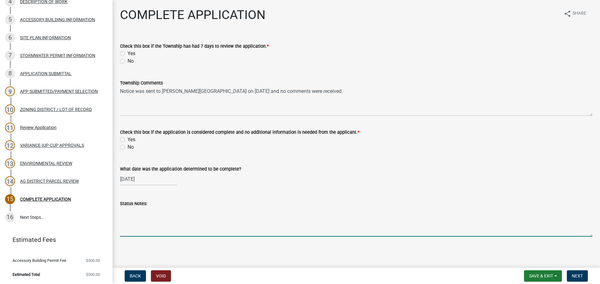
click at [276, 210] on textarea "Status Notes:" at bounding box center [356, 222] width 472 height 29
type textarea "Phone number does not work and don't know how to get ahold of them? Need more d…"
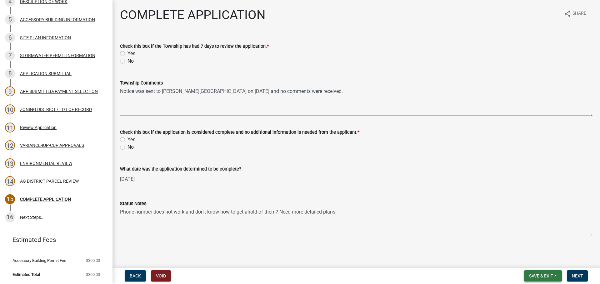
click at [560, 276] on button "Save & Exit" at bounding box center [543, 276] width 38 height 11
click at [551, 264] on button "Save & Exit" at bounding box center [536, 260] width 50 height 15
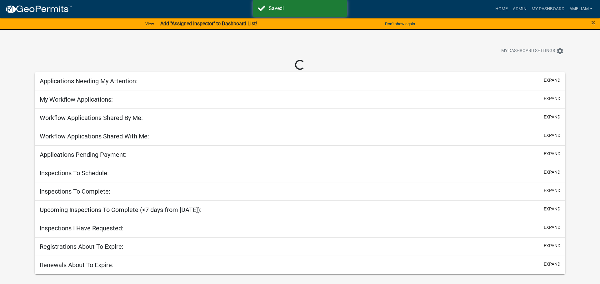
select select "3: 100"
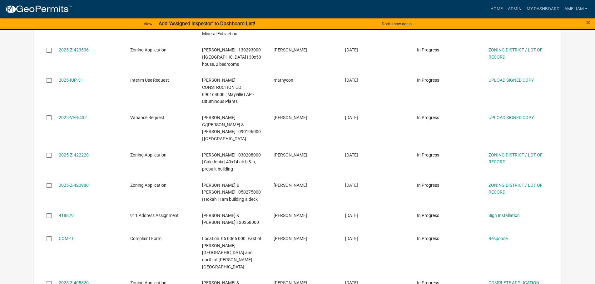
scroll to position [1686, 0]
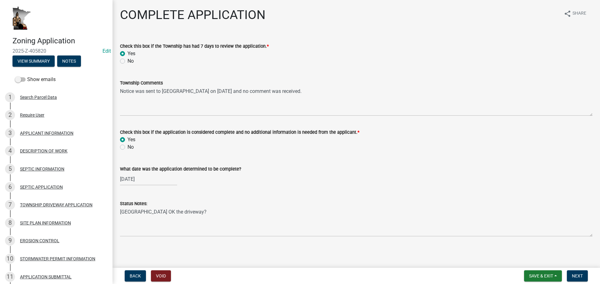
scroll to position [1, 0]
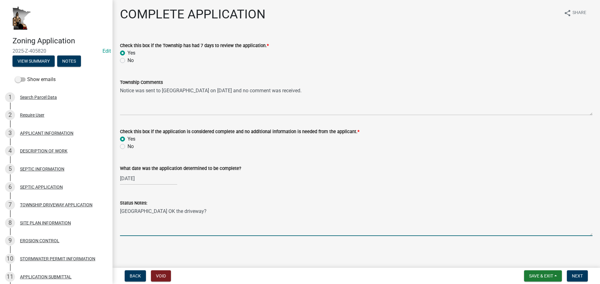
click at [196, 215] on textarea "[GEOGRAPHIC_DATA] OK the driveway?" at bounding box center [356, 221] width 472 height 29
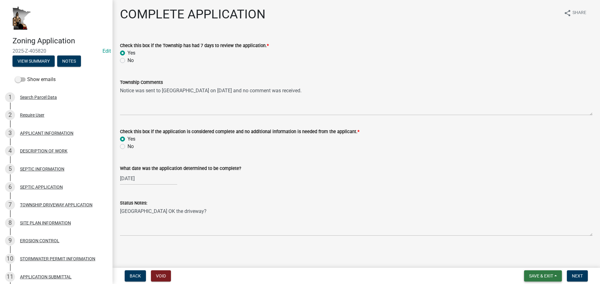
click at [555, 274] on button "Save & Exit" at bounding box center [543, 276] width 38 height 11
click at [552, 260] on button "Save & Exit" at bounding box center [536, 260] width 50 height 15
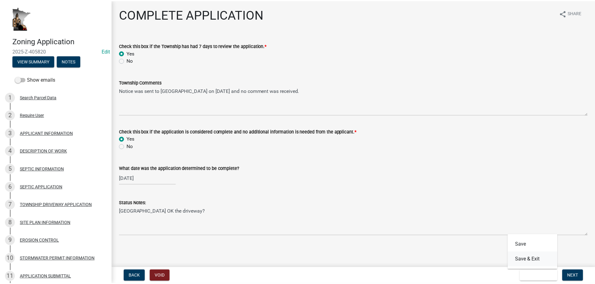
scroll to position [0, 0]
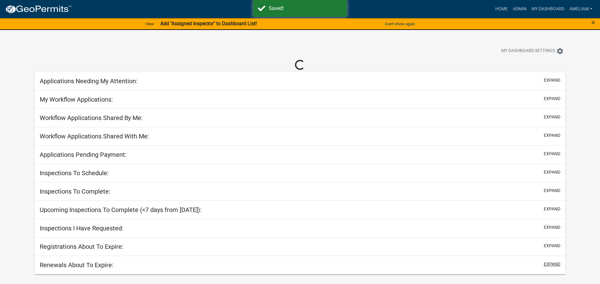
select select "3: 100"
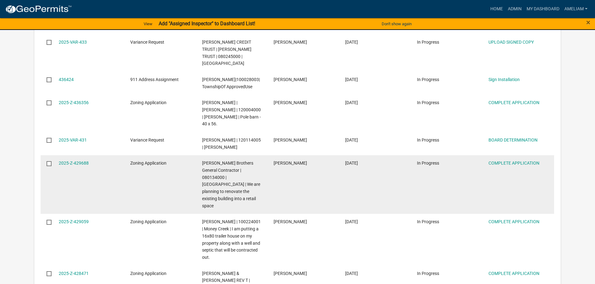
scroll to position [1155, 0]
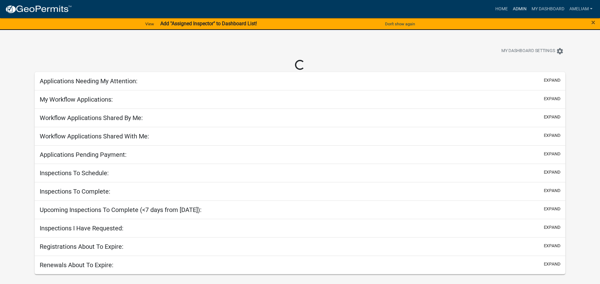
click at [294, 13] on link "Admin" at bounding box center [519, 9] width 19 height 12
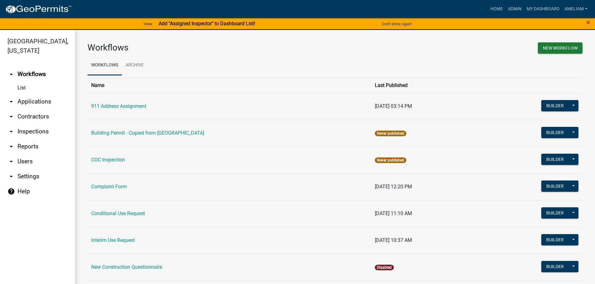
click at [12, 105] on icon "arrow_drop_down" at bounding box center [10, 101] width 7 height 7
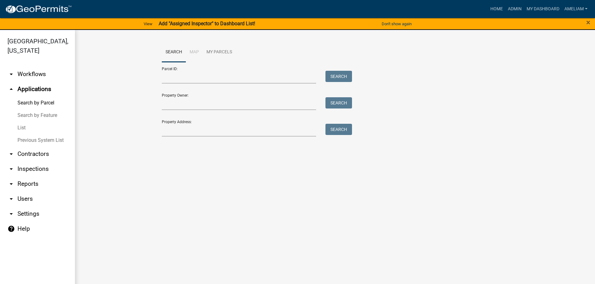
click at [21, 131] on link "List" at bounding box center [37, 128] width 75 height 12
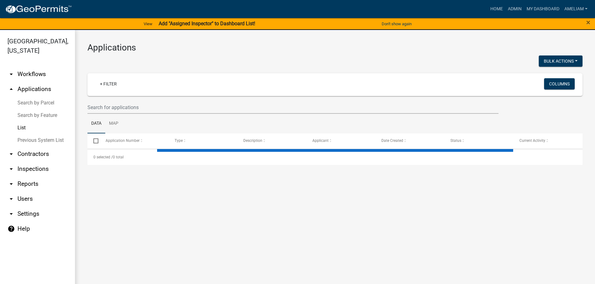
select select "2: 50"
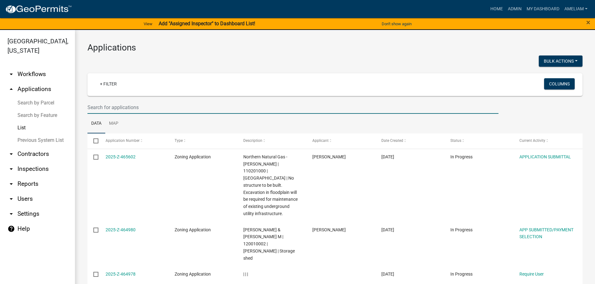
click at [202, 111] on input "text" at bounding box center [292, 107] width 411 height 13
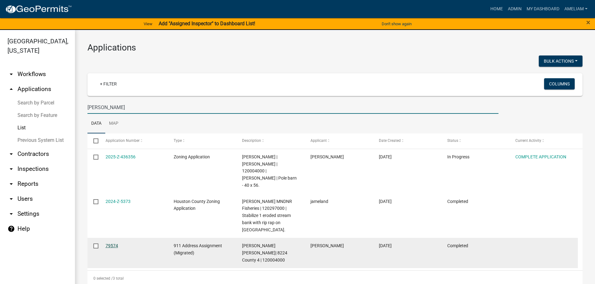
type input "evenson"
click at [111, 170] on link "79574" at bounding box center [112, 246] width 12 height 5
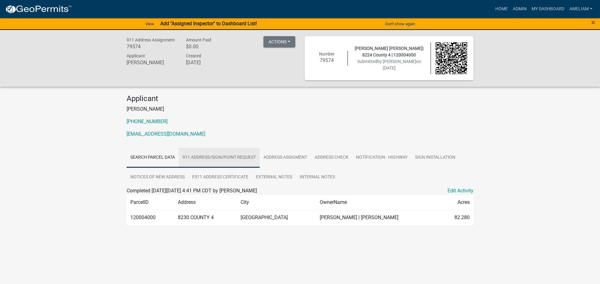
click at [220, 156] on link "911 Address/Sign/Point Request" at bounding box center [219, 158] width 81 height 20
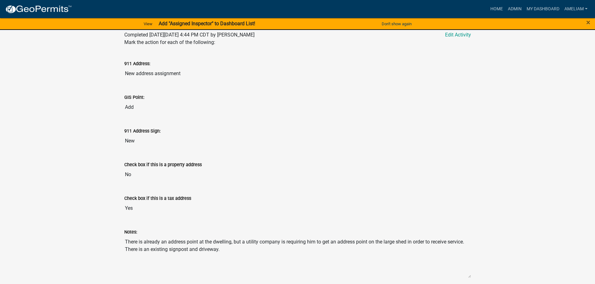
scroll to position [94, 0]
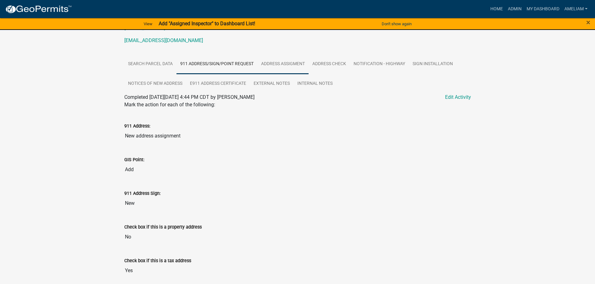
click at [289, 69] on link "Address Assigment" at bounding box center [282, 64] width 51 height 20
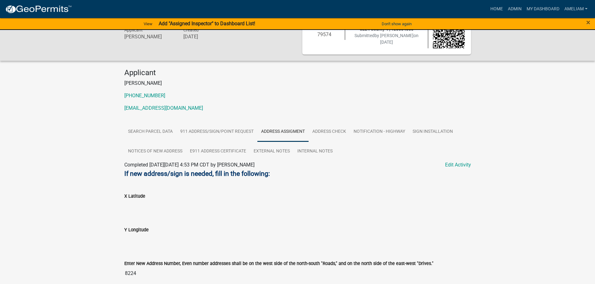
scroll to position [0, 0]
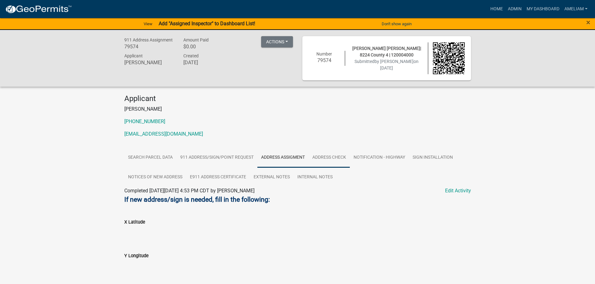
click at [294, 161] on link "Address Check" at bounding box center [329, 158] width 41 height 20
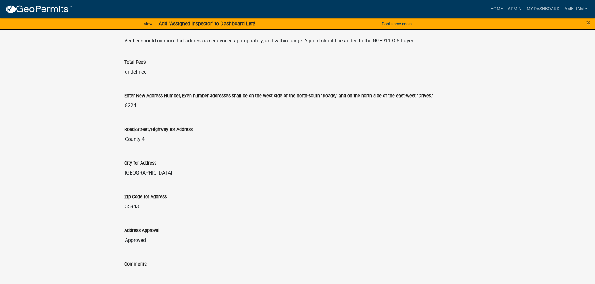
scroll to position [48, 0]
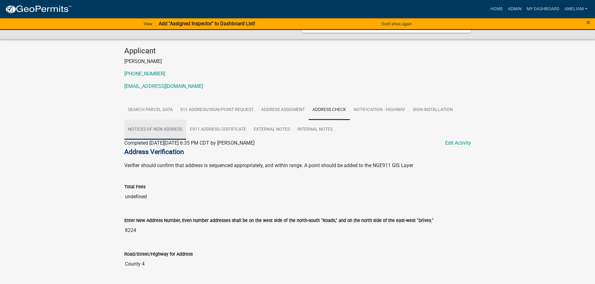
click at [180, 134] on link "Notices of New Address" at bounding box center [155, 130] width 62 height 20
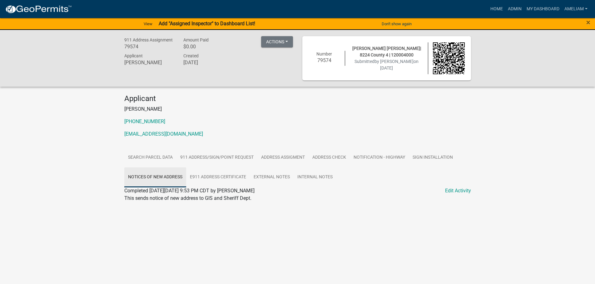
scroll to position [0, 0]
click at [294, 150] on link "Sign Installation" at bounding box center [435, 158] width 48 height 20
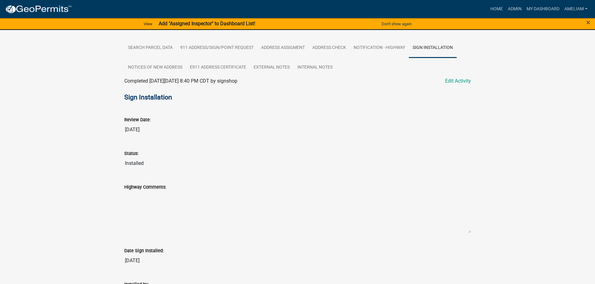
scroll to position [17, 0]
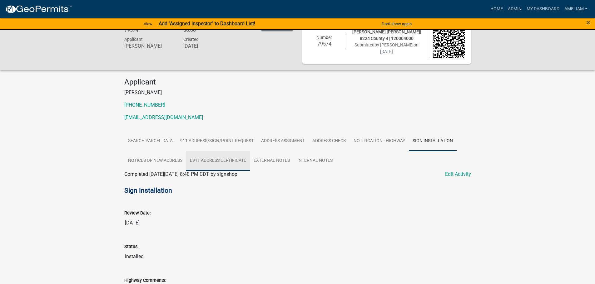
click at [235, 159] on link "E911 Address Certificate" at bounding box center [218, 161] width 64 height 20
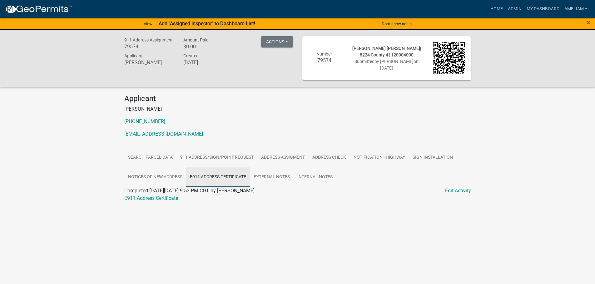
scroll to position [0, 0]
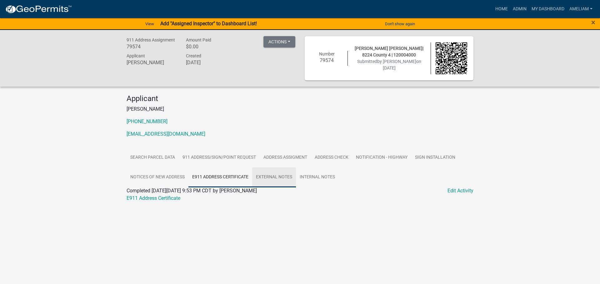
click at [294, 170] on link "External Notes" at bounding box center [274, 178] width 44 height 20
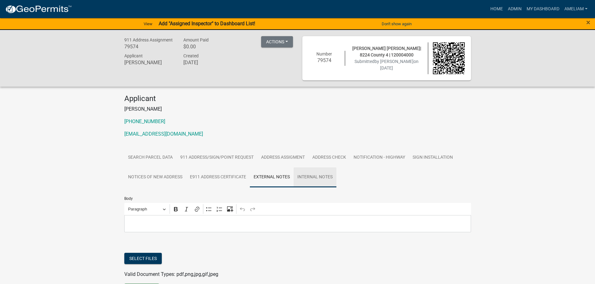
click at [294, 170] on link "Internal Notes" at bounding box center [315, 178] width 43 height 20
click at [162, 160] on link "Search Parcel Data" at bounding box center [150, 158] width 52 height 20
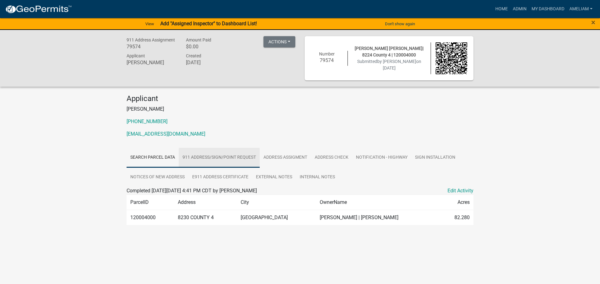
click at [235, 161] on link "911 Address/Sign/Point Request" at bounding box center [219, 158] width 81 height 20
